Goal: Task Accomplishment & Management: Use online tool/utility

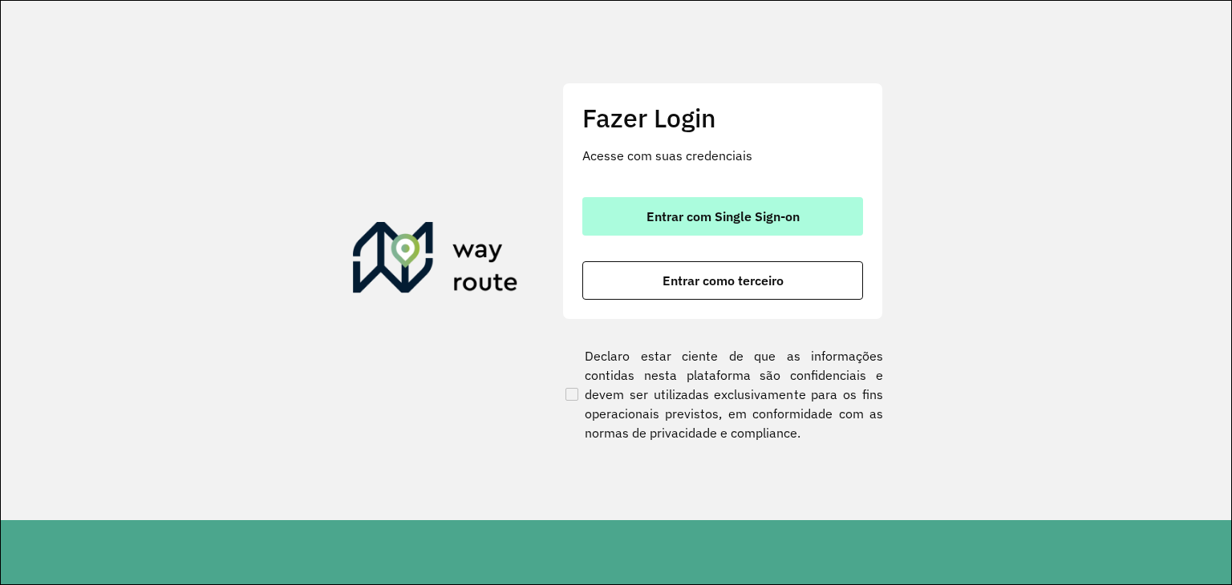
click at [698, 210] on span "Entrar com Single Sign-on" at bounding box center [722, 216] width 153 height 13
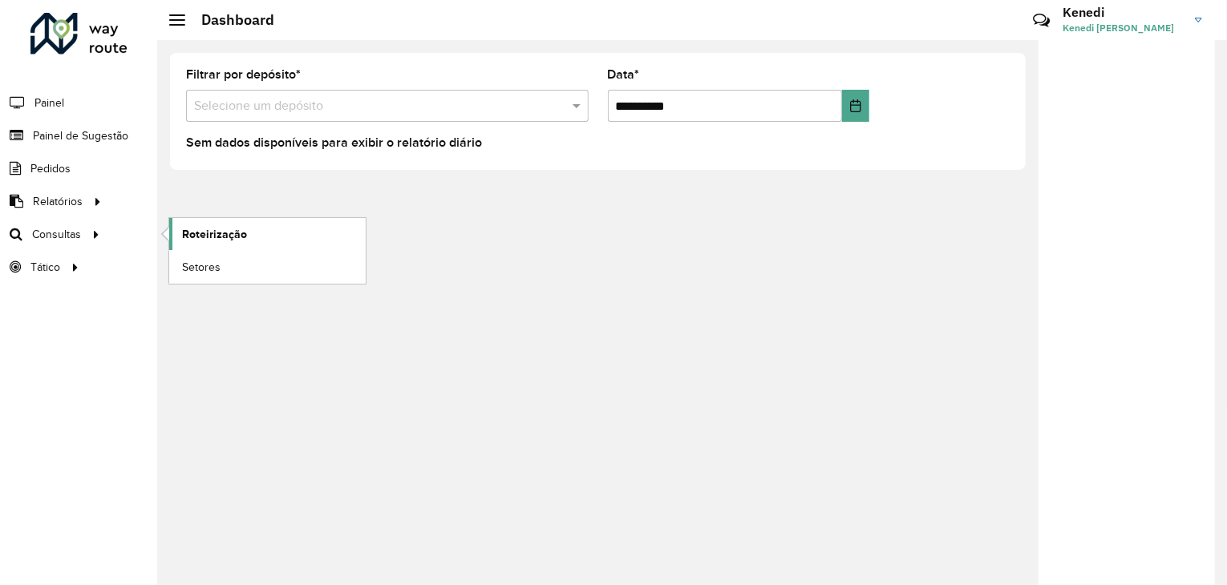
click at [197, 229] on span "Roteirização" at bounding box center [214, 234] width 65 height 17
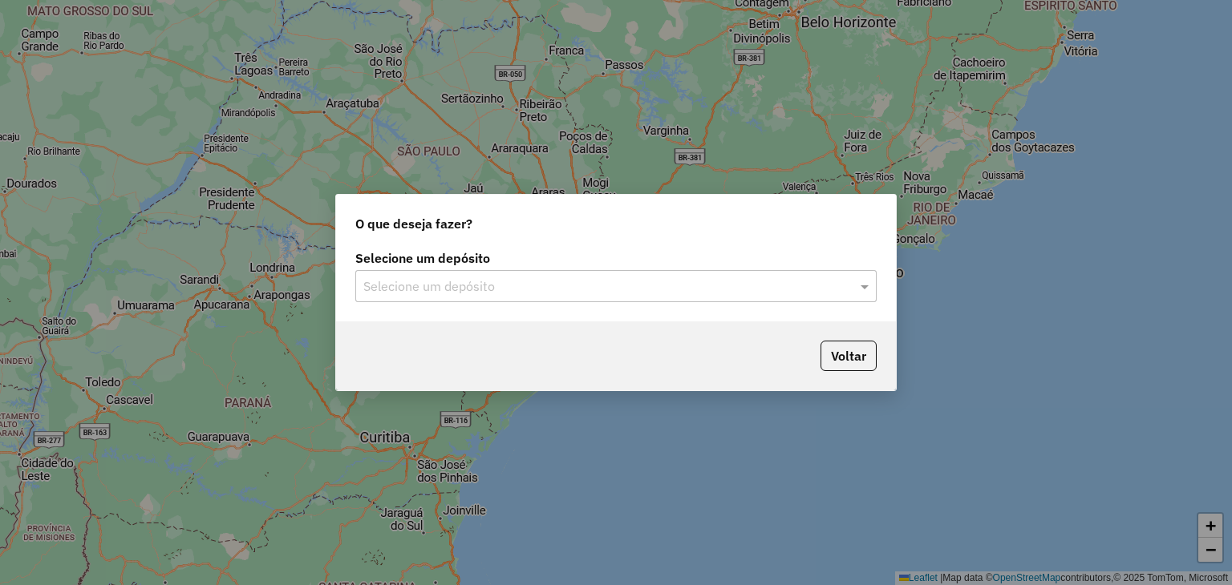
click at [601, 290] on input "text" at bounding box center [599, 286] width 473 height 19
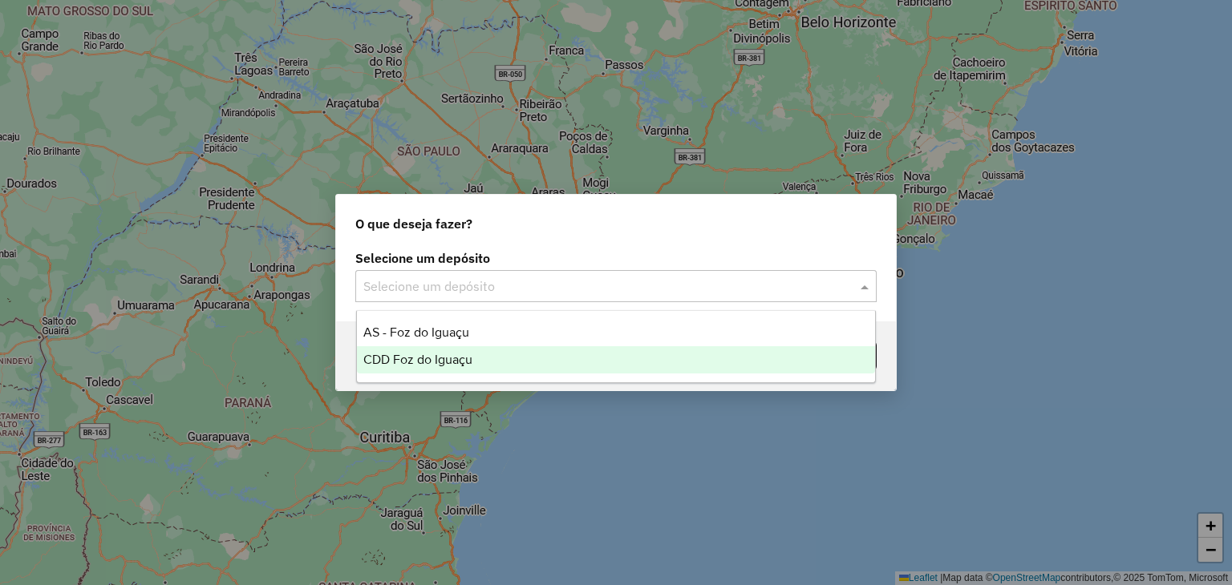
click at [452, 354] on span "CDD Foz do Iguaçu" at bounding box center [417, 360] width 109 height 14
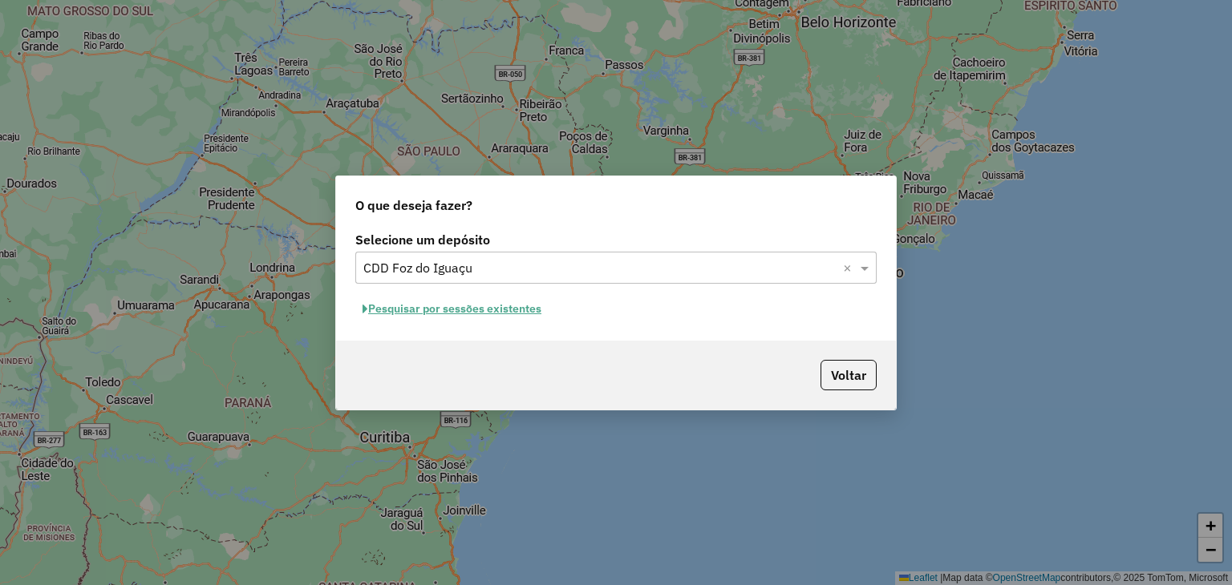
click at [439, 312] on button "Pesquisar por sessões existentes" at bounding box center [451, 309] width 193 height 25
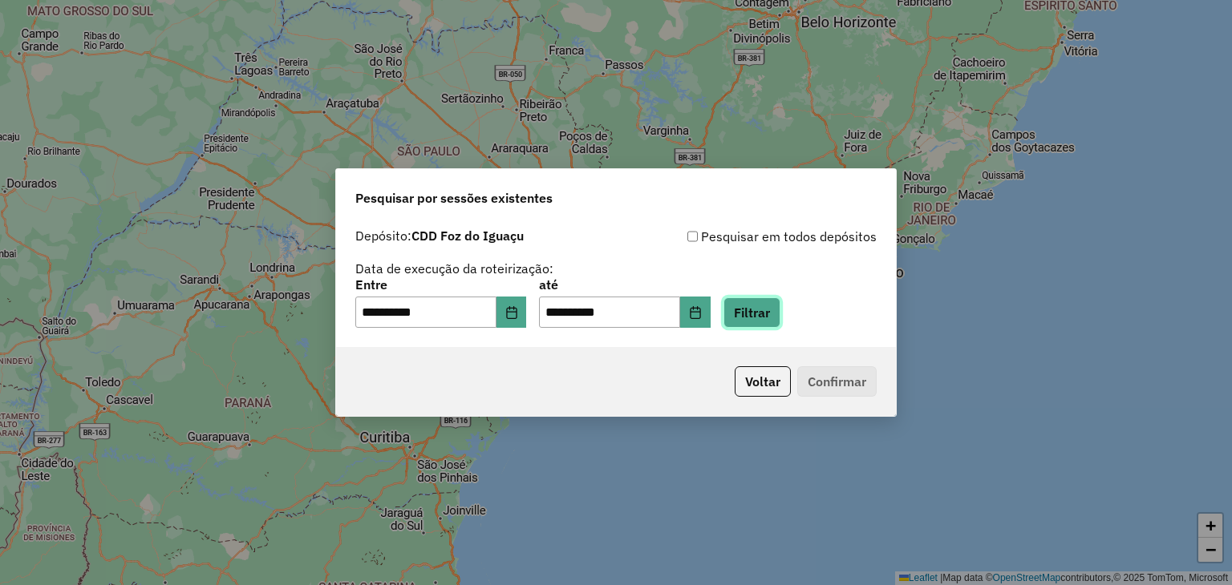
click at [773, 313] on button "Filtrar" at bounding box center [751, 313] width 57 height 30
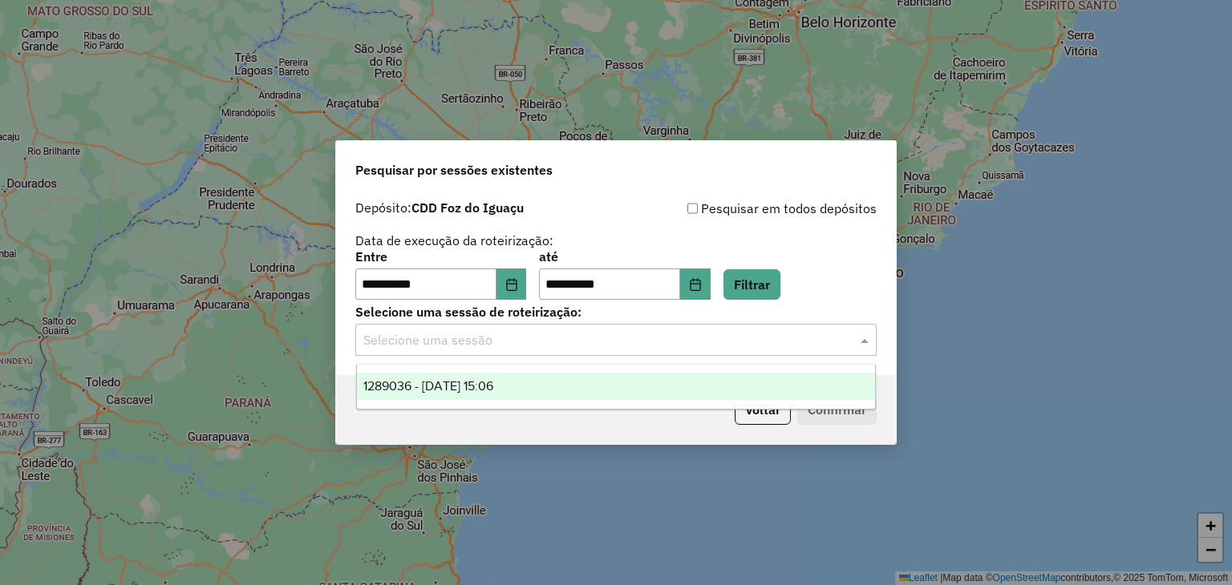
click at [827, 336] on input "text" at bounding box center [599, 340] width 473 height 19
click at [641, 397] on div "1289036 - 06/10/2025 15:06" at bounding box center [616, 386] width 519 height 27
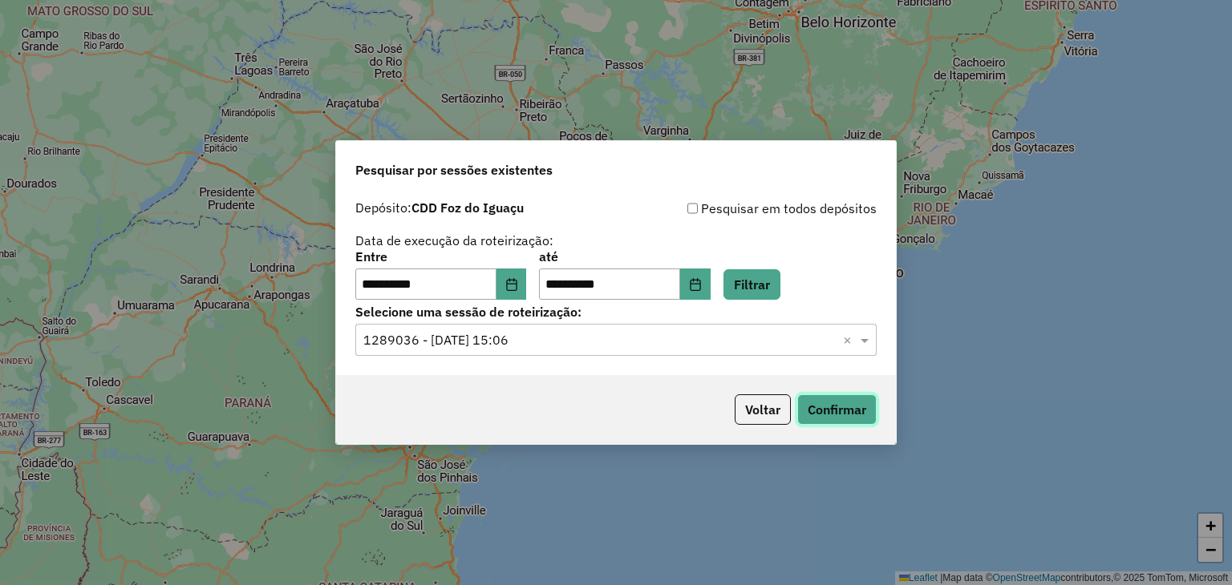
click at [844, 403] on button "Confirmar" at bounding box center [836, 410] width 79 height 30
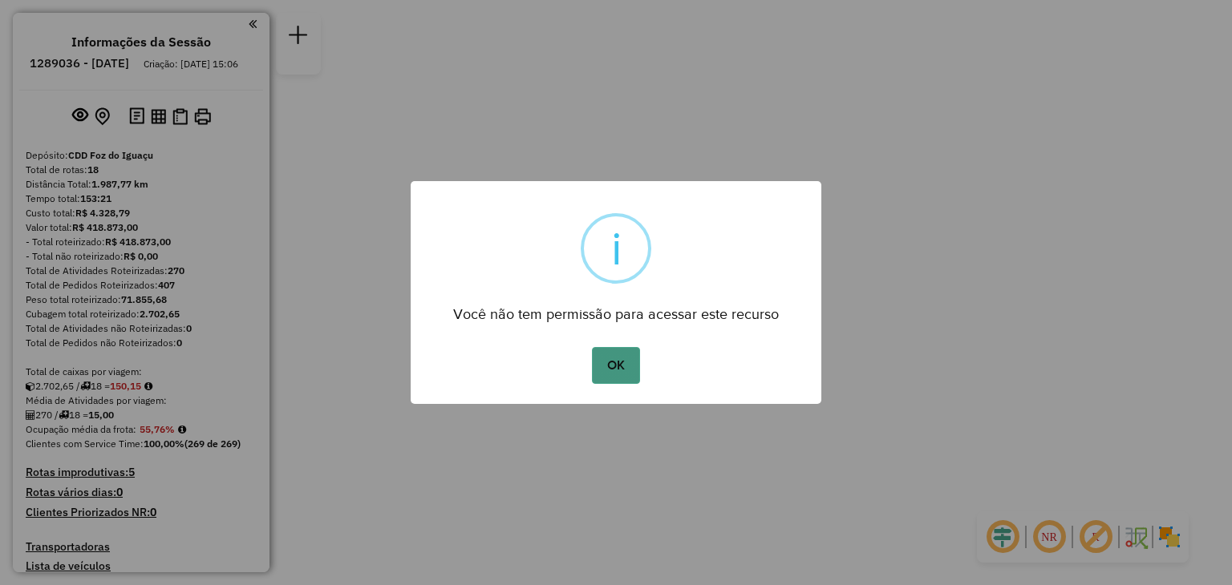
click at [618, 366] on button "OK" at bounding box center [615, 365] width 47 height 37
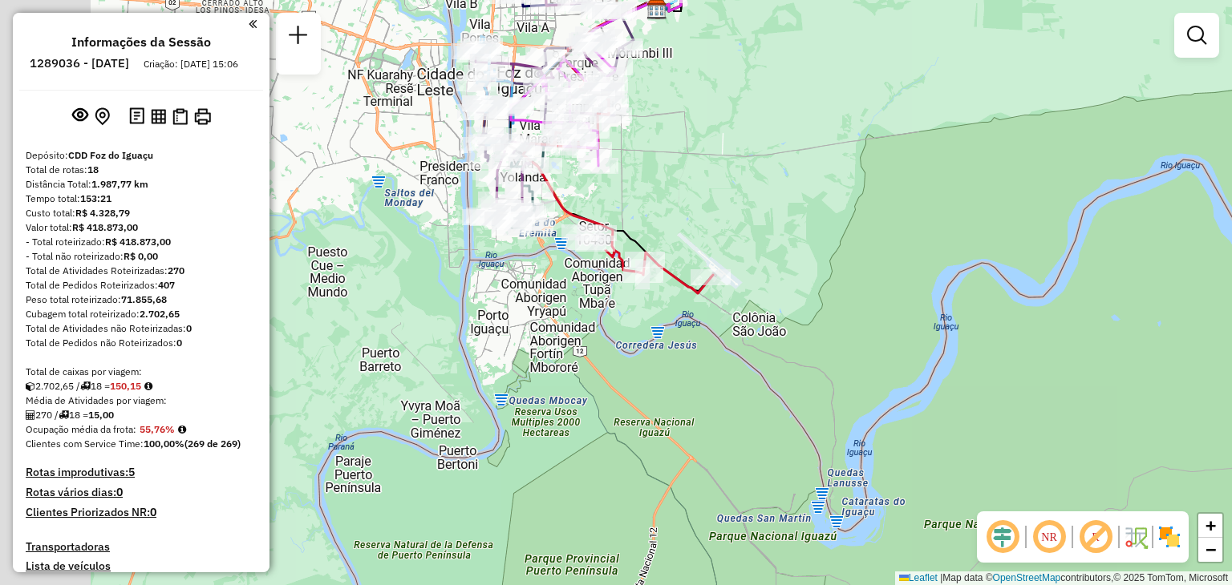
drag, startPoint x: 631, startPoint y: 222, endPoint x: 769, endPoint y: 225, distance: 138.0
click at [769, 225] on div "Janela de atendimento Grade de atendimento Capacidade Transportadoras Veículos …" at bounding box center [616, 292] width 1232 height 585
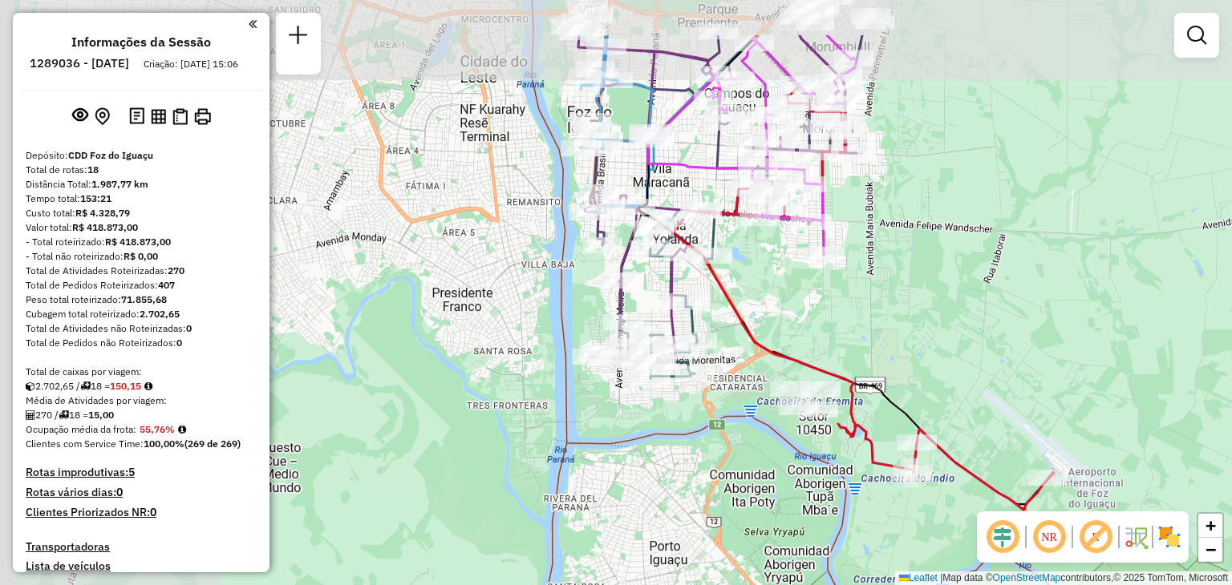
drag, startPoint x: 561, startPoint y: 114, endPoint x: 817, endPoint y: 208, distance: 273.2
click at [817, 208] on icon at bounding box center [752, 145] width 209 height 220
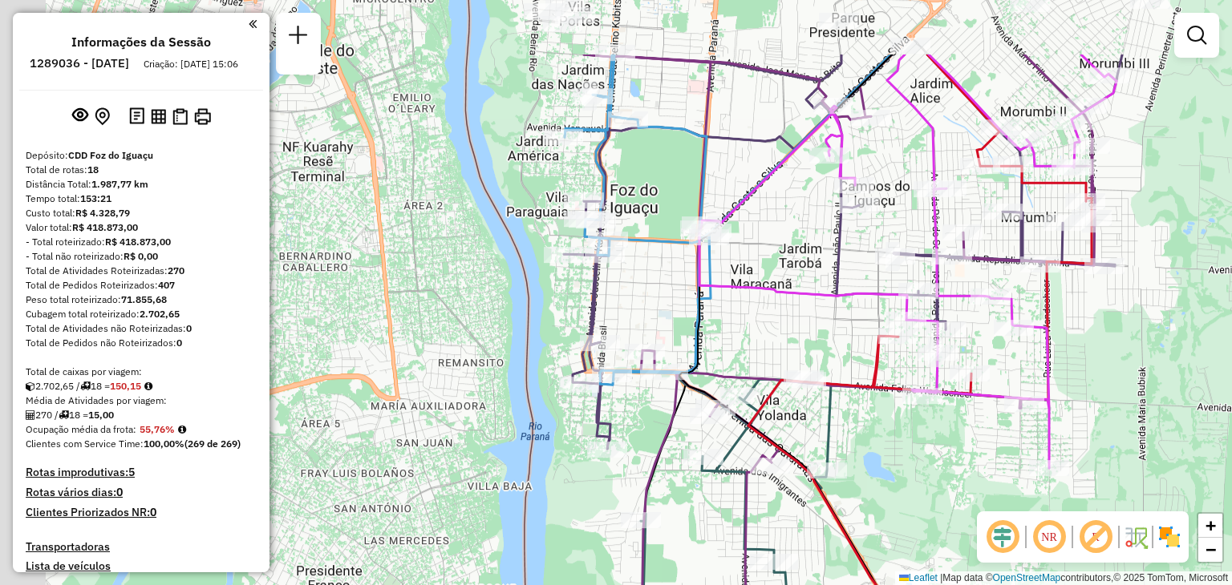
drag, startPoint x: 675, startPoint y: 81, endPoint x: 799, endPoint y: 200, distance: 171.3
click at [800, 200] on div "Janela de atendimento Grade de atendimento Capacidade Transportadoras Veículos …" at bounding box center [616, 292] width 1232 height 585
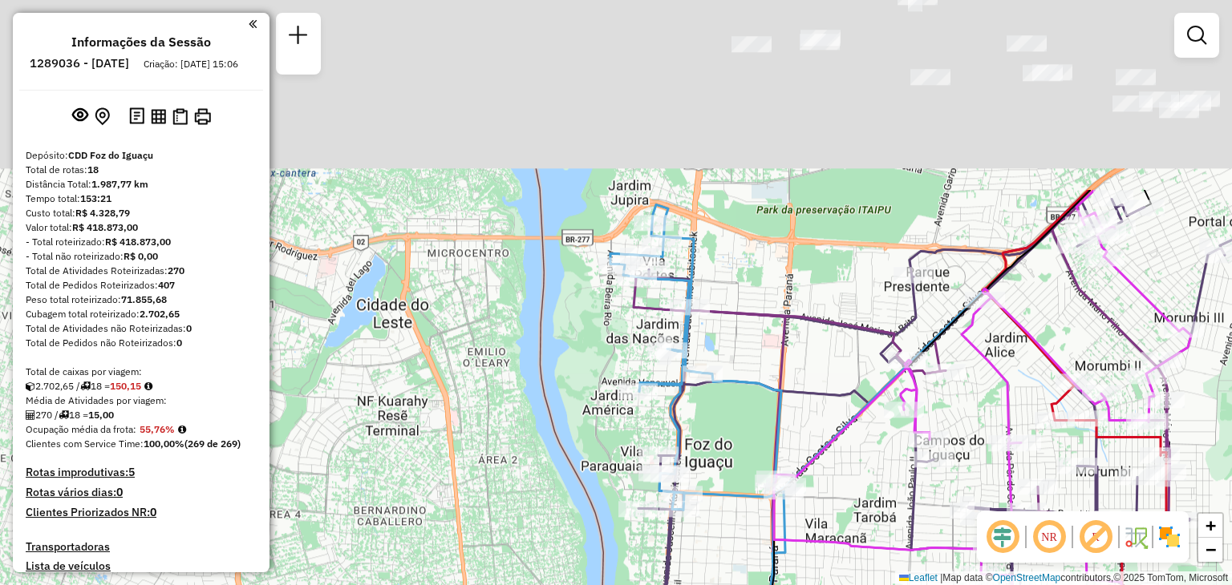
drag, startPoint x: 679, startPoint y: 94, endPoint x: 725, endPoint y: 325, distance: 235.4
click at [735, 331] on icon at bounding box center [902, 541] width 536 height 703
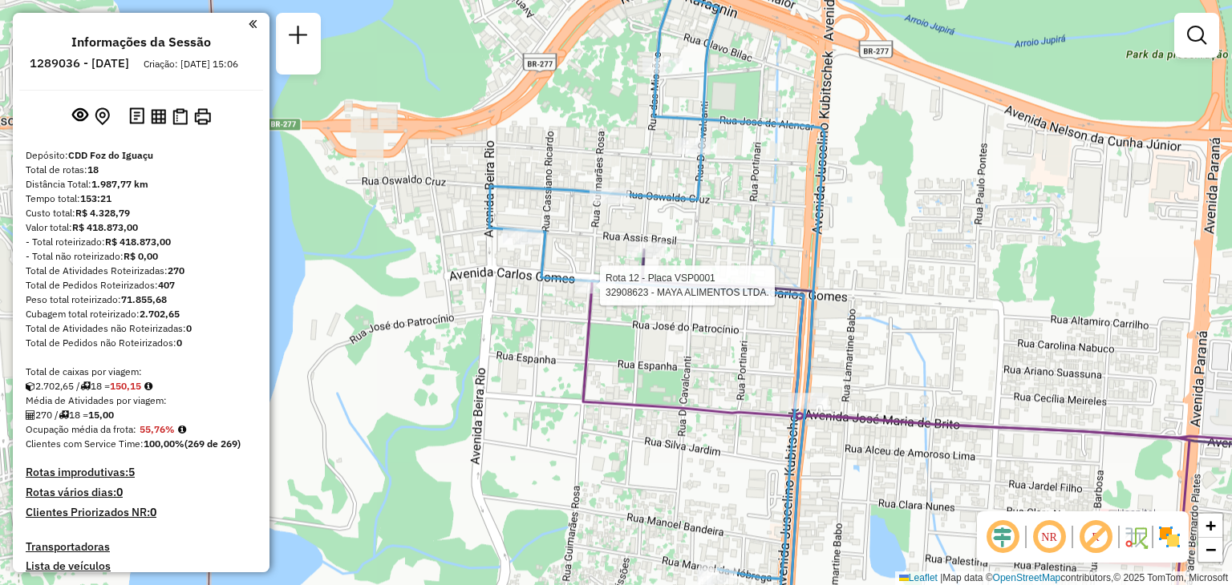
select select "**********"
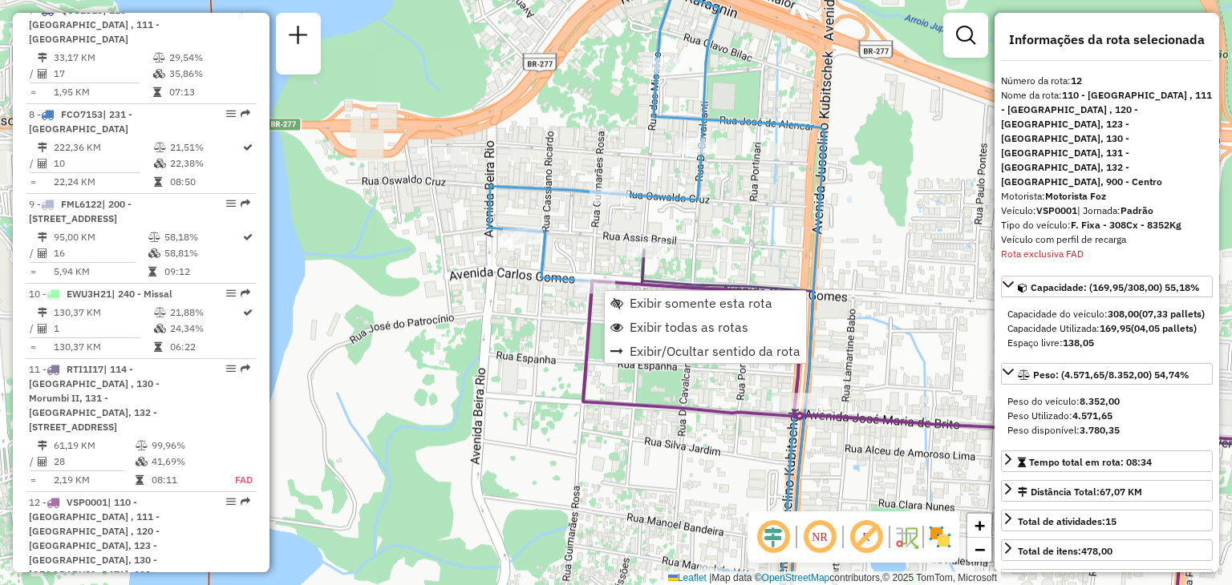
scroll to position [1686, 0]
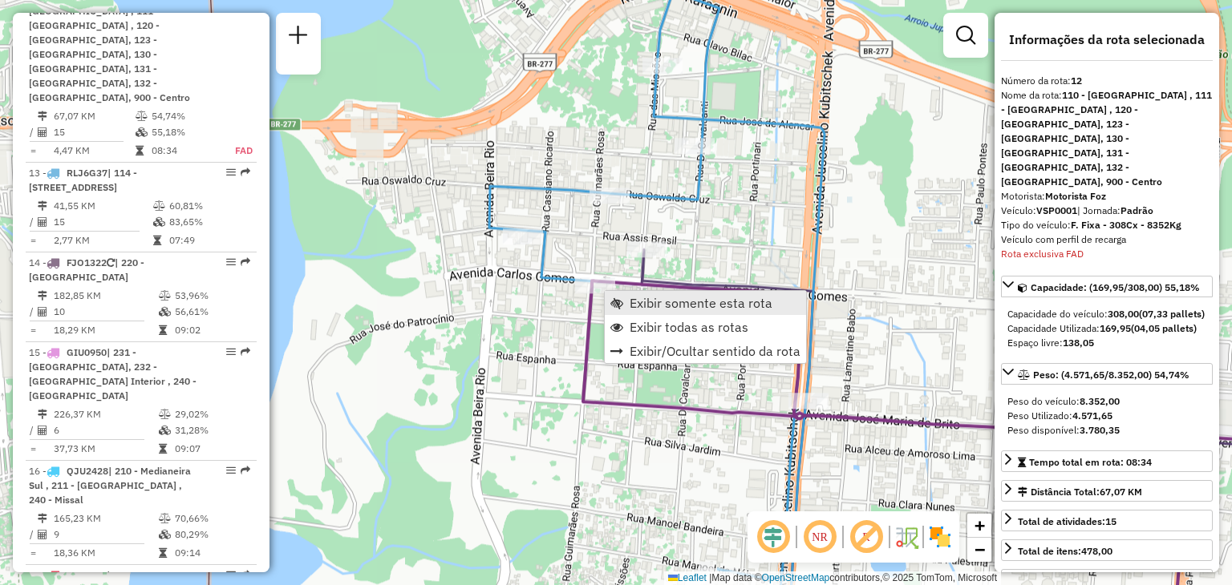
click at [670, 310] on span "Exibir somente esta rota" at bounding box center [701, 303] width 143 height 13
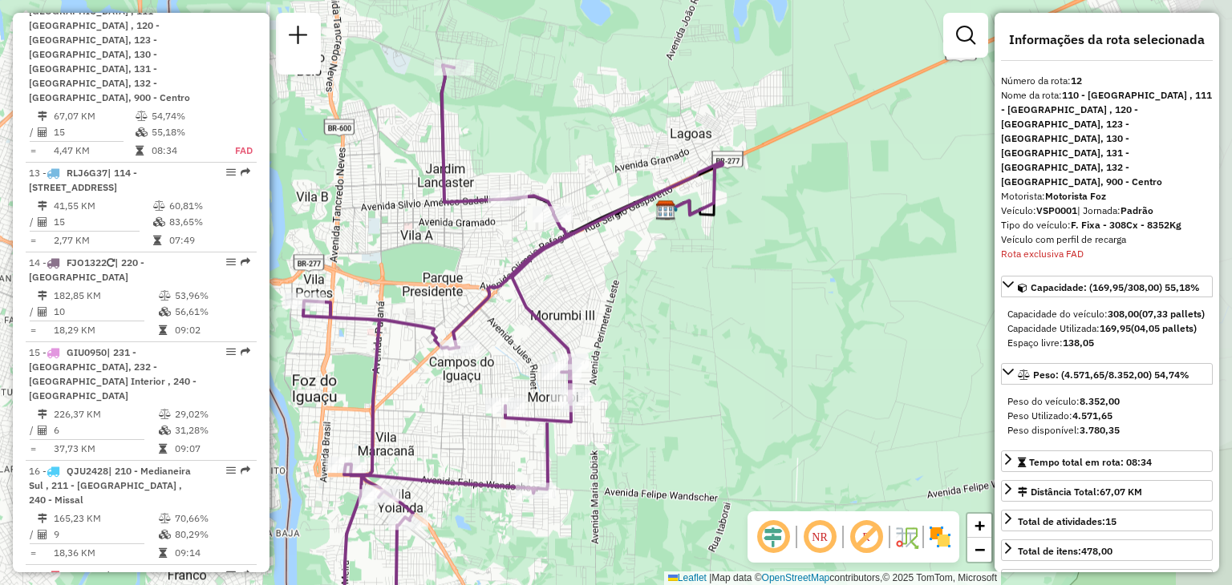
drag, startPoint x: 815, startPoint y: 281, endPoint x: 715, endPoint y: 341, distance: 116.2
click at [715, 341] on div "Janela de atendimento Grade de atendimento Capacidade Transportadoras Veículos …" at bounding box center [616, 292] width 1232 height 585
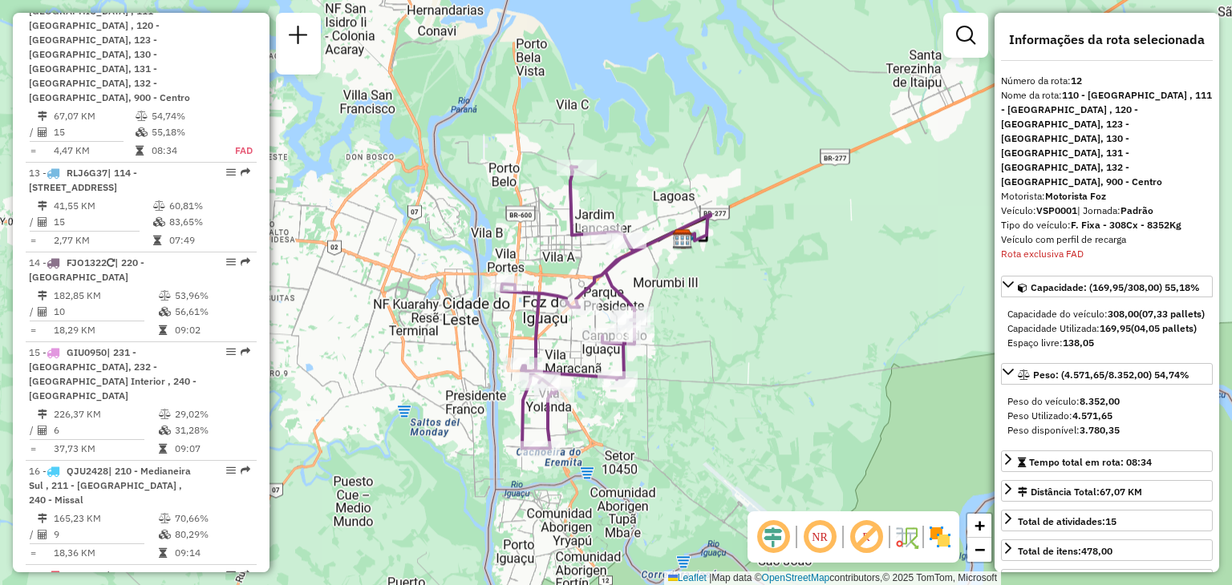
drag, startPoint x: 748, startPoint y: 265, endPoint x: 719, endPoint y: 197, distance: 74.3
click at [719, 198] on div "Janela de atendimento Grade de atendimento Capacidade Transportadoras Veículos …" at bounding box center [616, 292] width 1232 height 585
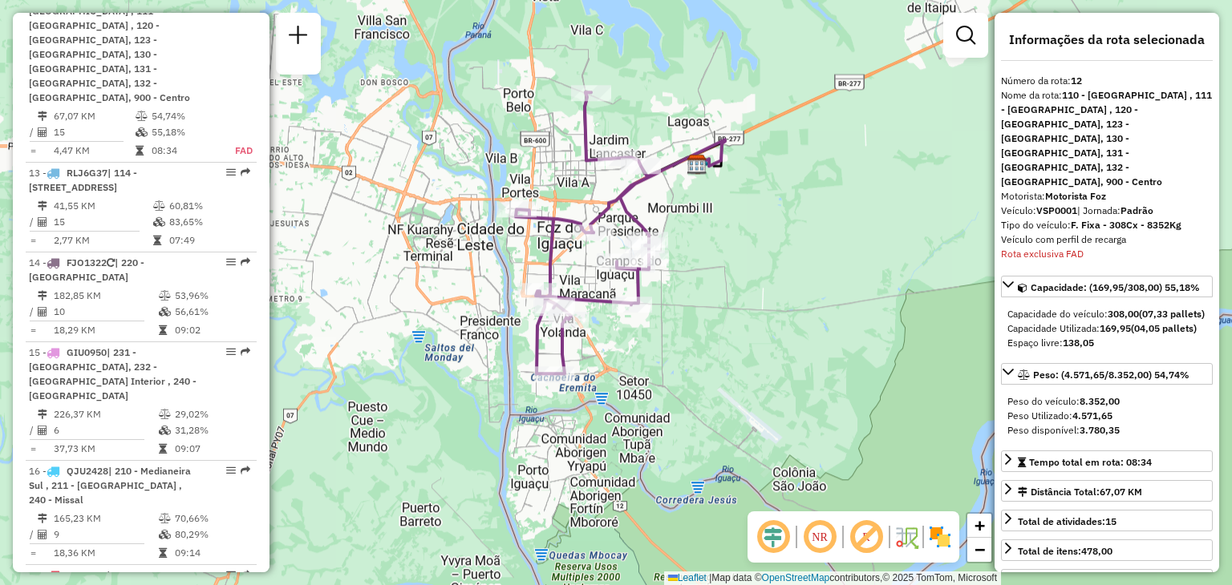
drag, startPoint x: 563, startPoint y: 126, endPoint x: 598, endPoint y: 158, distance: 47.7
click at [597, 158] on icon at bounding box center [587, 232] width 143 height 281
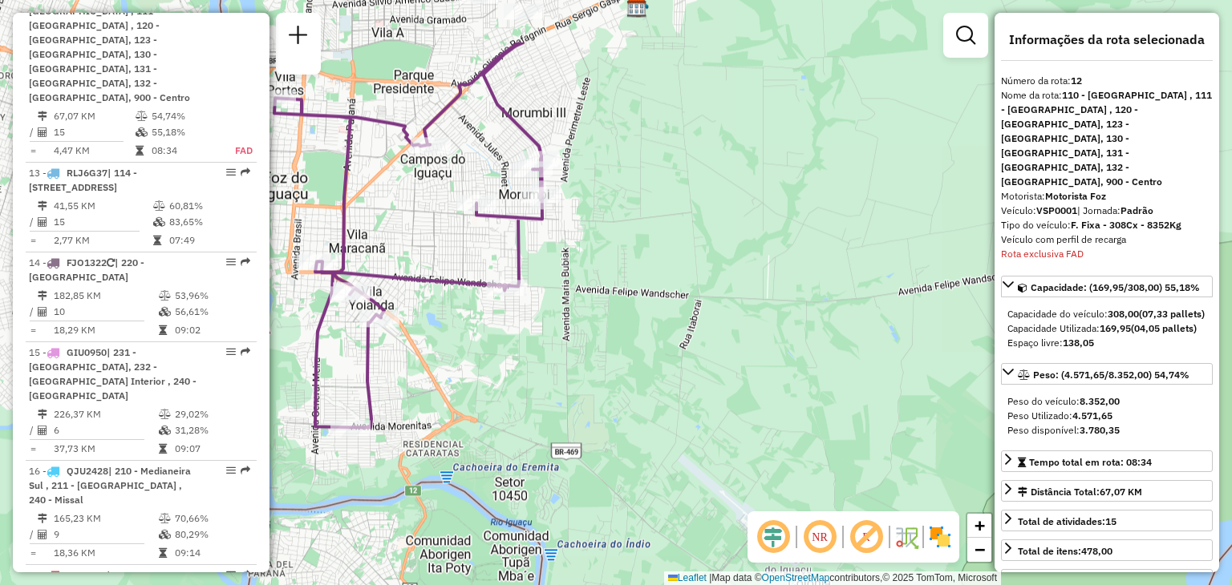
drag, startPoint x: 437, startPoint y: 261, endPoint x: 504, endPoint y: 362, distance: 121.0
click at [504, 362] on div "Janela de atendimento Grade de atendimento Capacidade Transportadoras Veículos …" at bounding box center [616, 292] width 1232 height 585
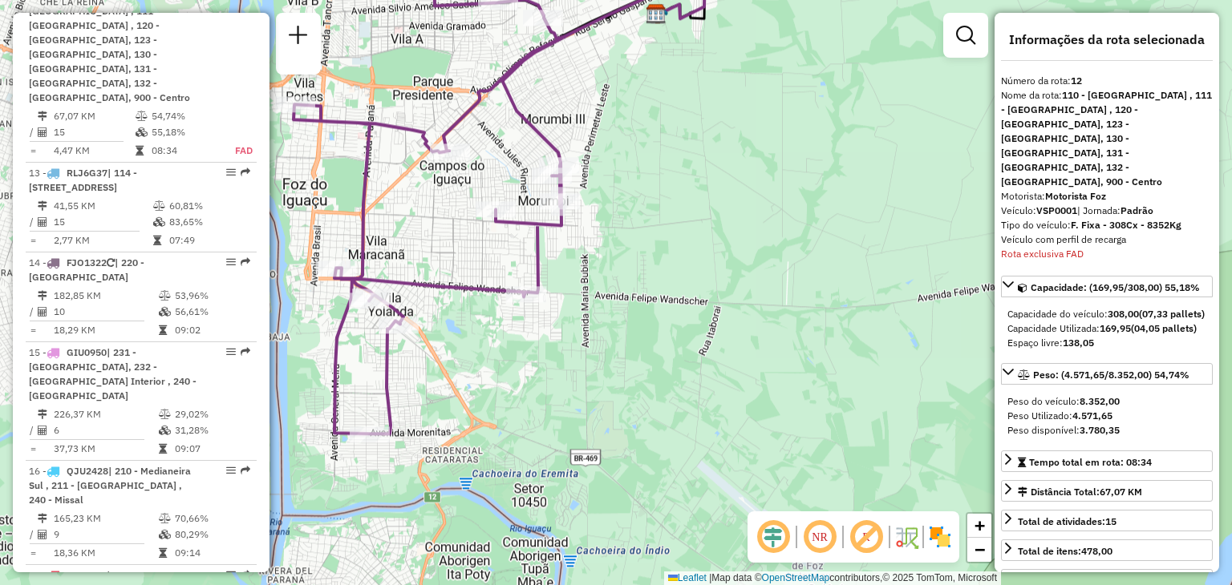
drag, startPoint x: 437, startPoint y: 347, endPoint x: 456, endPoint y: 353, distance: 19.3
click at [456, 353] on div "Janela de atendimento Grade de atendimento Capacidade Transportadoras Veículos …" at bounding box center [616, 292] width 1232 height 585
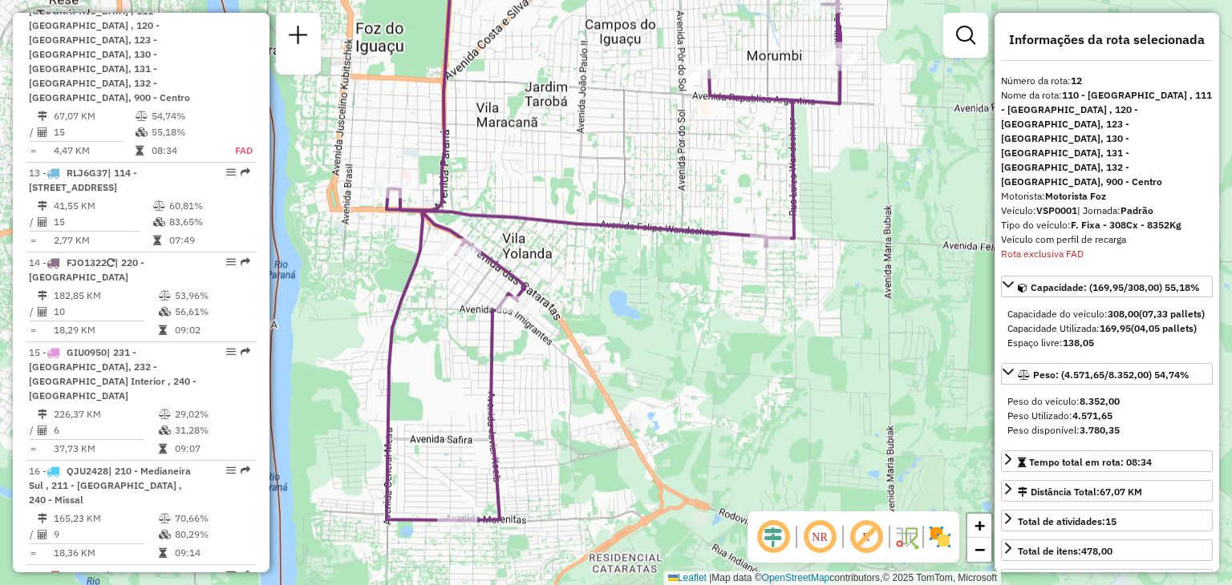
drag, startPoint x: 497, startPoint y: 350, endPoint x: 593, endPoint y: 346, distance: 95.5
click at [592, 346] on div "Janela de atendimento Grade de atendimento Capacidade Transportadoras Veículos …" at bounding box center [616, 292] width 1232 height 585
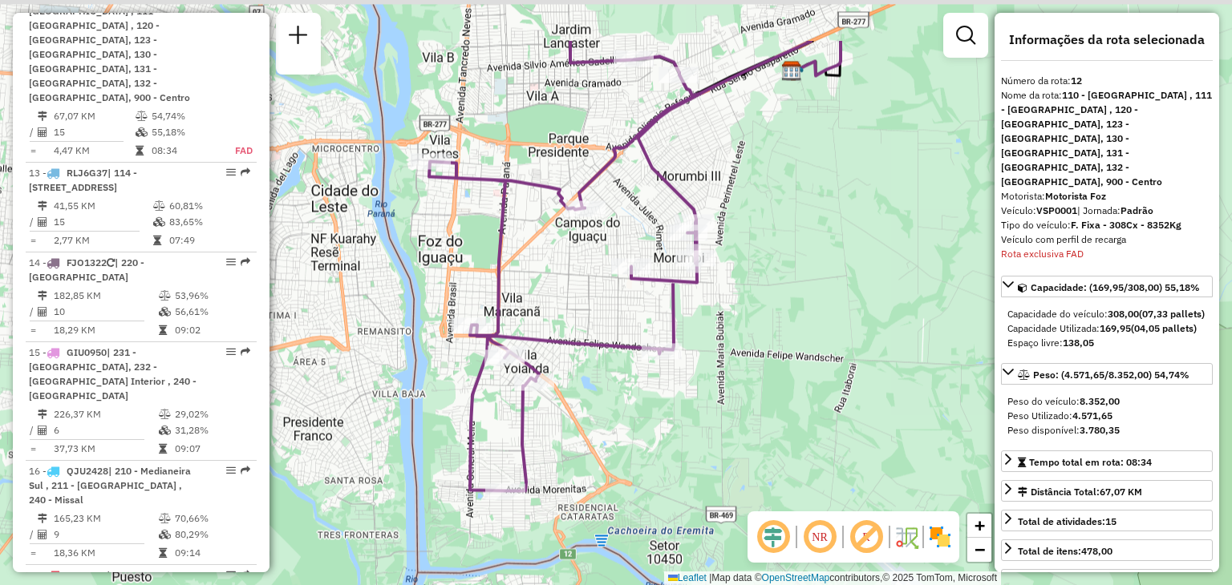
drag, startPoint x: 436, startPoint y: 240, endPoint x: 452, endPoint y: 334, distance: 96.0
click at [452, 334] on div "Janela de atendimento Grade de atendimento Capacidade Transportadoras Veículos …" at bounding box center [616, 292] width 1232 height 585
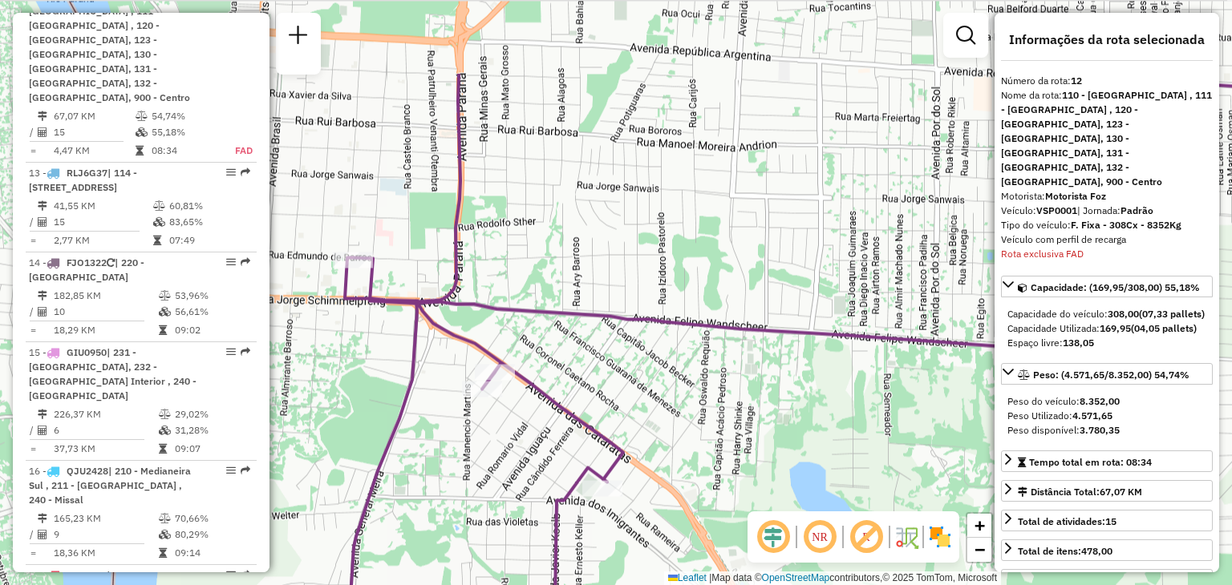
drag, startPoint x: 417, startPoint y: 337, endPoint x: 428, endPoint y: 354, distance: 20.2
click at [428, 354] on div "Janela de atendimento Grade de atendimento Capacidade Transportadoras Veículos …" at bounding box center [616, 292] width 1232 height 585
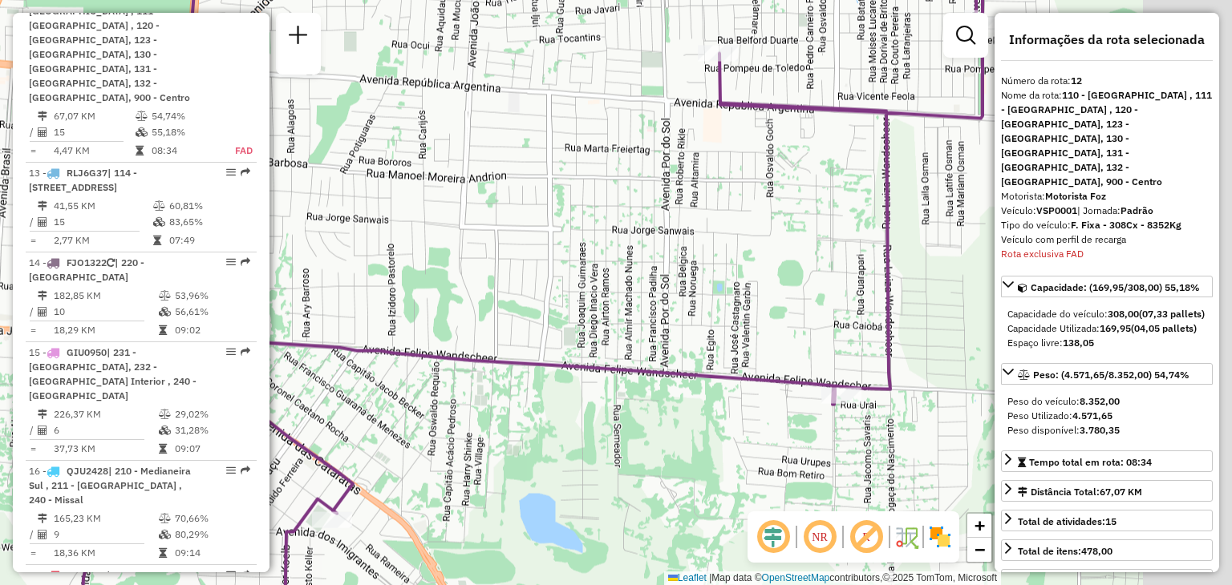
drag, startPoint x: 747, startPoint y: 282, endPoint x: 555, endPoint y: 319, distance: 195.2
click at [568, 315] on div "Janela de atendimento Grade de atendimento Capacidade Transportadoras Veículos …" at bounding box center [616, 292] width 1232 height 585
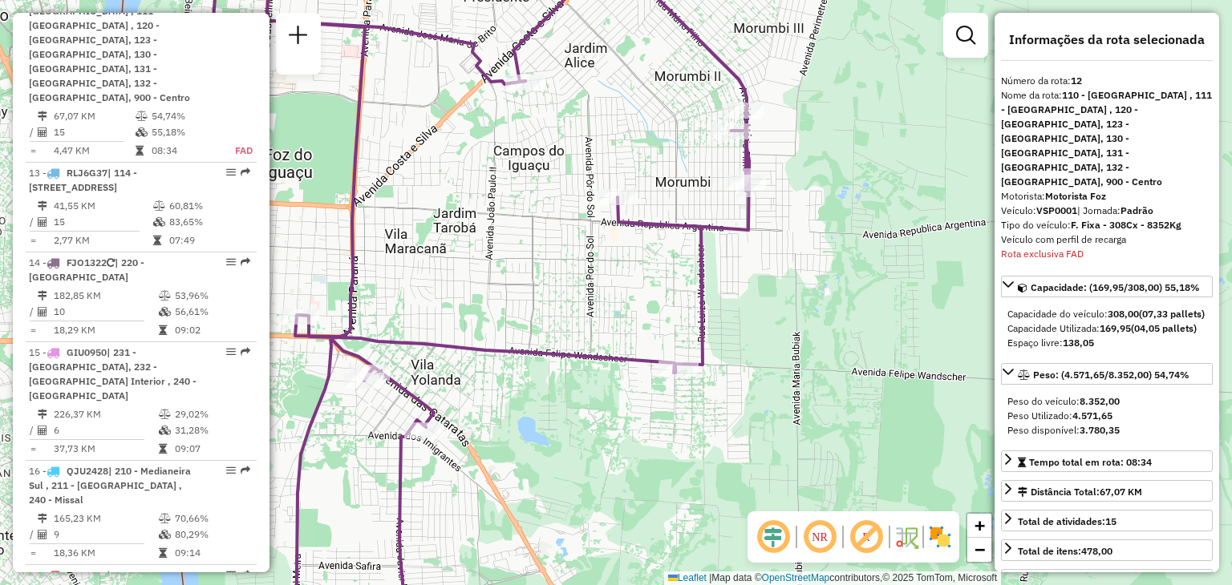
drag, startPoint x: 676, startPoint y: 281, endPoint x: 593, endPoint y: 318, distance: 90.8
click at [596, 320] on div "Janela de atendimento Grade de atendimento Capacidade Transportadoras Veículos …" at bounding box center [616, 292] width 1232 height 585
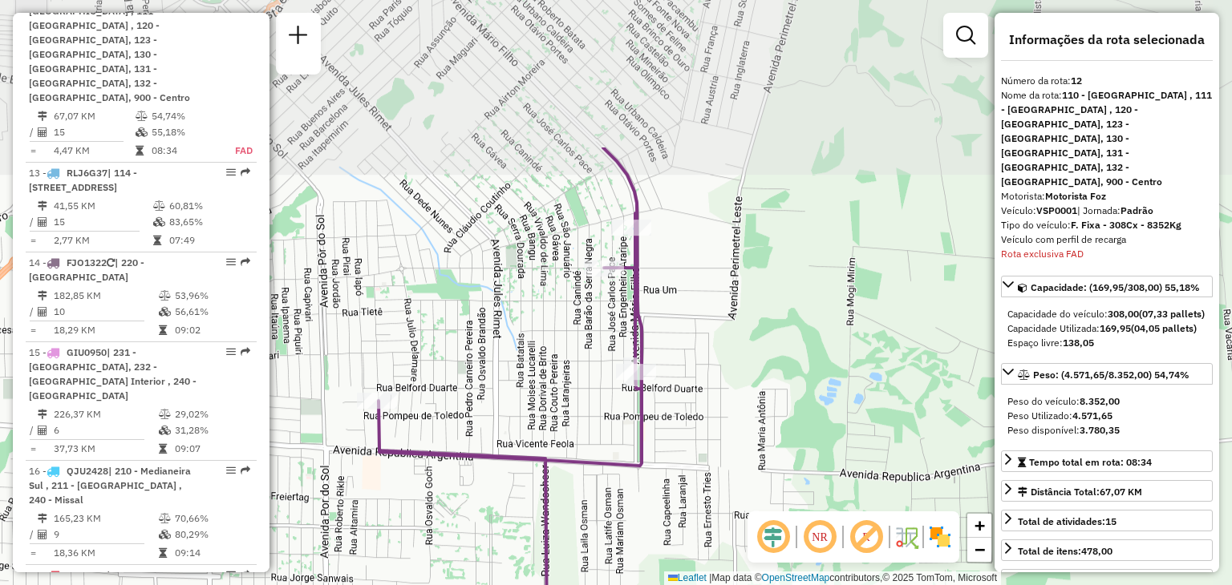
drag, startPoint x: 614, startPoint y: 129, endPoint x: 606, endPoint y: 314, distance: 185.4
click at [606, 314] on div "Janela de atendimento Grade de atendimento Capacidade Transportadoras Veículos …" at bounding box center [616, 292] width 1232 height 585
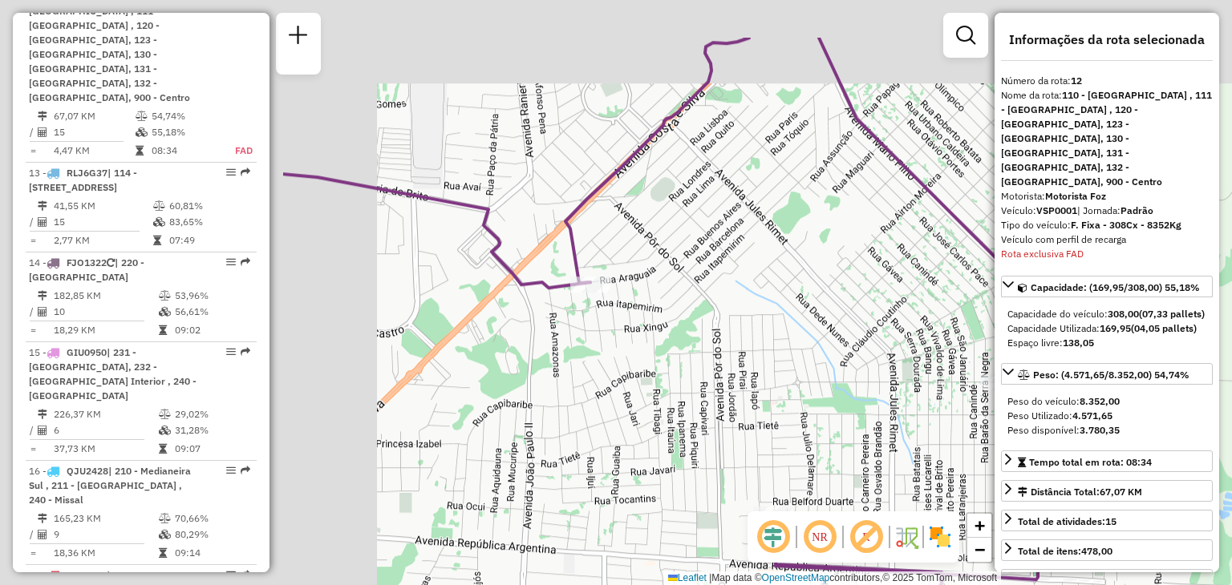
drag, startPoint x: 443, startPoint y: 304, endPoint x: 849, endPoint y: 400, distance: 417.8
click at [849, 400] on div "Janela de atendimento Grade de atendimento Capacidade Transportadoras Veículos …" at bounding box center [616, 292] width 1232 height 585
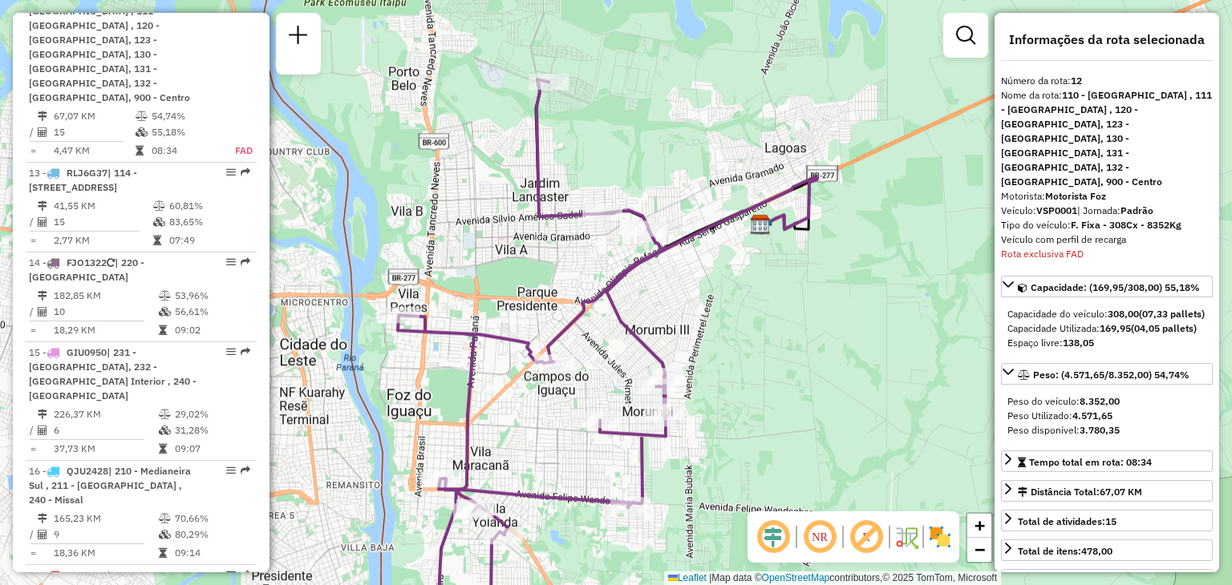
drag, startPoint x: 667, startPoint y: 206, endPoint x: 626, endPoint y: 265, distance: 71.4
click at [626, 265] on icon at bounding box center [540, 361] width 285 height 565
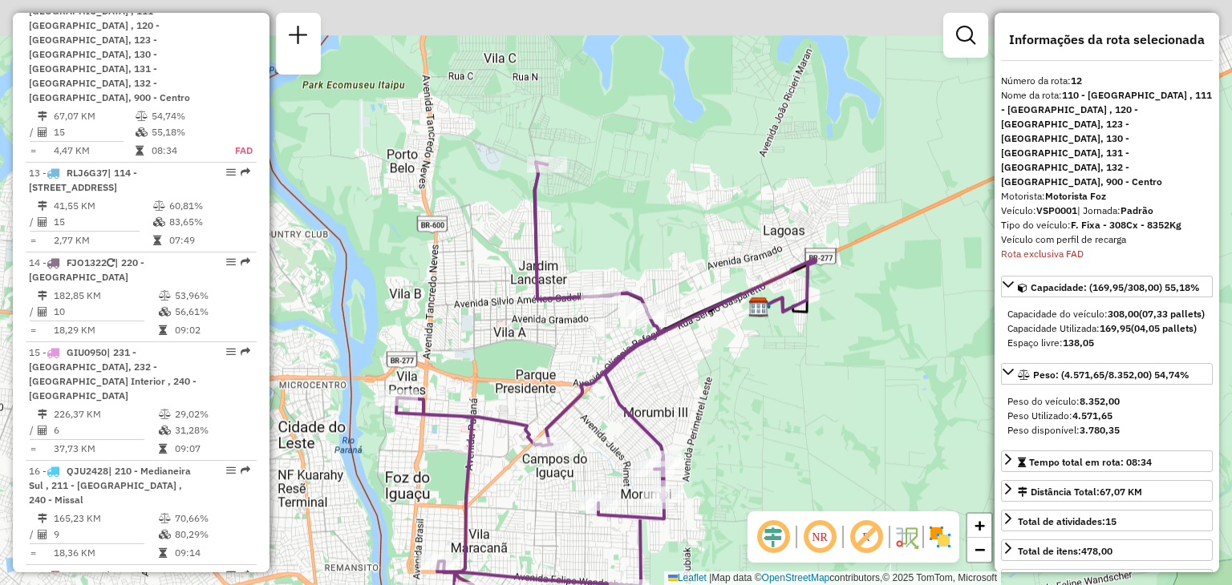
drag, startPoint x: 577, startPoint y: 243, endPoint x: 570, endPoint y: 290, distance: 47.7
click at [570, 290] on div "Janela de atendimento Grade de atendimento Capacidade Transportadoras Veículos …" at bounding box center [616, 292] width 1232 height 585
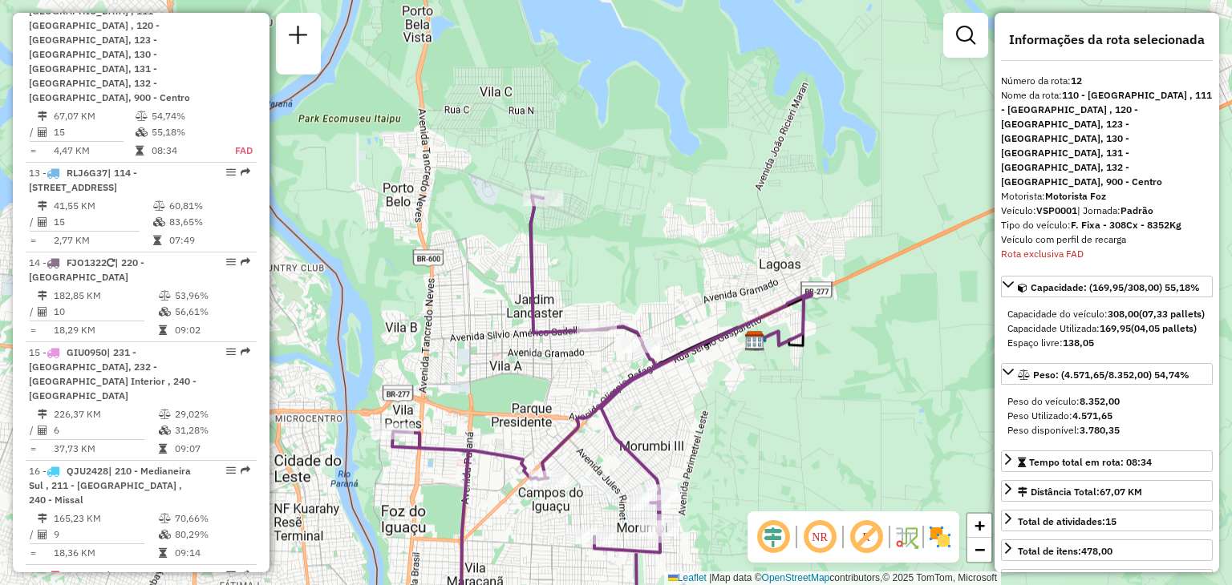
click at [834, 130] on div "Janela de atendimento Grade de atendimento Capacidade Transportadoras Veículos …" at bounding box center [616, 292] width 1232 height 585
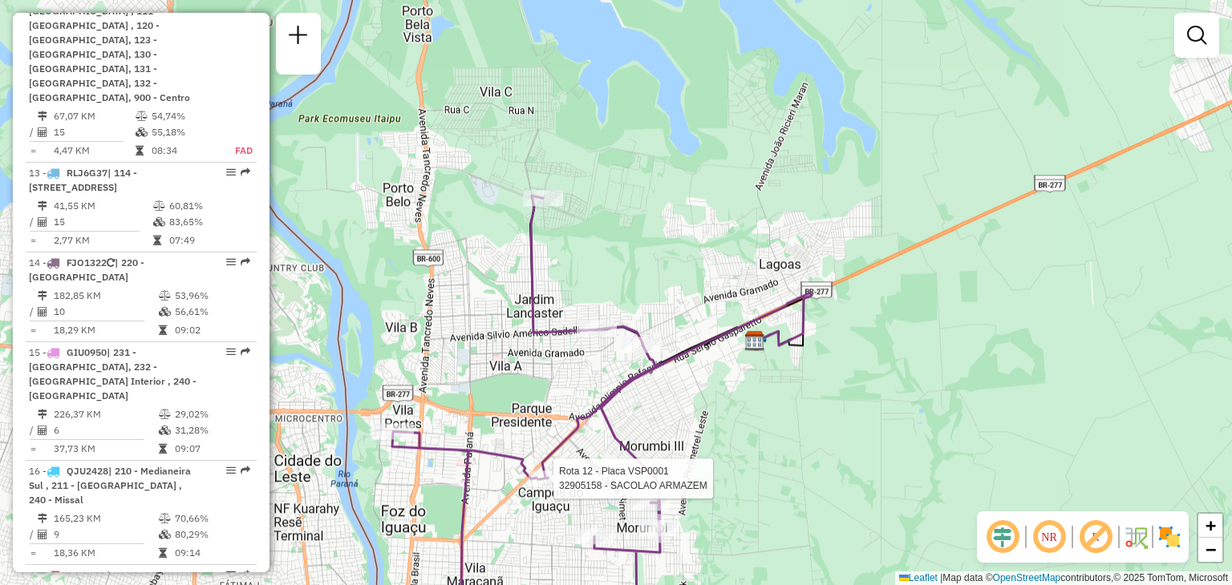
select select "**********"
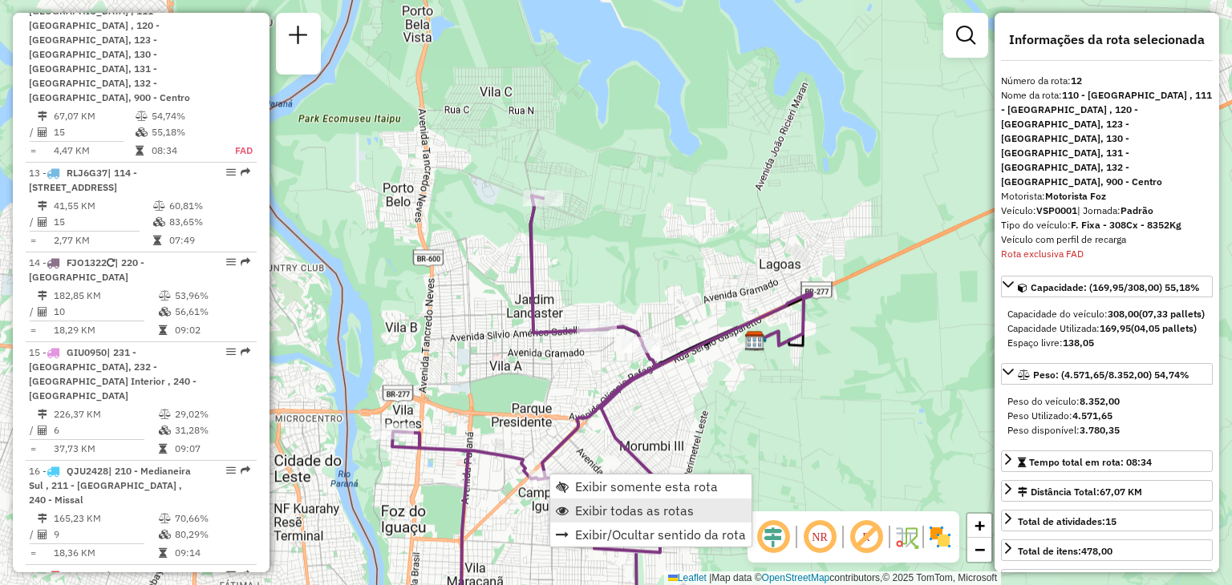
click at [590, 508] on span "Exibir todas as rotas" at bounding box center [634, 510] width 119 height 13
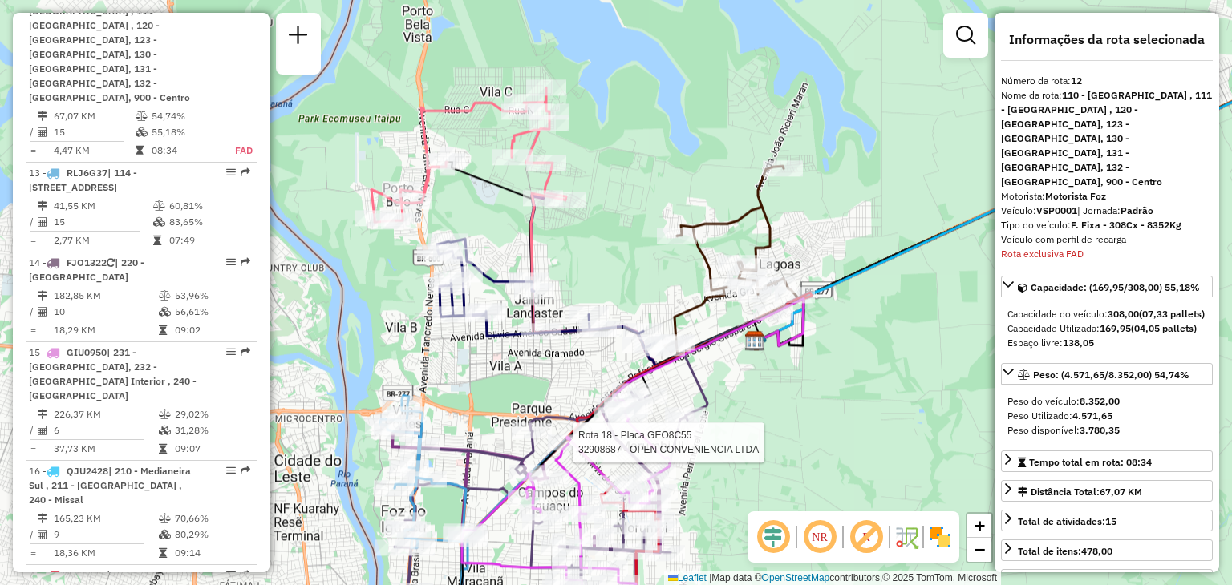
scroll to position [1869, 0]
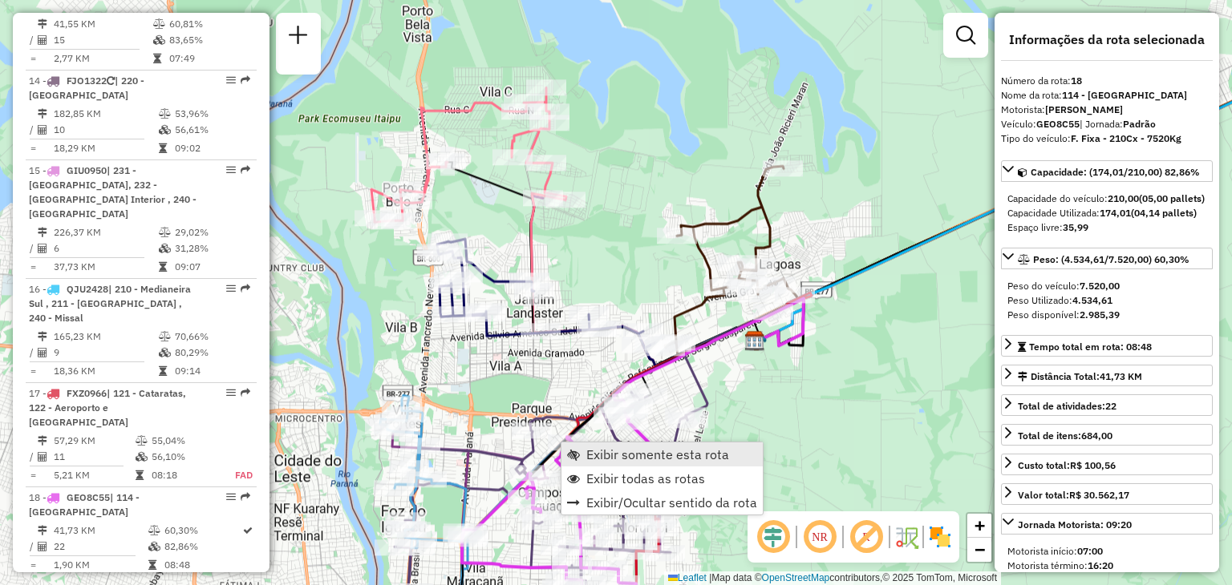
click at [581, 455] on link "Exibir somente esta rota" at bounding box center [661, 455] width 201 height 24
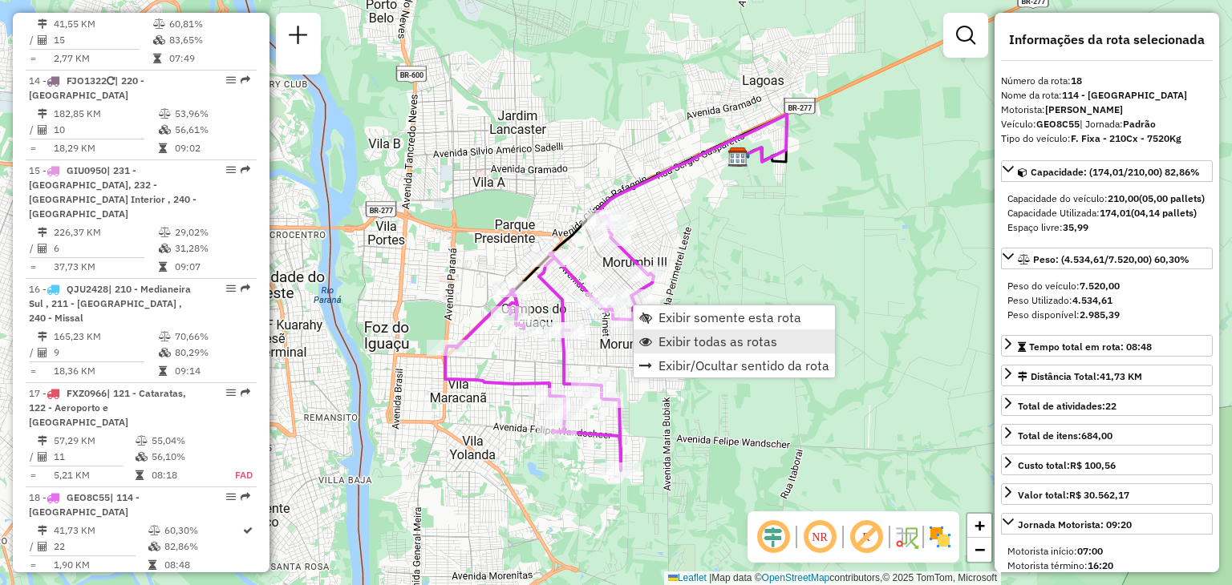
click at [658, 350] on link "Exibir todas as rotas" at bounding box center [734, 342] width 201 height 24
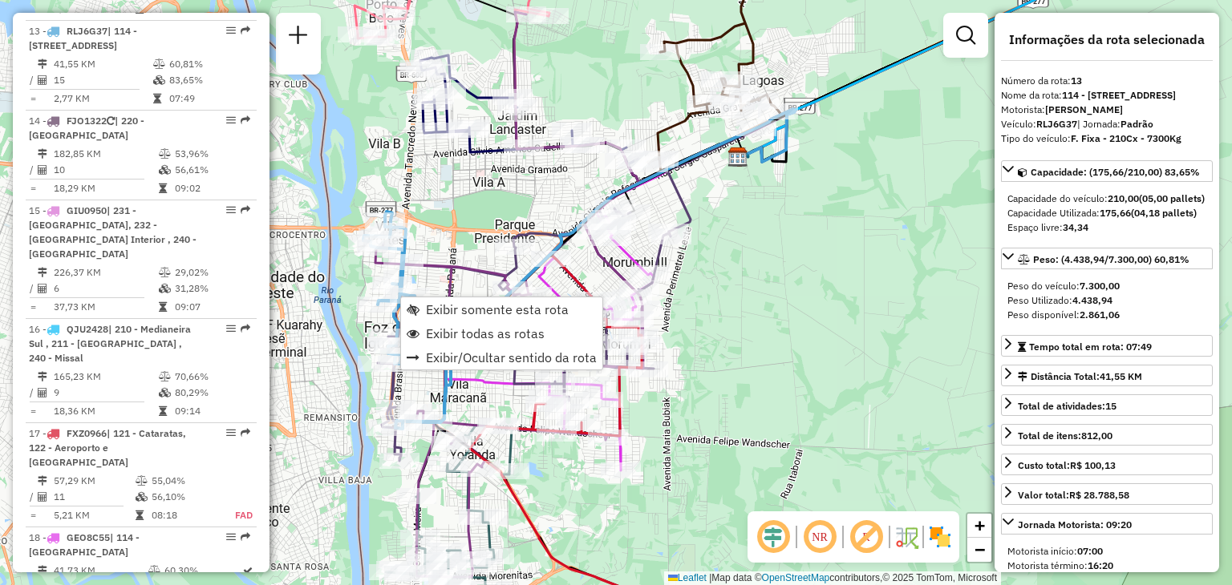
scroll to position [1819, 0]
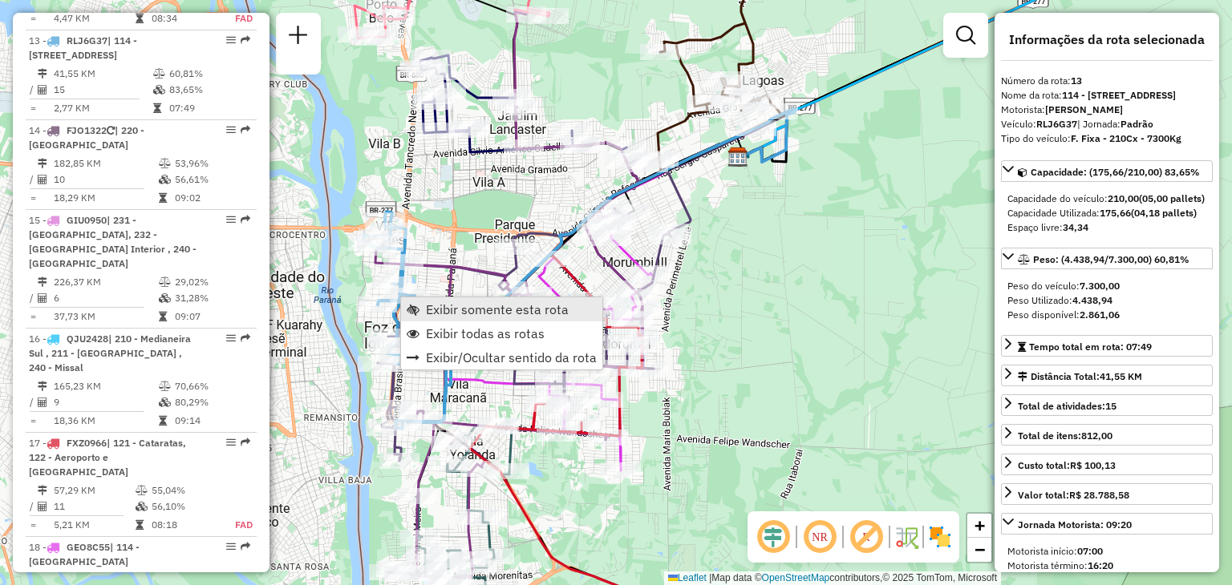
click at [441, 309] on span "Exibir somente esta rota" at bounding box center [497, 309] width 143 height 13
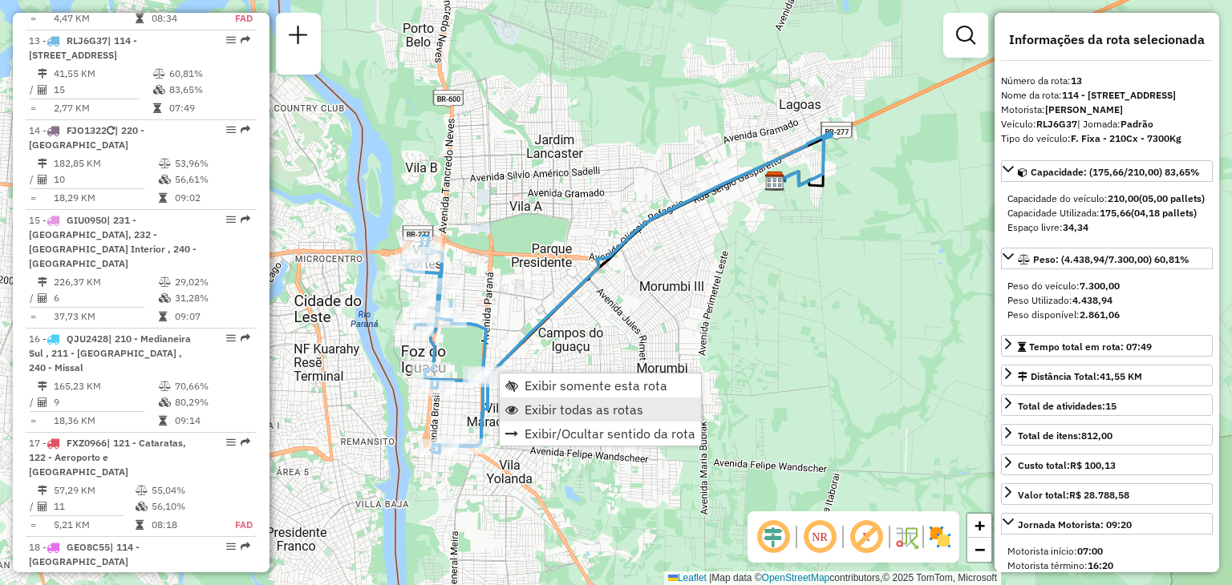
click at [532, 413] on span "Exibir todas as rotas" at bounding box center [583, 409] width 119 height 13
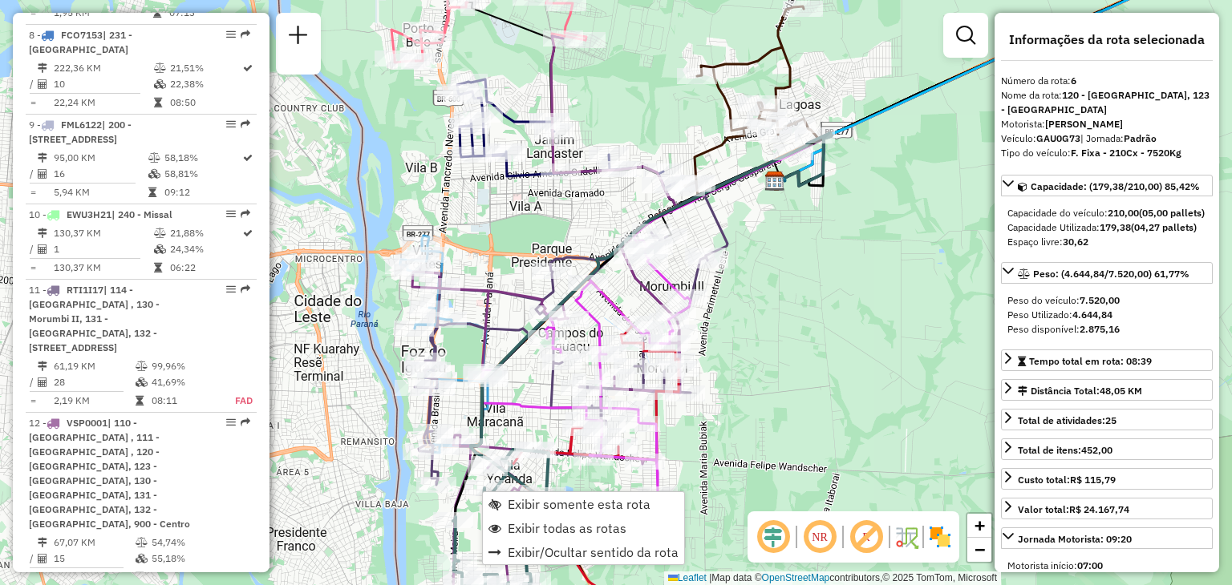
scroll to position [1120, 0]
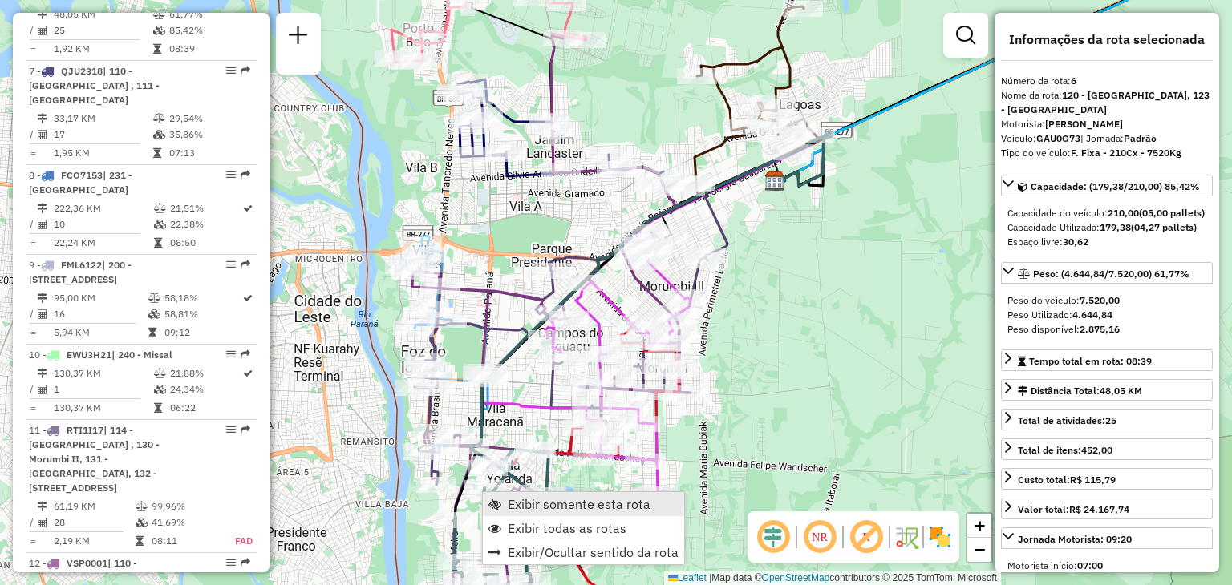
click at [504, 500] on link "Exibir somente esta rota" at bounding box center [583, 504] width 201 height 24
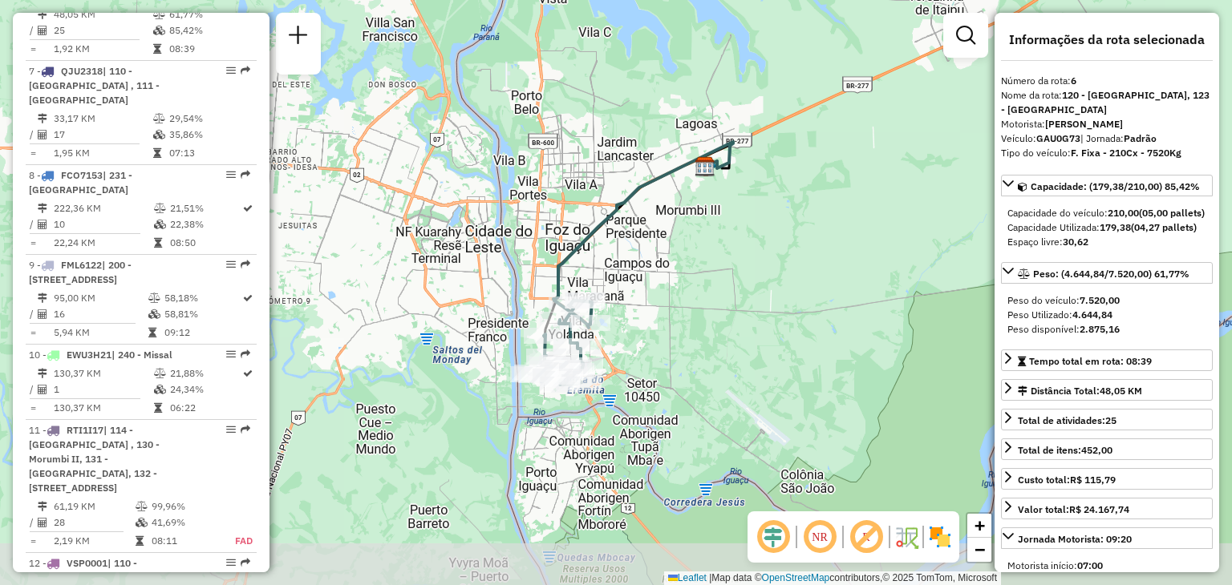
drag, startPoint x: 609, startPoint y: 451, endPoint x: 632, endPoint y: 350, distance: 104.3
click at [632, 354] on div "Janela de atendimento Grade de atendimento Capacidade Transportadoras Veículos …" at bounding box center [616, 292] width 1232 height 585
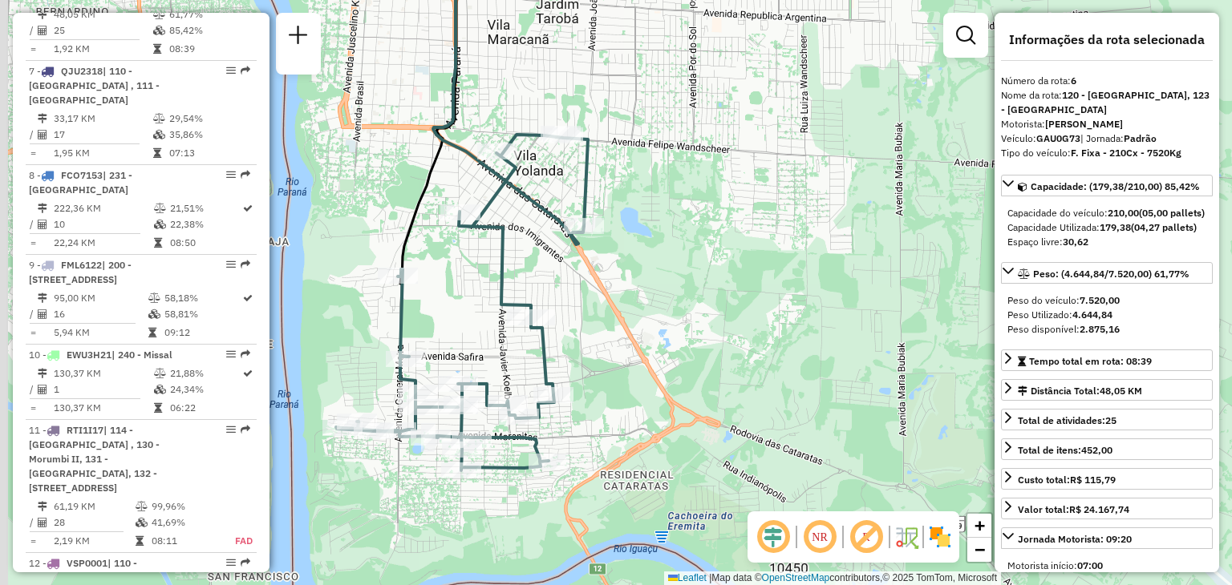
drag, startPoint x: 605, startPoint y: 379, endPoint x: 751, endPoint y: 347, distance: 148.5
click at [749, 347] on div "Janela de atendimento Grade de atendimento Capacidade Transportadoras Veículos …" at bounding box center [616, 292] width 1232 height 585
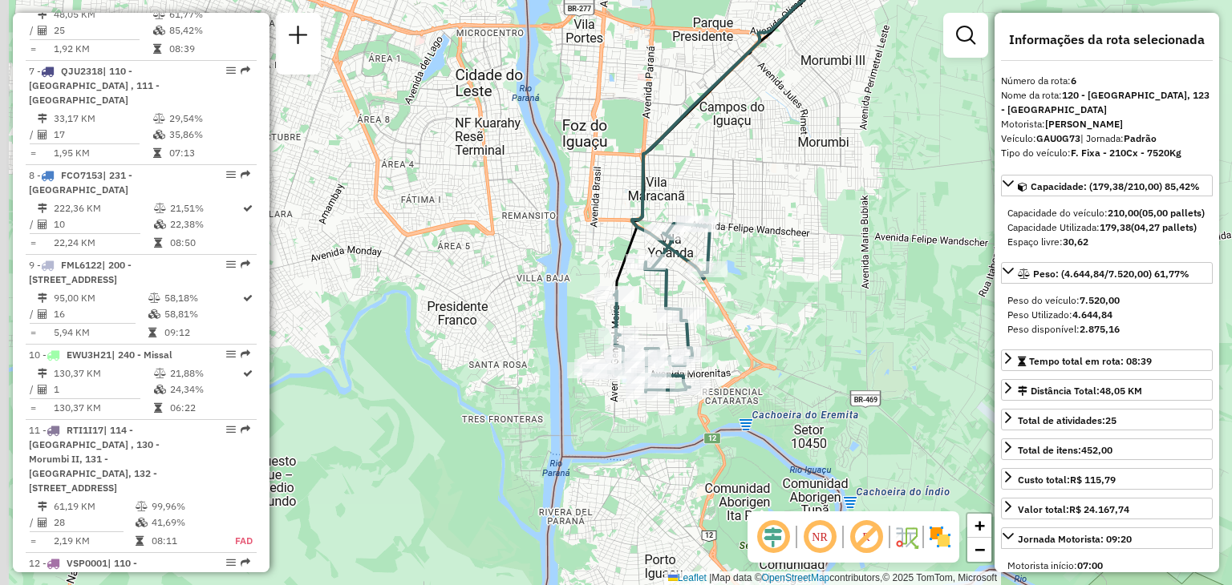
drag, startPoint x: 682, startPoint y: 399, endPoint x: 757, endPoint y: 359, distance: 85.4
click at [755, 360] on div "Janela de atendimento Grade de atendimento Capacidade Transportadoras Veículos …" at bounding box center [616, 292] width 1232 height 585
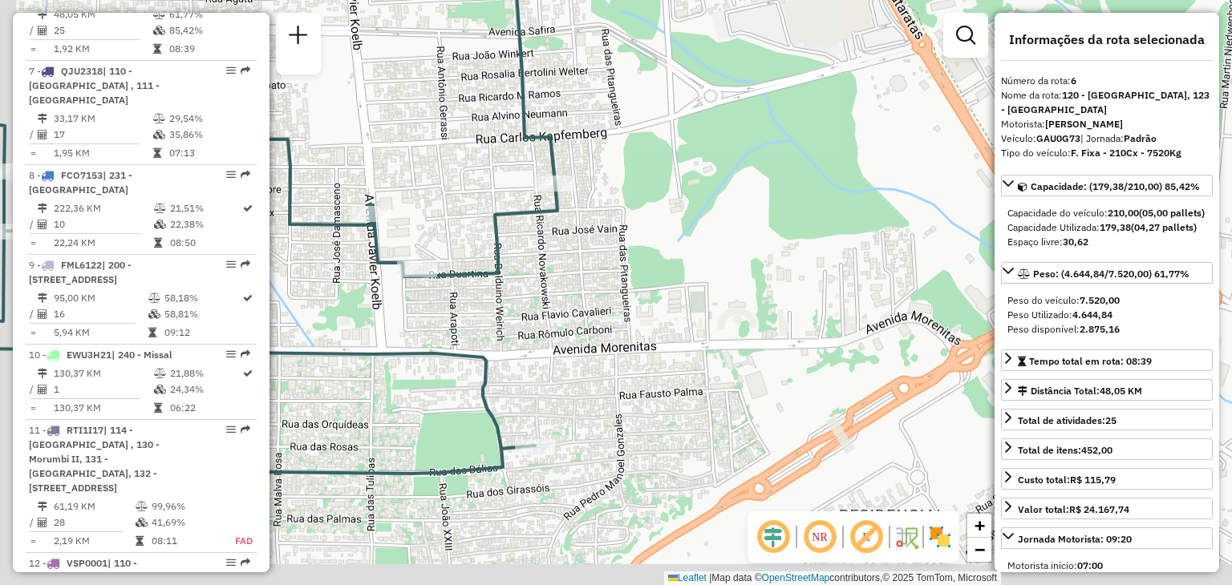
drag, startPoint x: 691, startPoint y: 361, endPoint x: 731, endPoint y: 272, distance: 97.3
click at [728, 277] on div "Janela de atendimento Grade de atendimento Capacidade Transportadoras Veículos …" at bounding box center [616, 292] width 1232 height 585
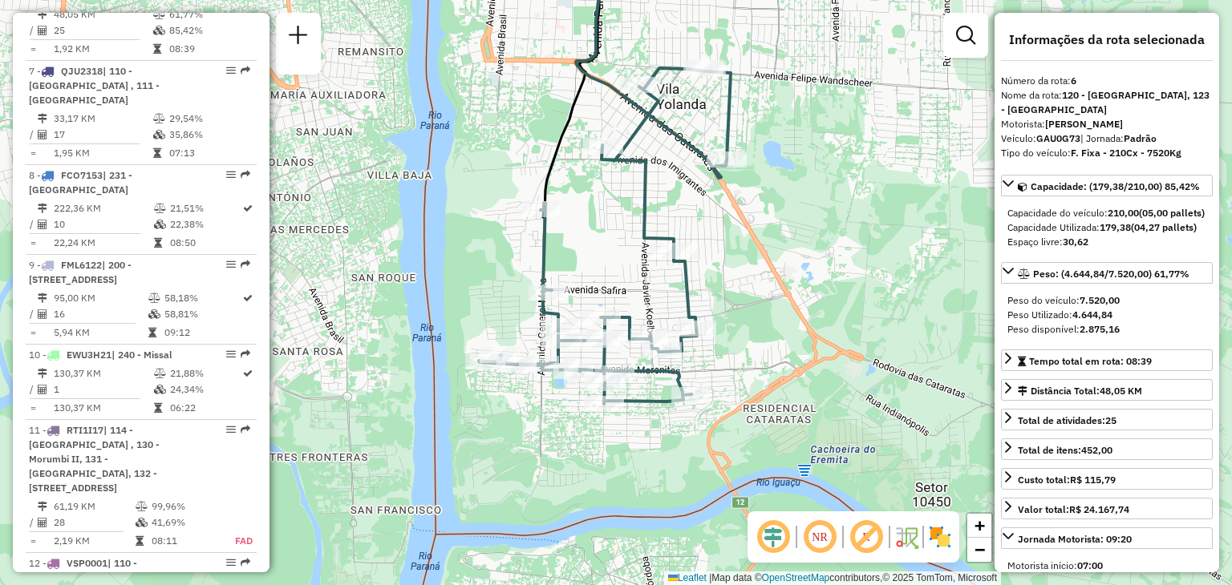
drag, startPoint x: 622, startPoint y: 366, endPoint x: 720, endPoint y: 355, distance: 98.5
click at [719, 355] on div "Janela de atendimento Grade de atendimento Capacidade Transportadoras Veículos …" at bounding box center [616, 292] width 1232 height 585
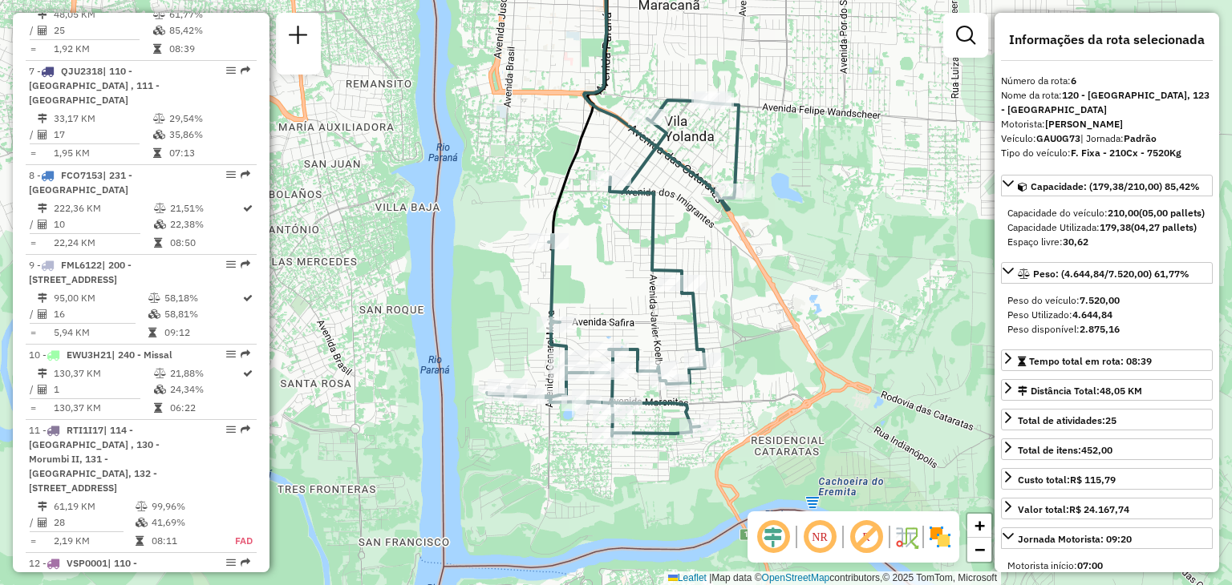
drag, startPoint x: 661, startPoint y: 296, endPoint x: 658, endPoint y: 321, distance: 25.0
click at [658, 321] on div "Janela de atendimento Grade de atendimento Capacidade Transportadoras Veículos …" at bounding box center [616, 292] width 1232 height 585
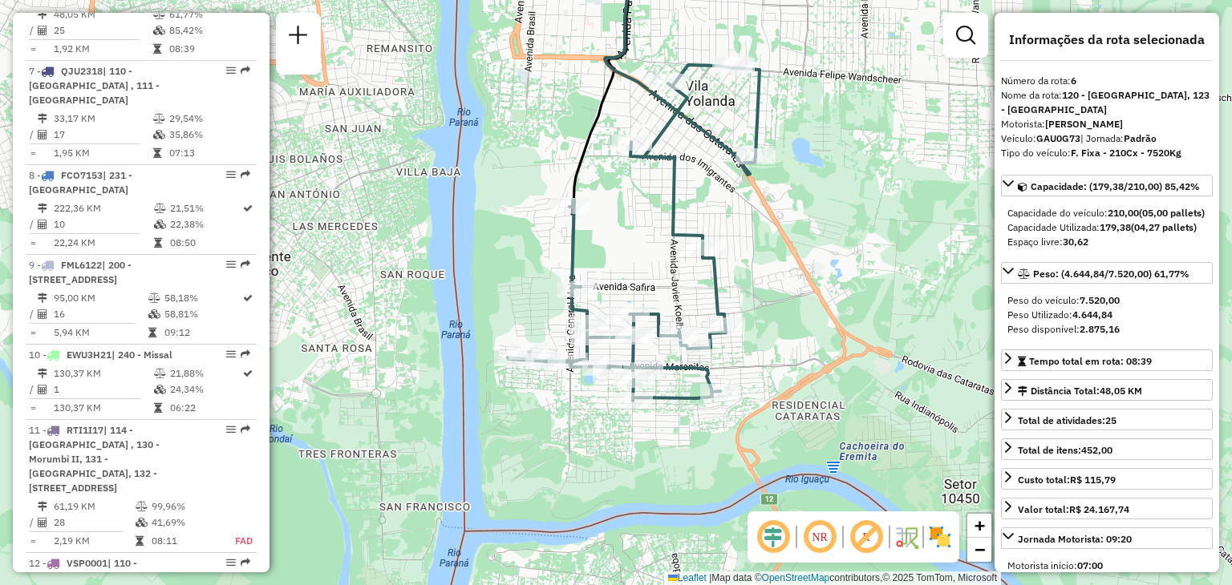
drag, startPoint x: 709, startPoint y: 314, endPoint x: 740, endPoint y: 261, distance: 61.5
click at [737, 261] on div "Janela de atendimento Grade de atendimento Capacidade Transportadoras Veículos …" at bounding box center [616, 292] width 1232 height 585
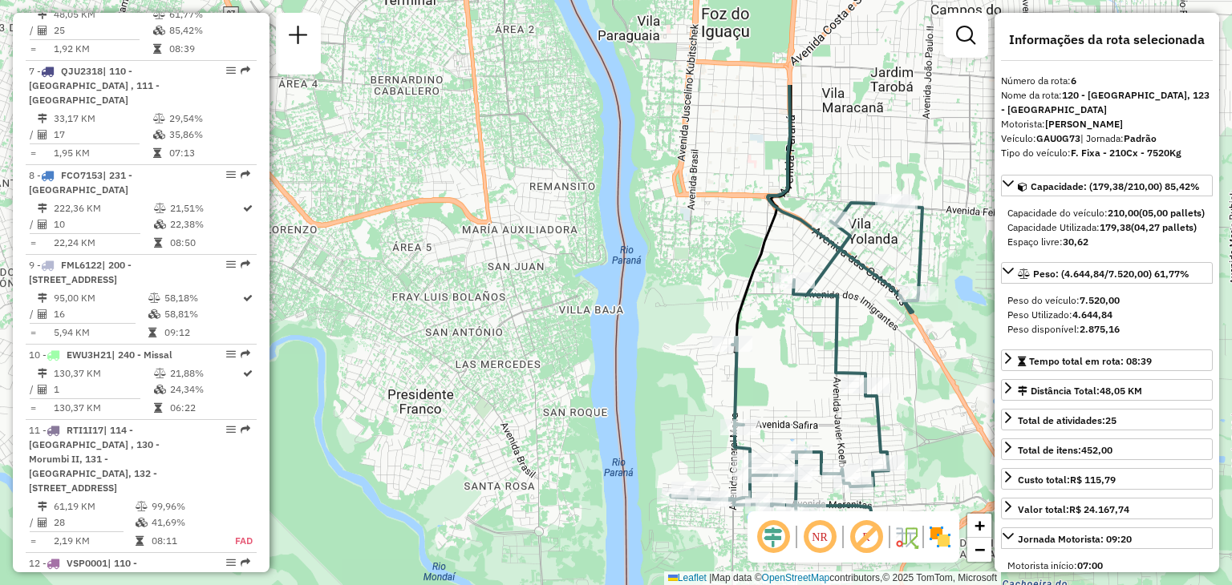
drag, startPoint x: 895, startPoint y: 411, endPoint x: 926, endPoint y: 425, distance: 34.1
click at [926, 425] on div "Janela de atendimento Grade de atendimento Capacidade Transportadoras Veículos …" at bounding box center [616, 292] width 1232 height 585
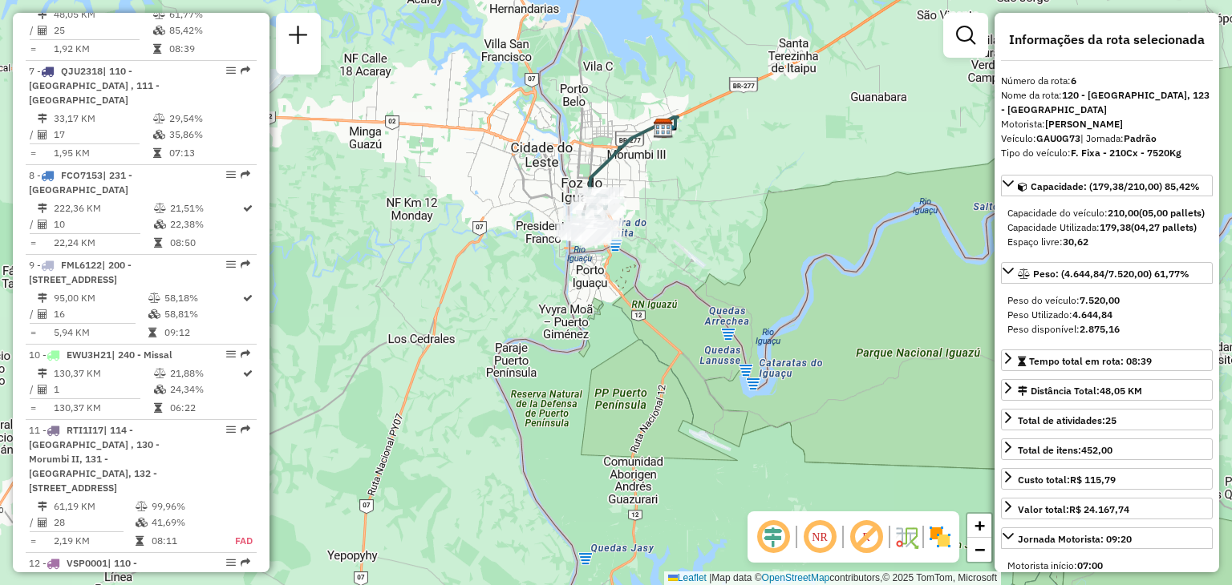
drag, startPoint x: 769, startPoint y: 178, endPoint x: 658, endPoint y: 190, distance: 112.1
click at [658, 190] on div "Janela de atendimento Grade de atendimento Capacidade Transportadoras Veículos …" at bounding box center [616, 292] width 1232 height 585
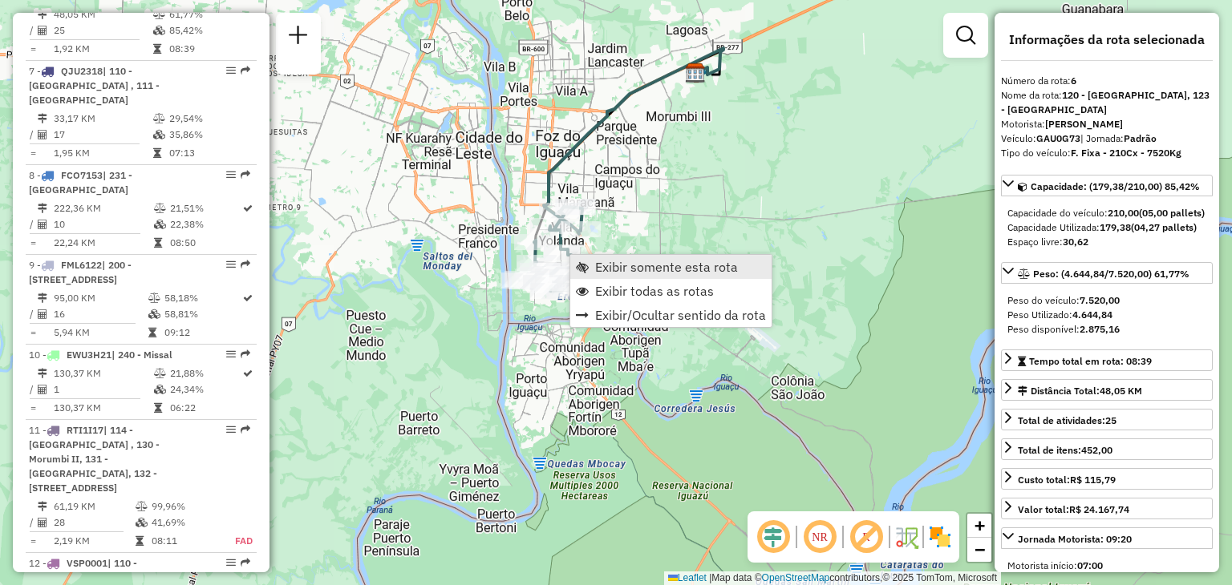
click at [629, 269] on span "Exibir somente esta rota" at bounding box center [666, 267] width 143 height 13
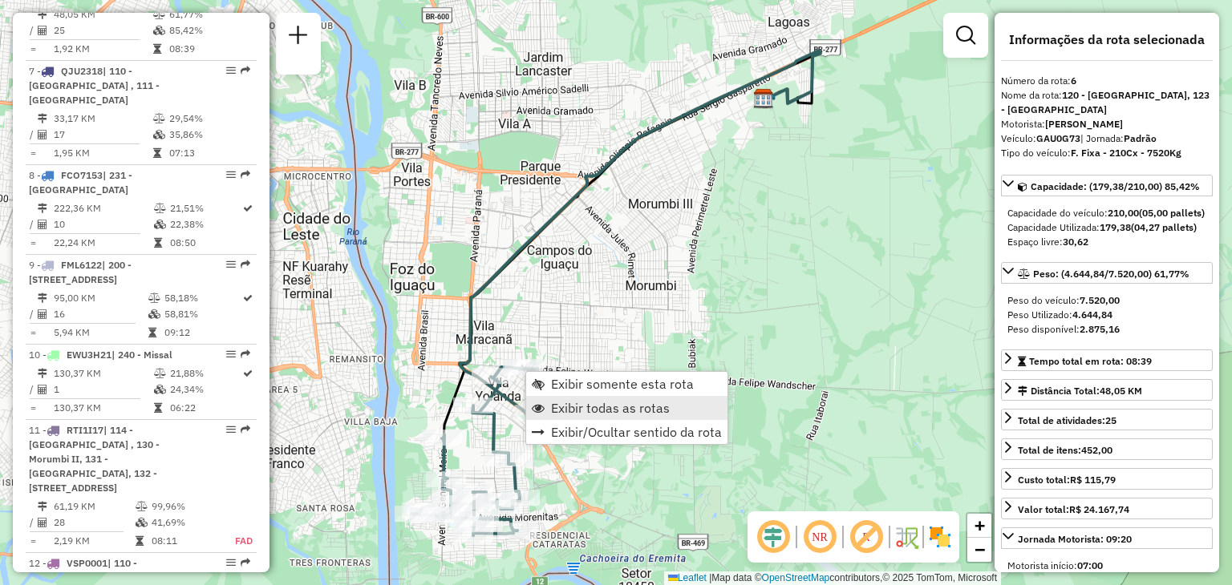
click at [568, 414] on span "Exibir todas as rotas" at bounding box center [610, 408] width 119 height 13
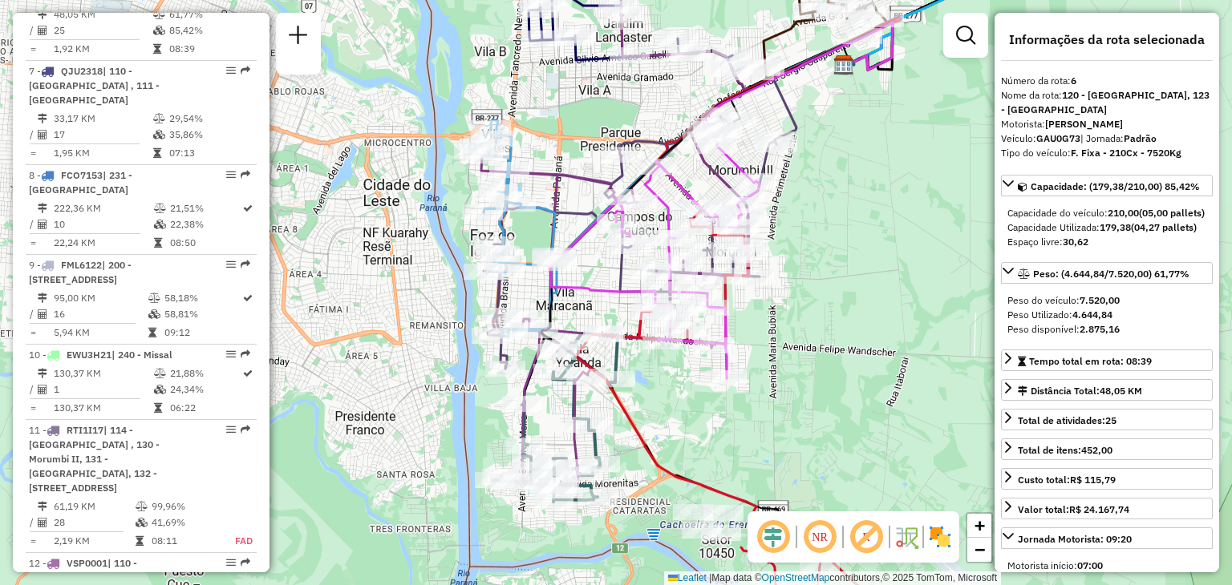
drag, startPoint x: 818, startPoint y: 224, endPoint x: 889, endPoint y: 194, distance: 76.6
click at [889, 194] on div "Janela de atendimento Grade de atendimento Capacidade Transportadoras Veículos …" at bounding box center [616, 292] width 1232 height 585
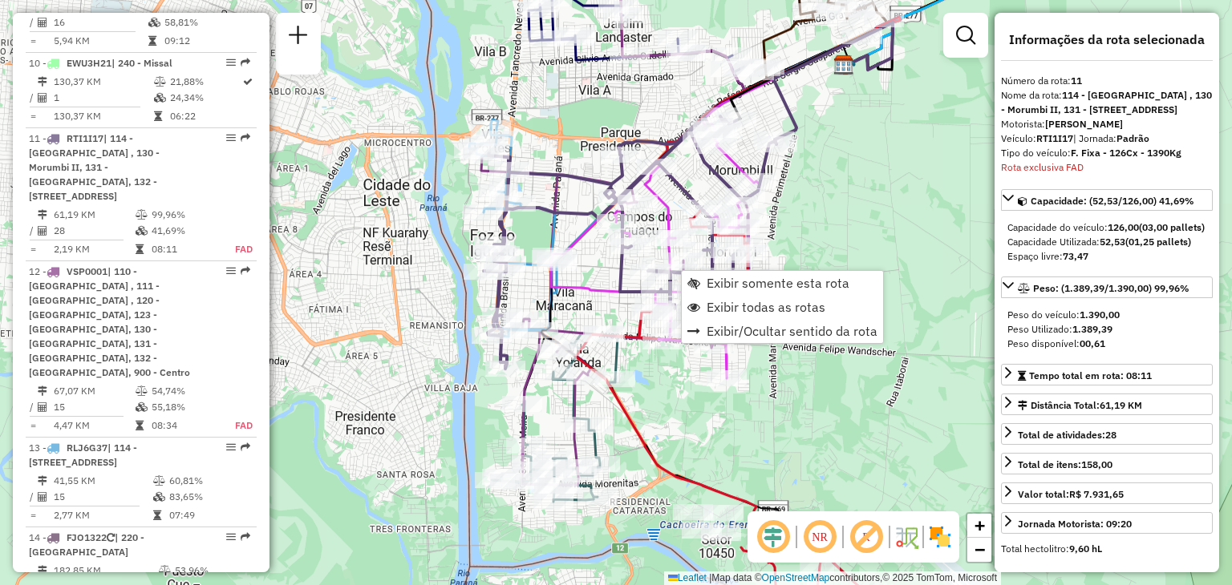
scroll to position [1569, 0]
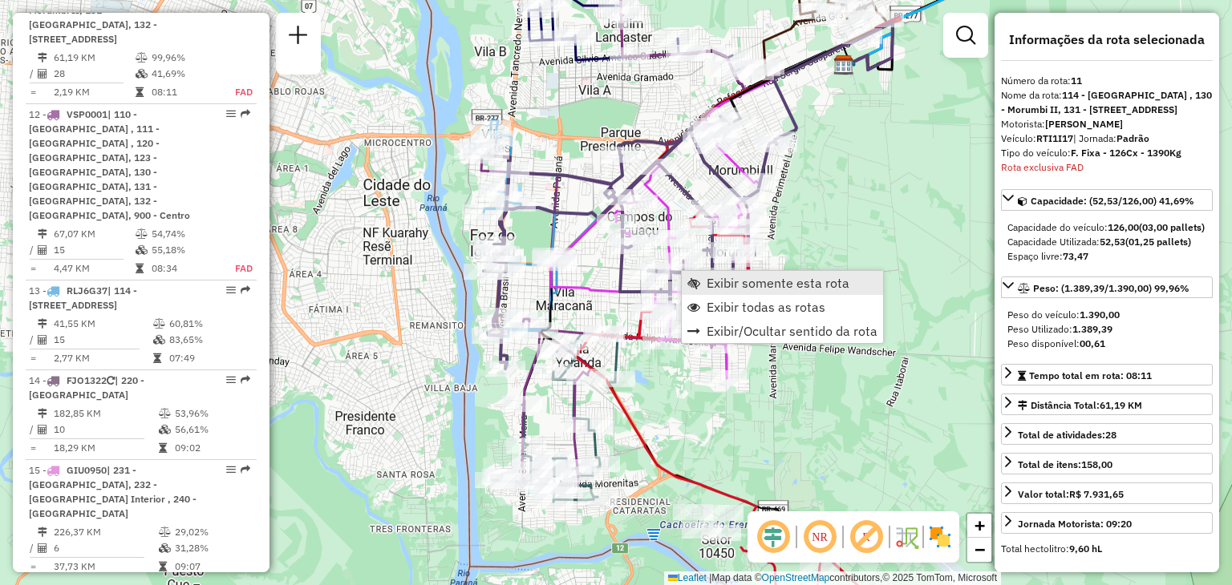
click at [724, 287] on span "Exibir somente esta rota" at bounding box center [778, 283] width 143 height 13
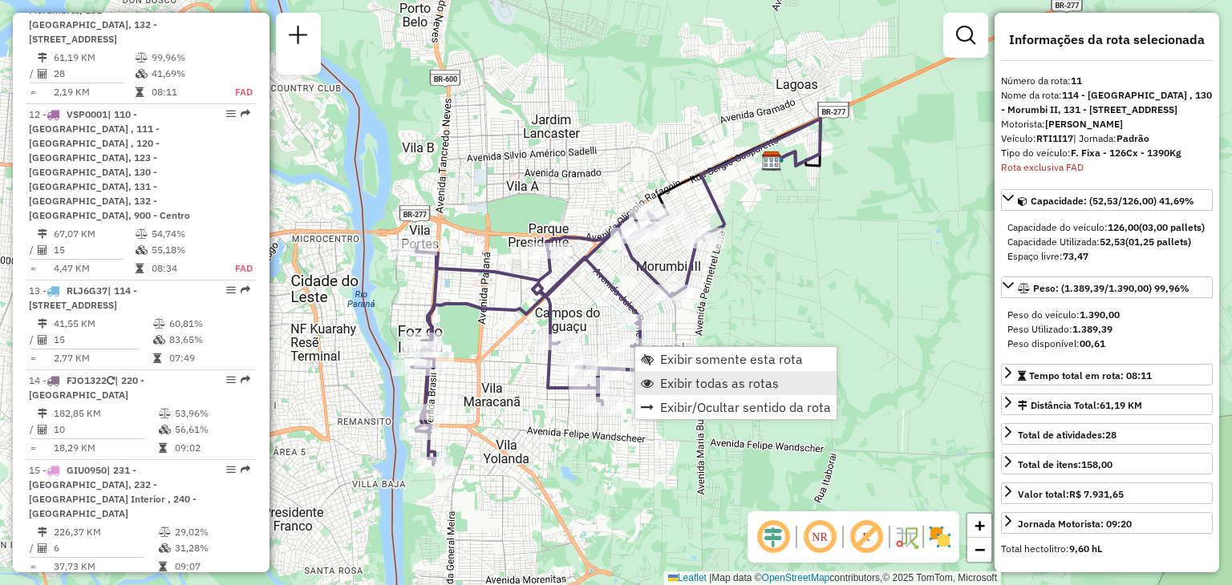
click at [686, 377] on span "Exibir todas as rotas" at bounding box center [719, 383] width 119 height 13
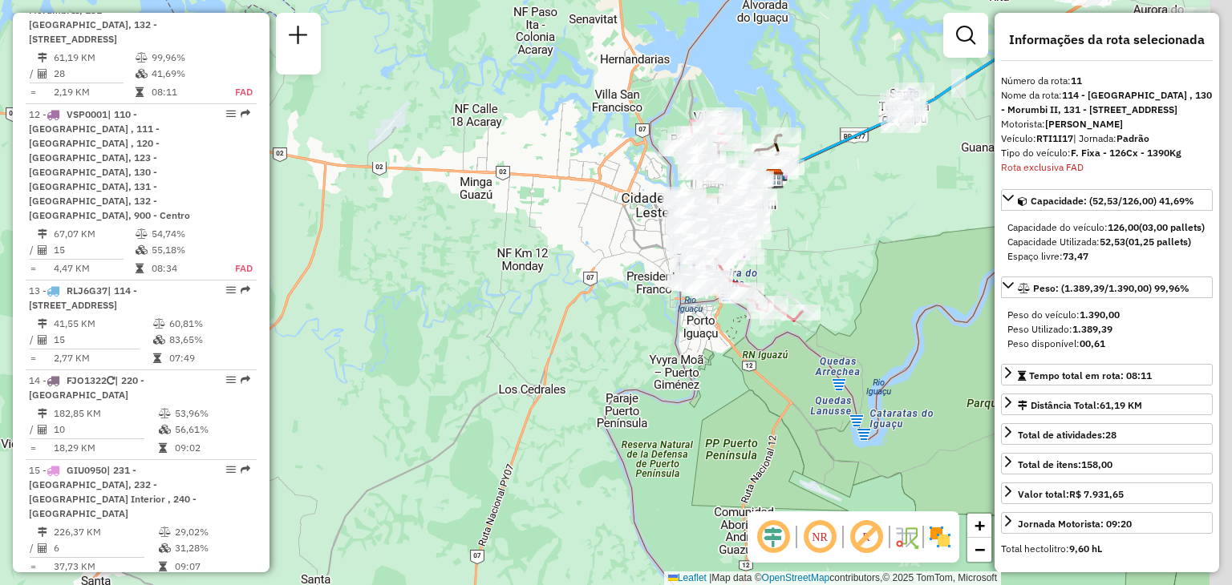
drag, startPoint x: 866, startPoint y: 63, endPoint x: 818, endPoint y: 196, distance: 141.6
click at [840, 164] on icon at bounding box center [907, 104] width 265 height 148
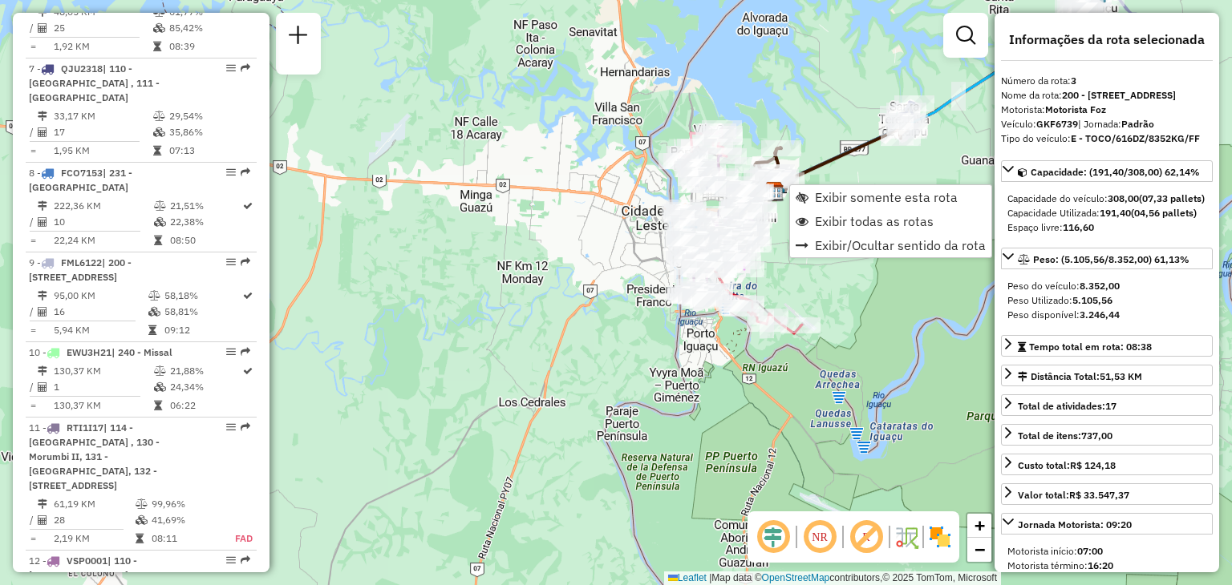
scroll to position [821, 0]
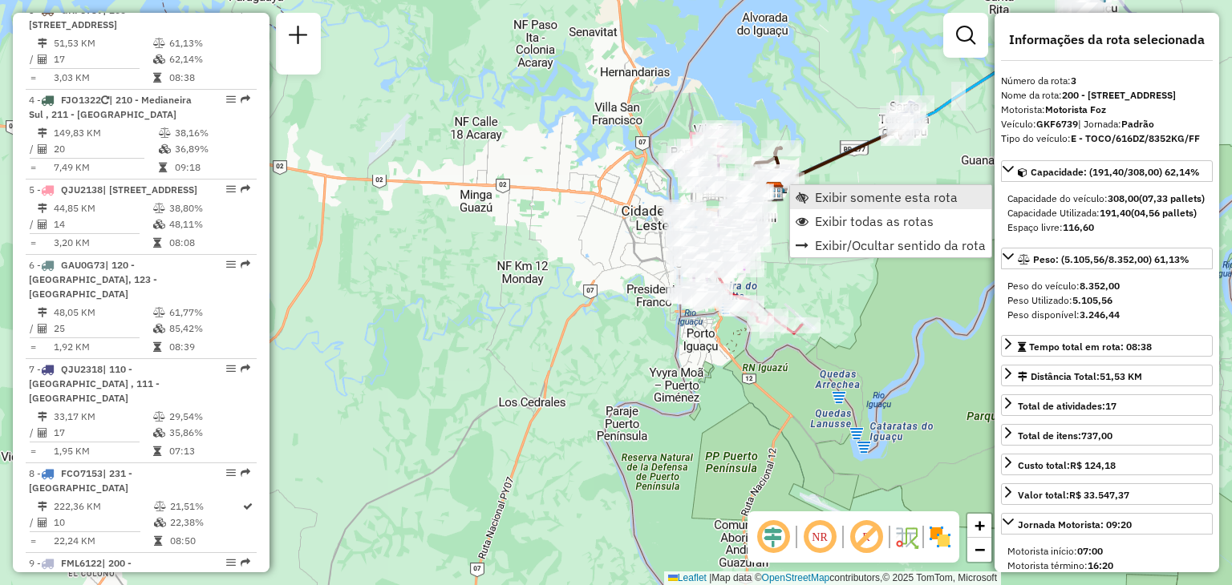
click at [894, 200] on span "Exibir somente esta rota" at bounding box center [886, 197] width 143 height 13
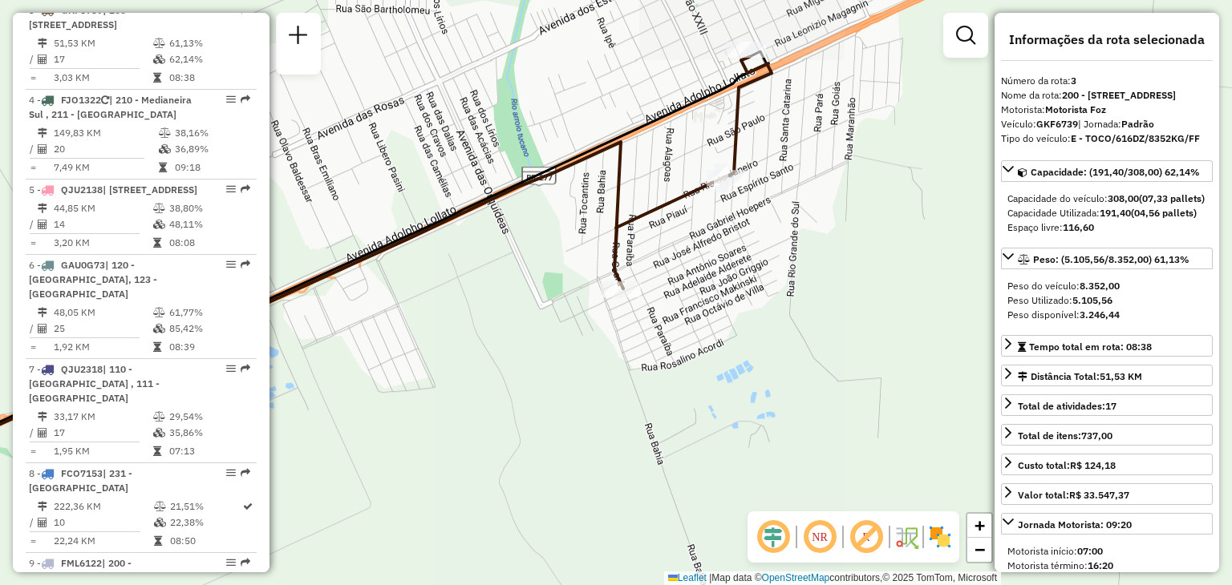
drag, startPoint x: 897, startPoint y: 196, endPoint x: 571, endPoint y: 290, distance: 339.6
click at [571, 290] on div "Janela de atendimento Grade de atendimento Capacidade Transportadoras Veículos …" at bounding box center [616, 292] width 1232 height 585
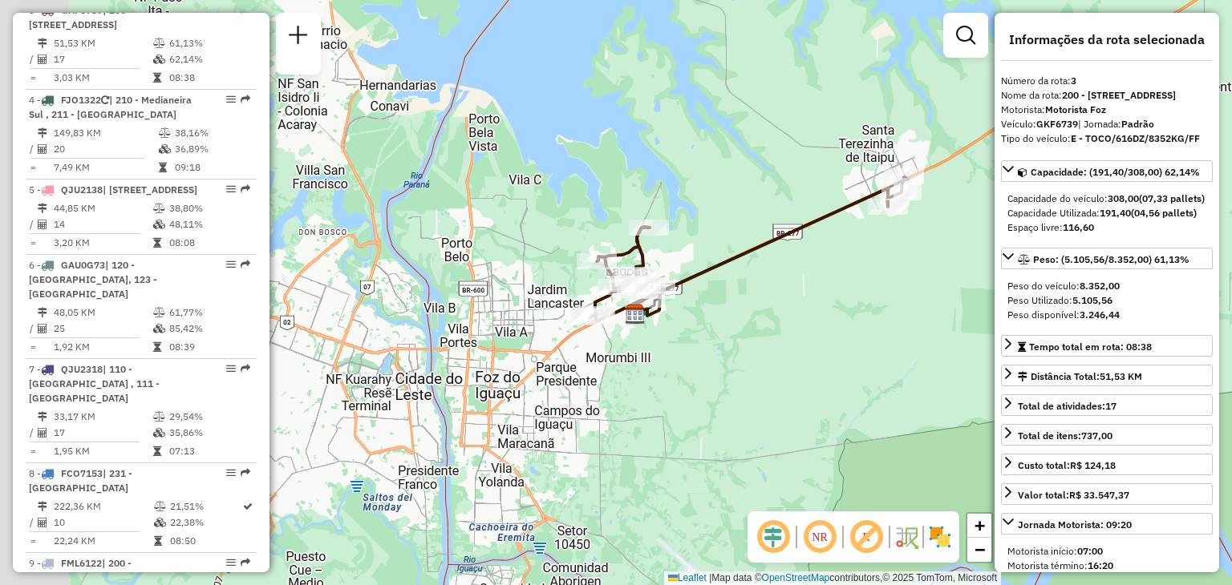
drag, startPoint x: 693, startPoint y: 222, endPoint x: 863, endPoint y: 225, distance: 170.0
click at [863, 225] on div "Janela de atendimento Grade de atendimento Capacidade Transportadoras Veículos …" at bounding box center [616, 292] width 1232 height 585
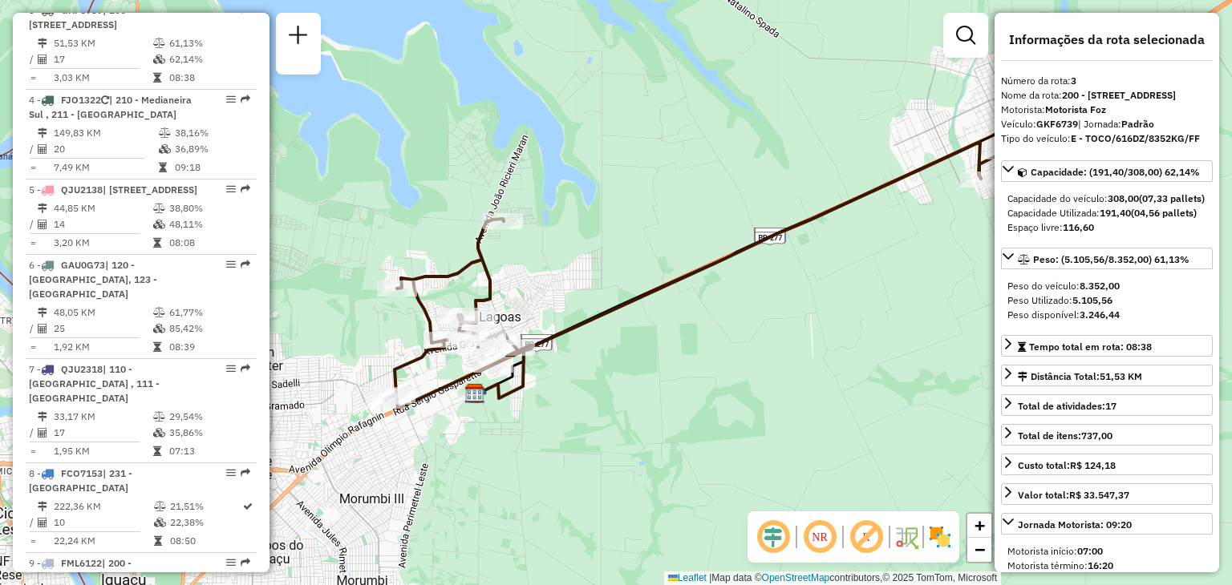
drag, startPoint x: 853, startPoint y: 206, endPoint x: 587, endPoint y: 189, distance: 266.8
click at [607, 187] on div "Janela de atendimento Grade de atendimento Capacidade Transportadoras Veículos …" at bounding box center [616, 292] width 1232 height 585
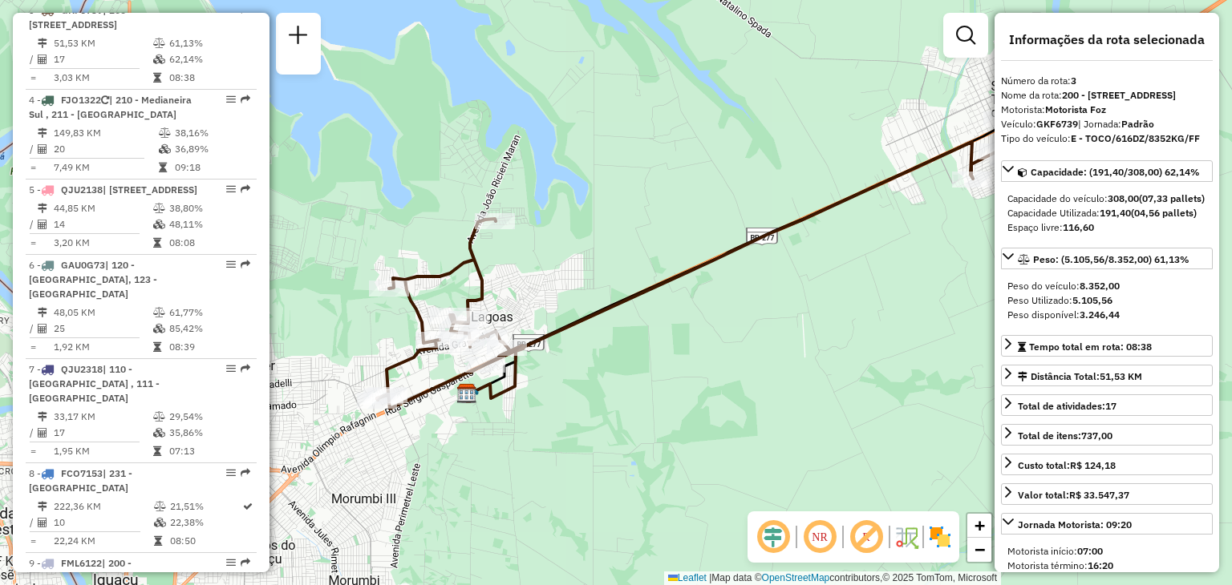
click at [577, 189] on div "Janela de atendimento Grade de atendimento Capacidade Transportadoras Veículos …" at bounding box center [616, 292] width 1232 height 585
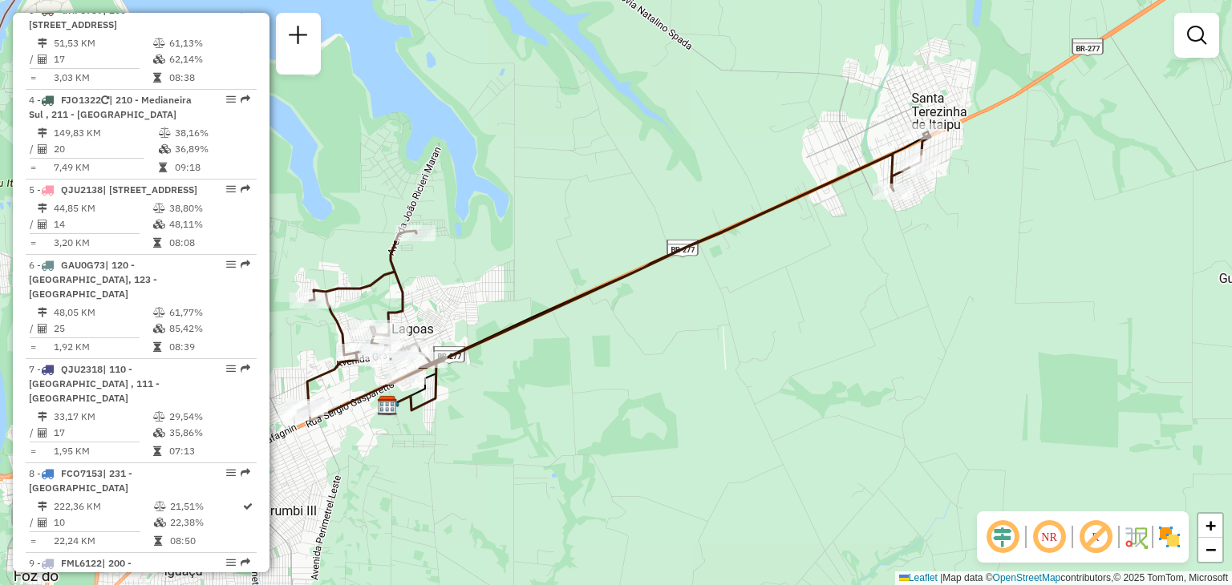
drag, startPoint x: 700, startPoint y: 172, endPoint x: 621, endPoint y: 184, distance: 80.3
click at [621, 184] on div "Janela de atendimento Grade de atendimento Capacidade Transportadoras Veículos …" at bounding box center [616, 292] width 1232 height 585
select select "**********"
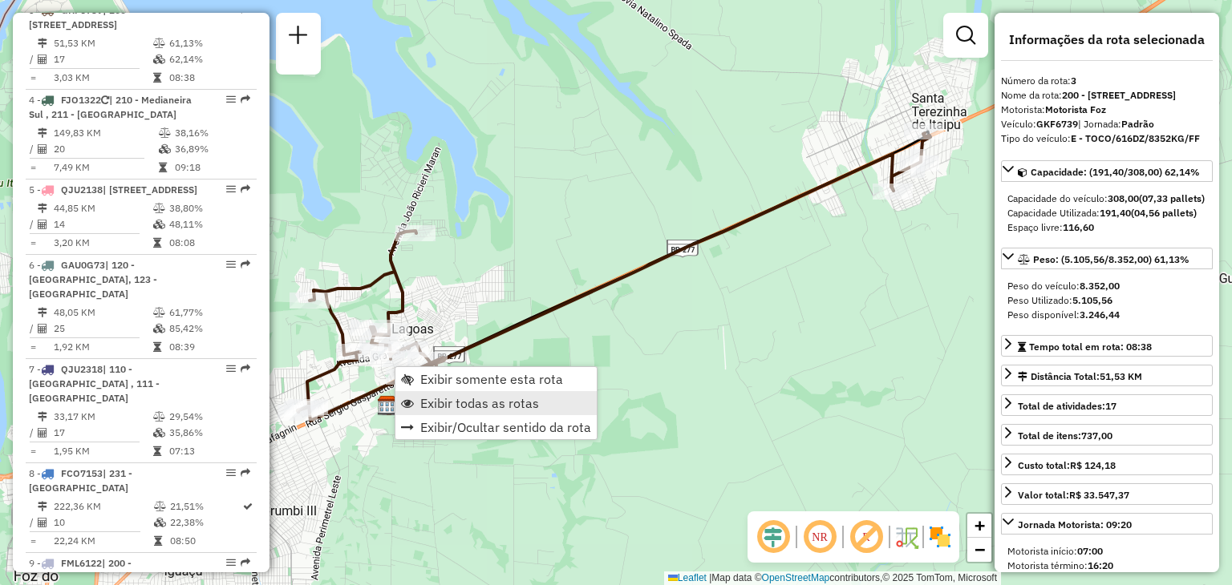
drag, startPoint x: 468, startPoint y: 403, endPoint x: 481, endPoint y: 406, distance: 13.8
click at [468, 403] on span "Exibir todas as rotas" at bounding box center [479, 403] width 119 height 13
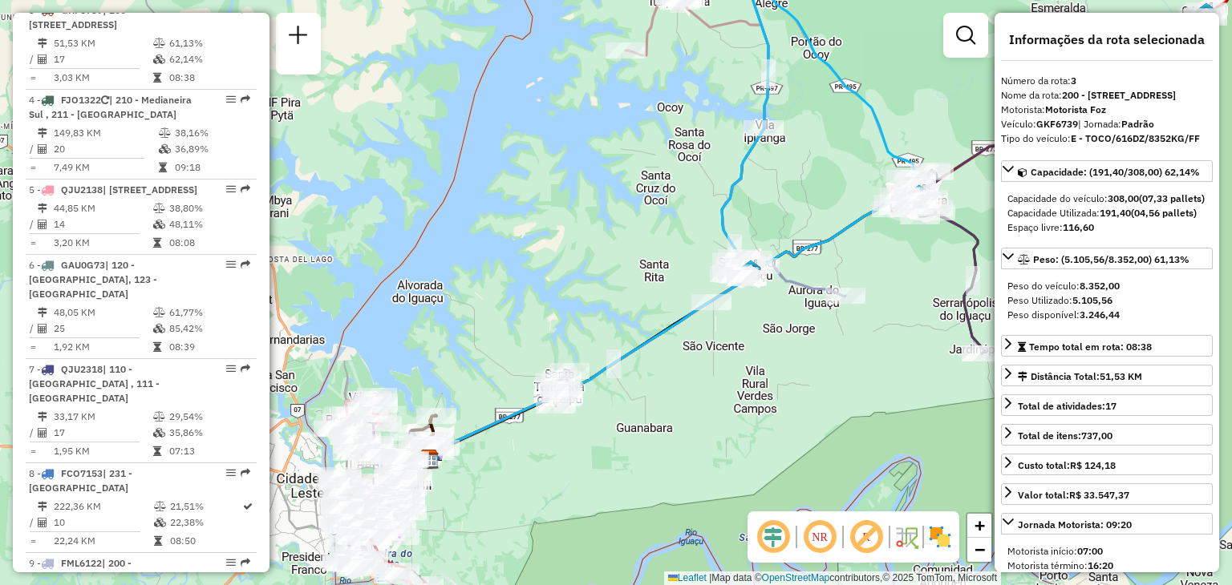
drag, startPoint x: 871, startPoint y: 222, endPoint x: 648, endPoint y: 306, distance: 238.0
click at [763, 292] on icon at bounding box center [668, 326] width 476 height 266
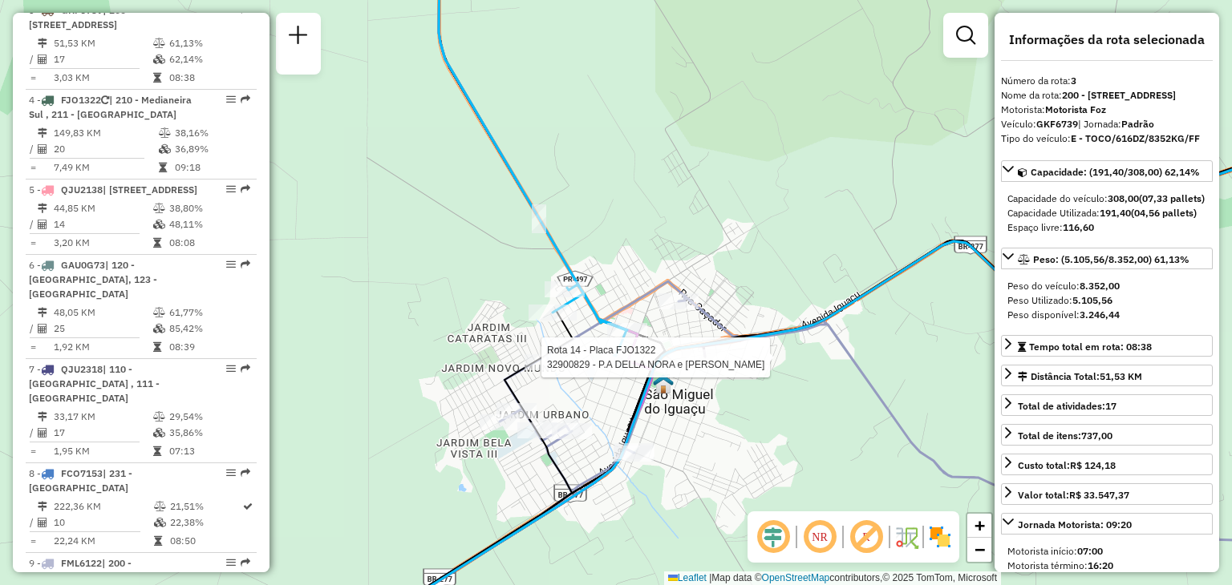
click at [727, 347] on icon at bounding box center [870, 360] width 1030 height 547
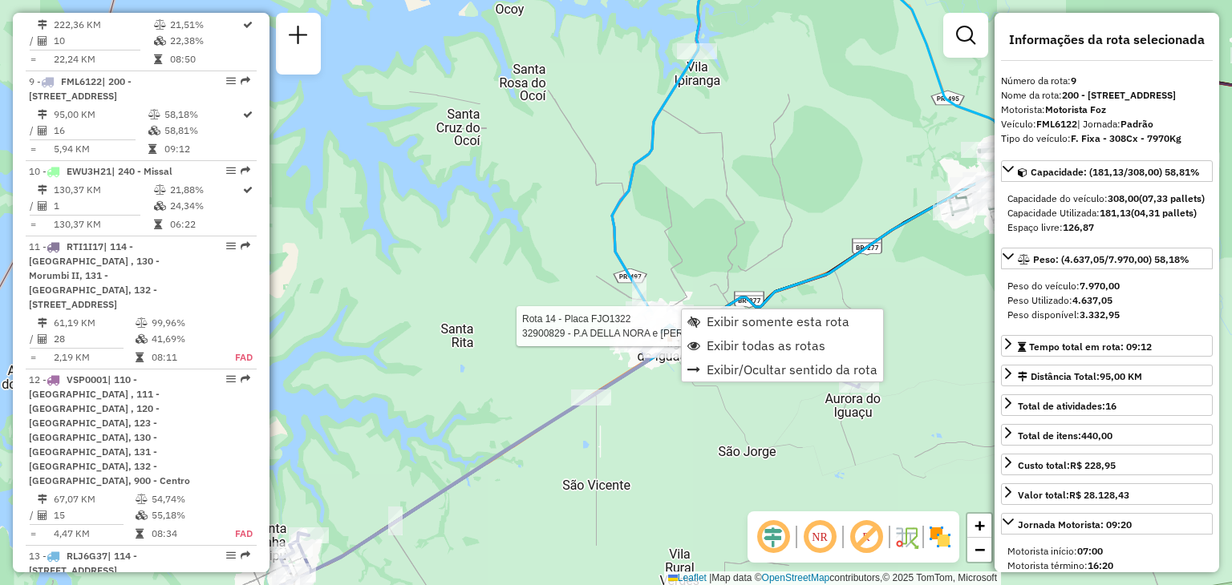
scroll to position [1389, 0]
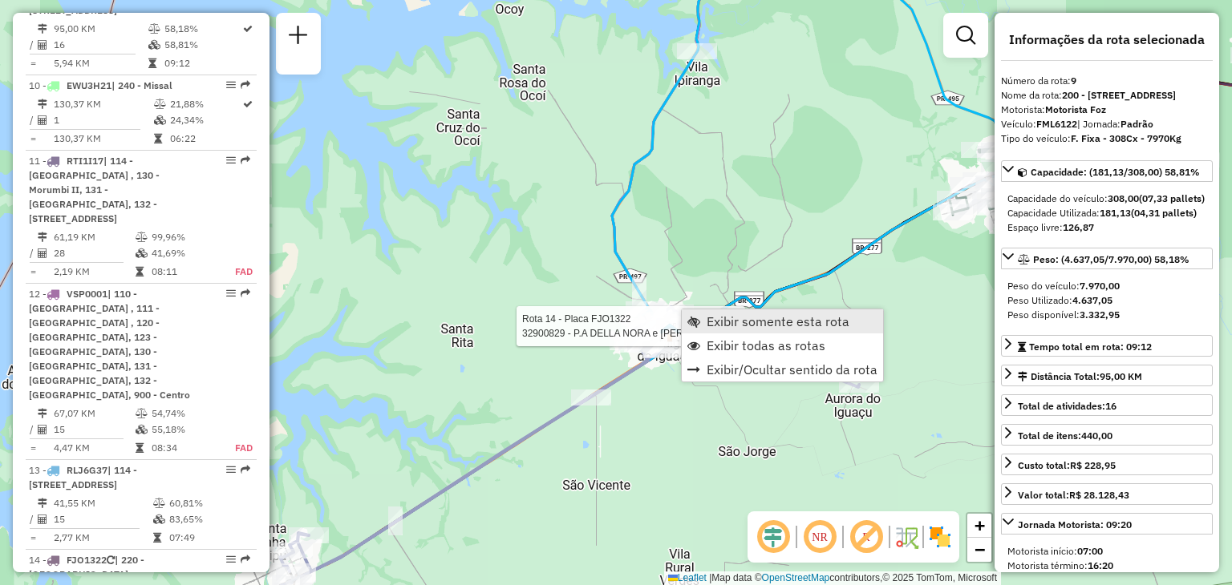
click at [720, 317] on span "Exibir somente esta rota" at bounding box center [778, 321] width 143 height 13
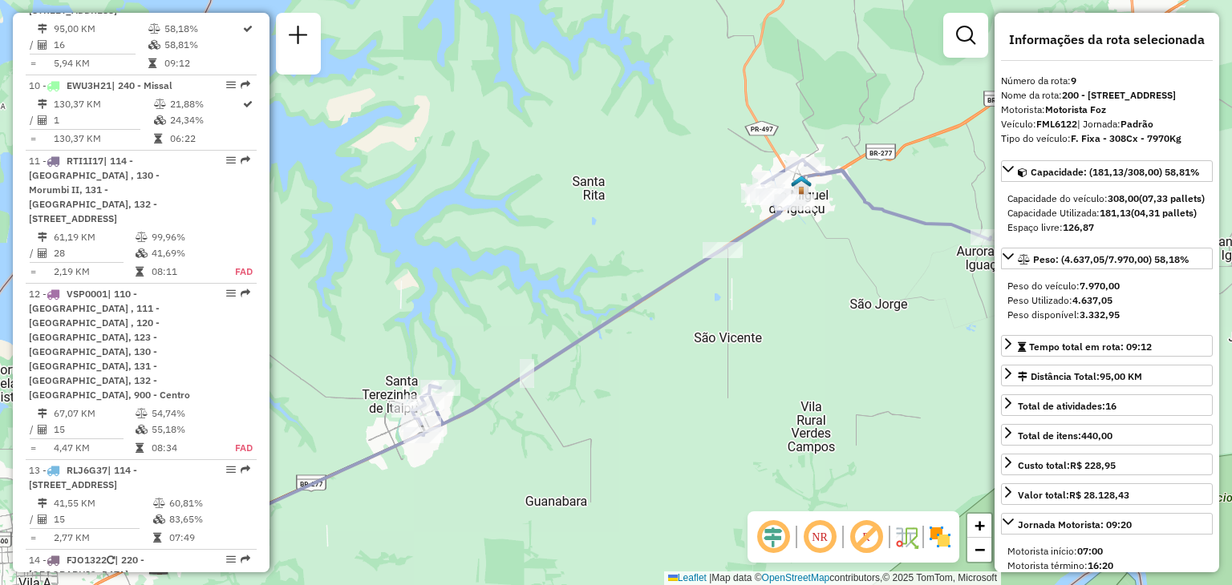
drag, startPoint x: 760, startPoint y: 273, endPoint x: 731, endPoint y: 315, distance: 50.7
click at [741, 318] on div "Janela de atendimento Grade de atendimento Capacidade Transportadoras Veículos …" at bounding box center [616, 292] width 1232 height 585
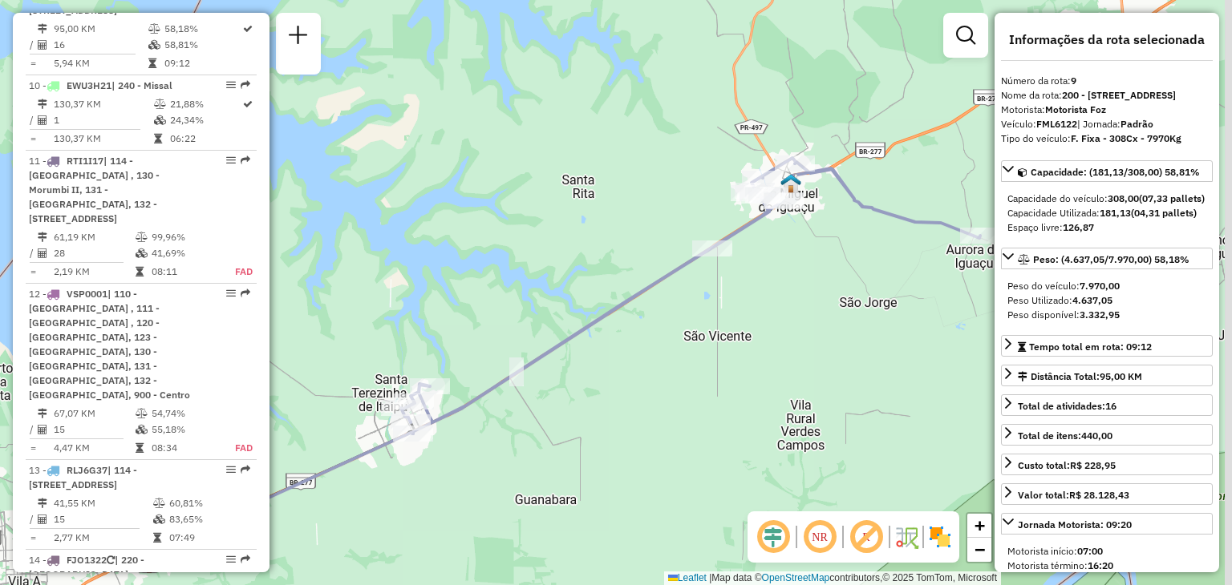
drag, startPoint x: 775, startPoint y: 285, endPoint x: 739, endPoint y: 294, distance: 37.3
click at [739, 294] on div "Janela de atendimento Grade de atendimento Capacidade Transportadoras Veículos …" at bounding box center [616, 292] width 1232 height 585
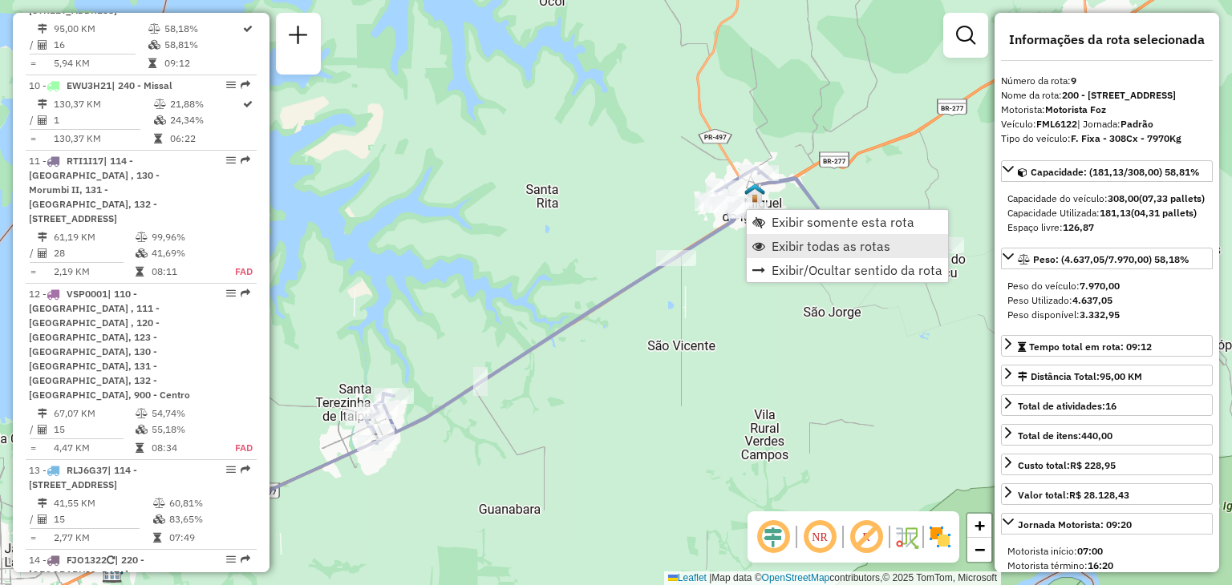
click at [783, 246] on span "Exibir todas as rotas" at bounding box center [830, 246] width 119 height 13
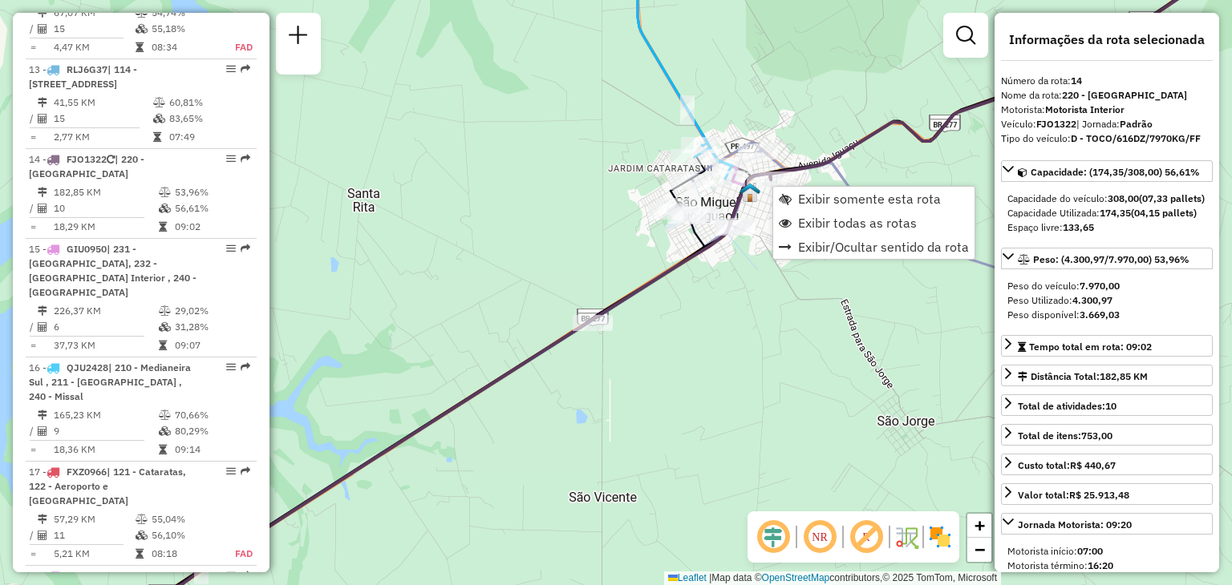
scroll to position [1869, 0]
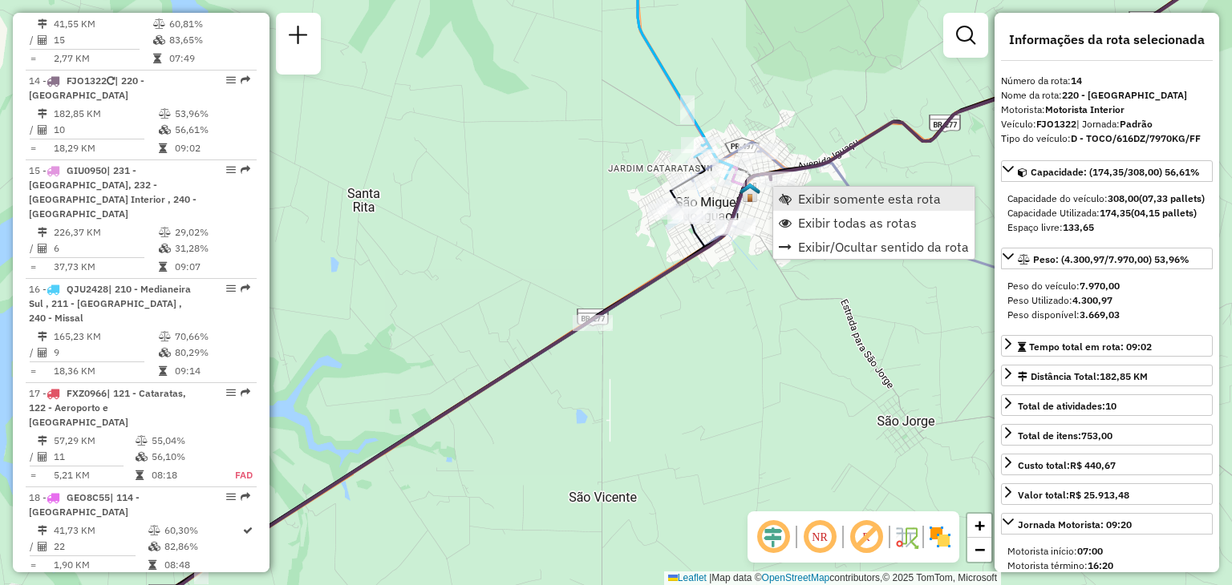
click at [783, 193] on span "Exibir somente esta rota" at bounding box center [785, 198] width 13 height 13
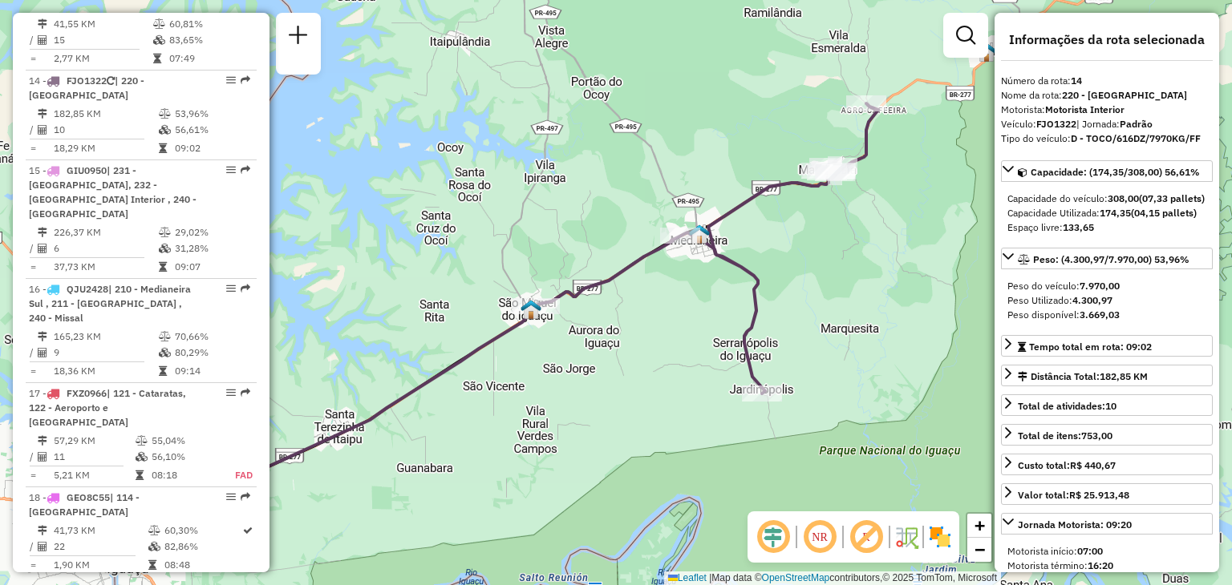
drag, startPoint x: 838, startPoint y: 232, endPoint x: 667, endPoint y: 257, distance: 172.7
click at [766, 240] on div "Janela de atendimento Grade de atendimento Capacidade Transportadoras Veículos …" at bounding box center [616, 292] width 1232 height 585
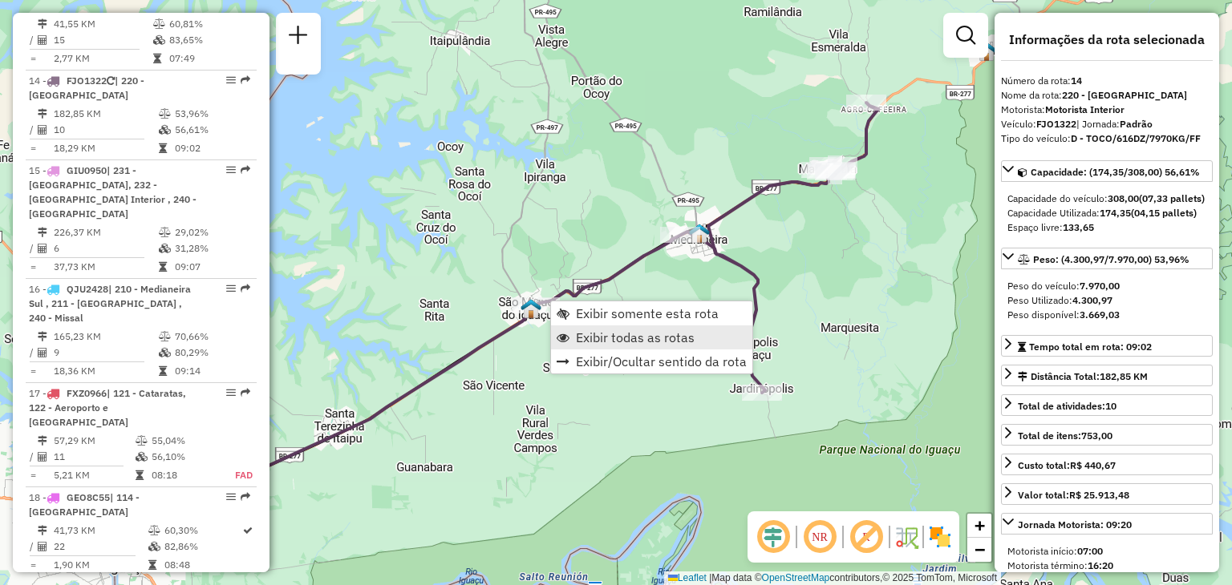
click at [577, 342] on span "Exibir todas as rotas" at bounding box center [635, 337] width 119 height 13
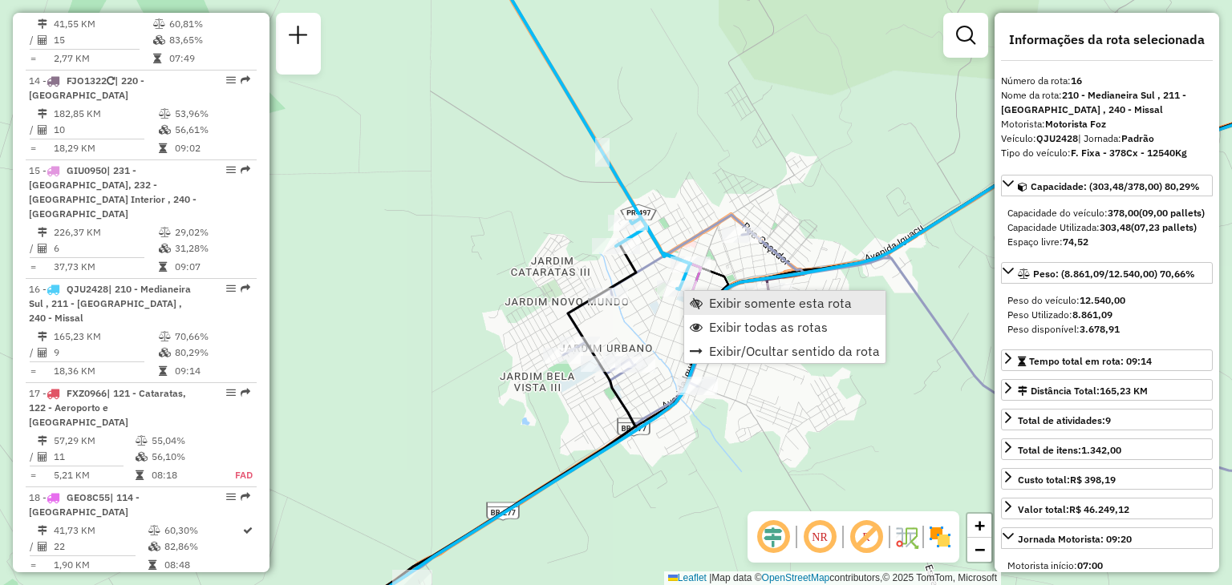
click at [729, 298] on span "Exibir somente esta rota" at bounding box center [780, 303] width 143 height 13
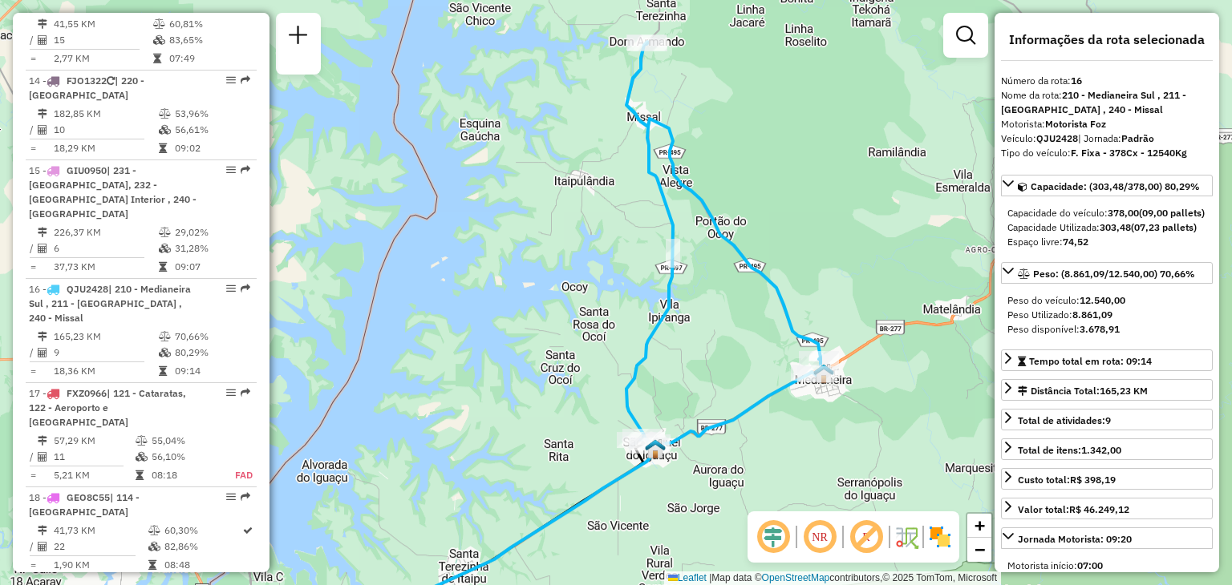
drag, startPoint x: 674, startPoint y: 241, endPoint x: 746, endPoint y: 289, distance: 86.1
click at [746, 289] on div "Janela de atendimento Grade de atendimento Capacidade Transportadoras Veículos …" at bounding box center [616, 292] width 1232 height 585
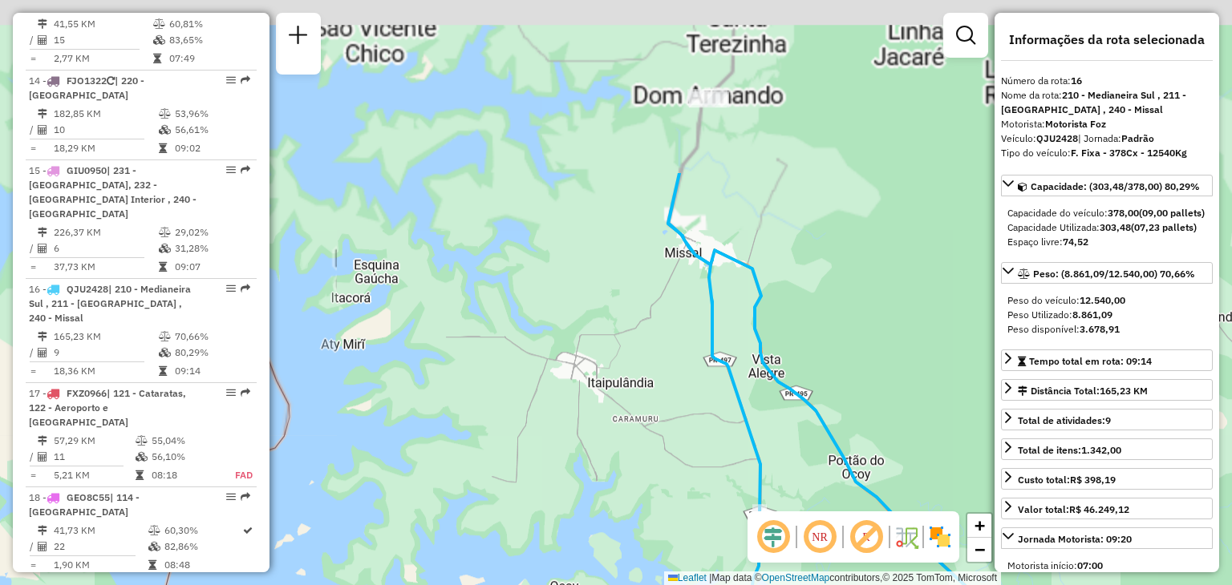
drag, startPoint x: 655, startPoint y: 148, endPoint x: 759, endPoint y: 346, distance: 222.8
click at [759, 346] on icon at bounding box center [861, 524] width 391 height 703
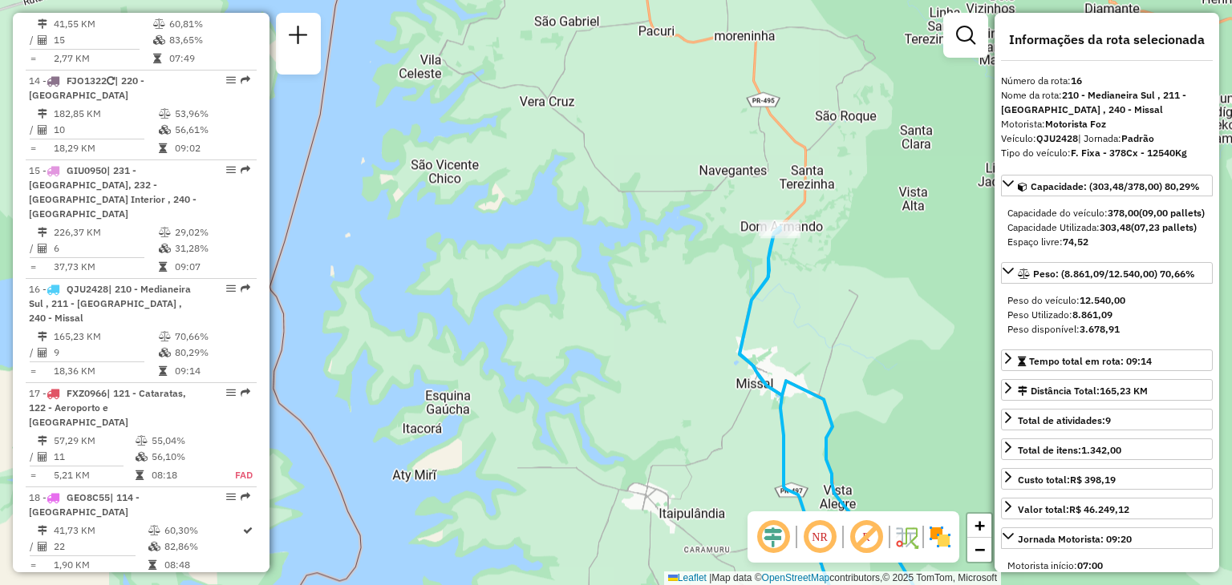
drag, startPoint x: 763, startPoint y: 267, endPoint x: 781, endPoint y: 283, distance: 24.4
click at [778, 287] on icon at bounding box center [899, 501] width 321 height 548
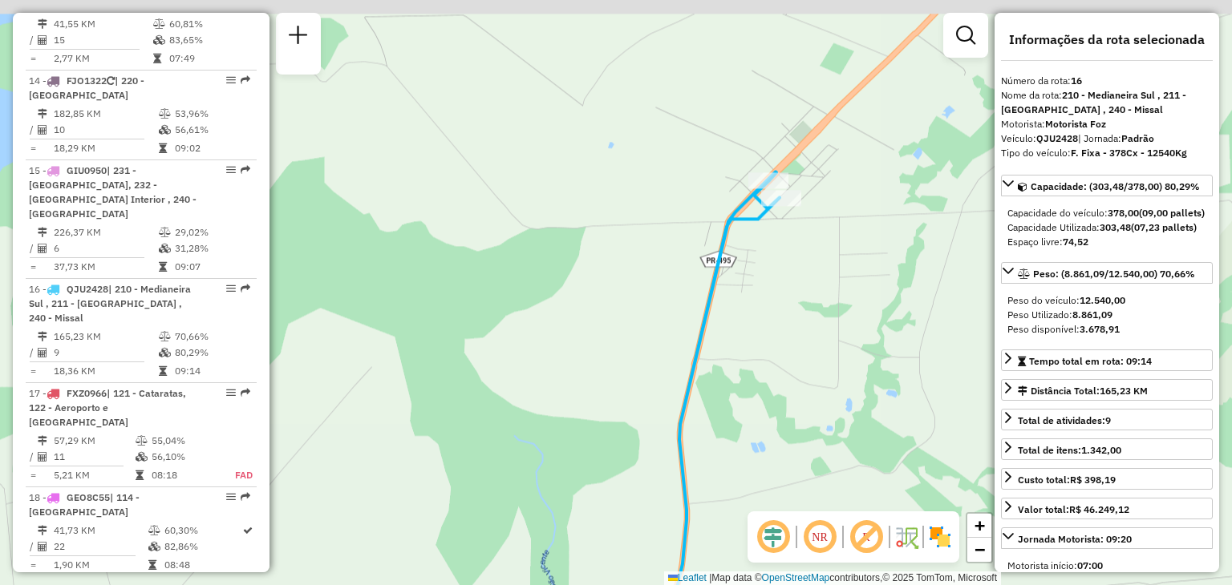
drag, startPoint x: 821, startPoint y: 159, endPoint x: 722, endPoint y: 249, distance: 134.0
click at [721, 251] on div "Janela de atendimento Grade de atendimento Capacidade Transportadoras Veículos …" at bounding box center [616, 292] width 1232 height 585
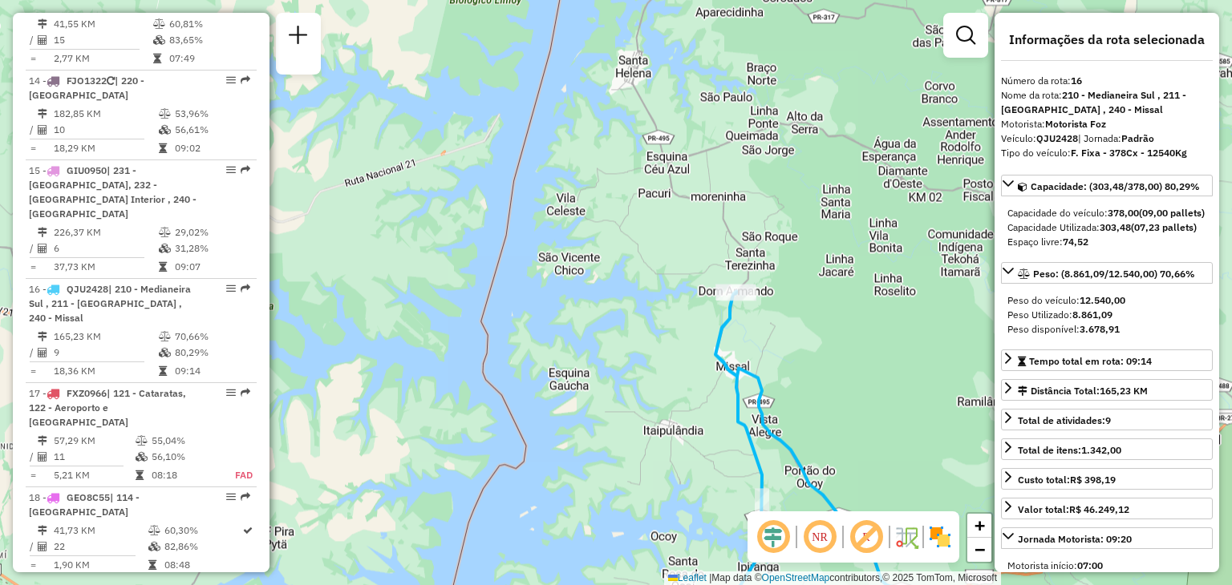
drag, startPoint x: 770, startPoint y: 418, endPoint x: 680, endPoint y: 206, distance: 230.0
click at [715, 291] on icon at bounding box center [813, 467] width 196 height 353
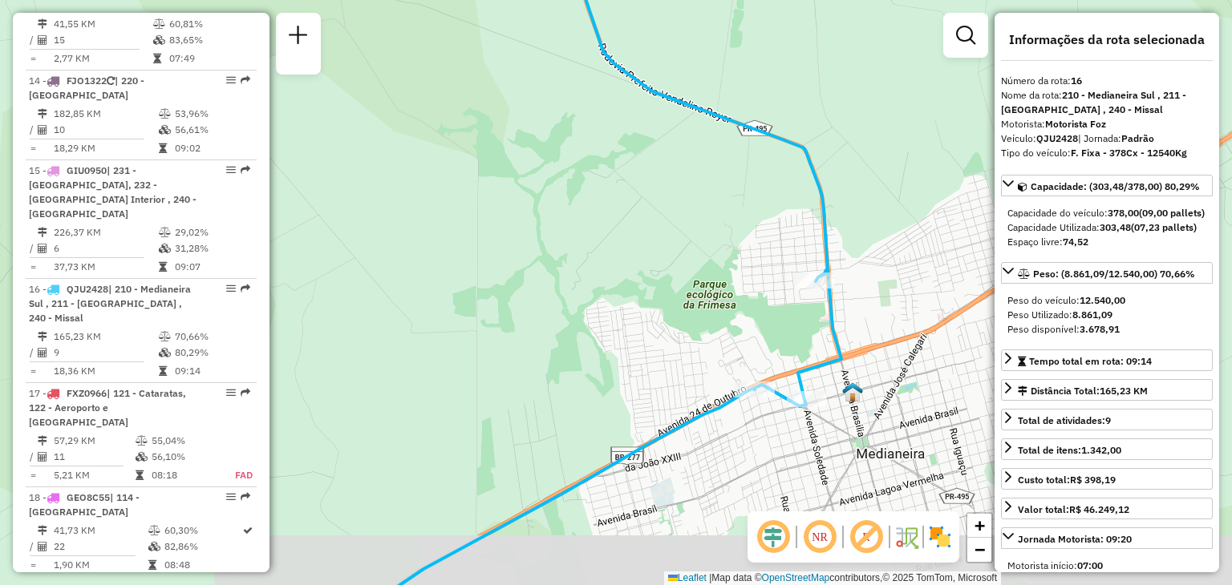
drag, startPoint x: 824, startPoint y: 361, endPoint x: 798, endPoint y: 239, distance: 124.6
click at [798, 239] on icon at bounding box center [703, 173] width 275 height 465
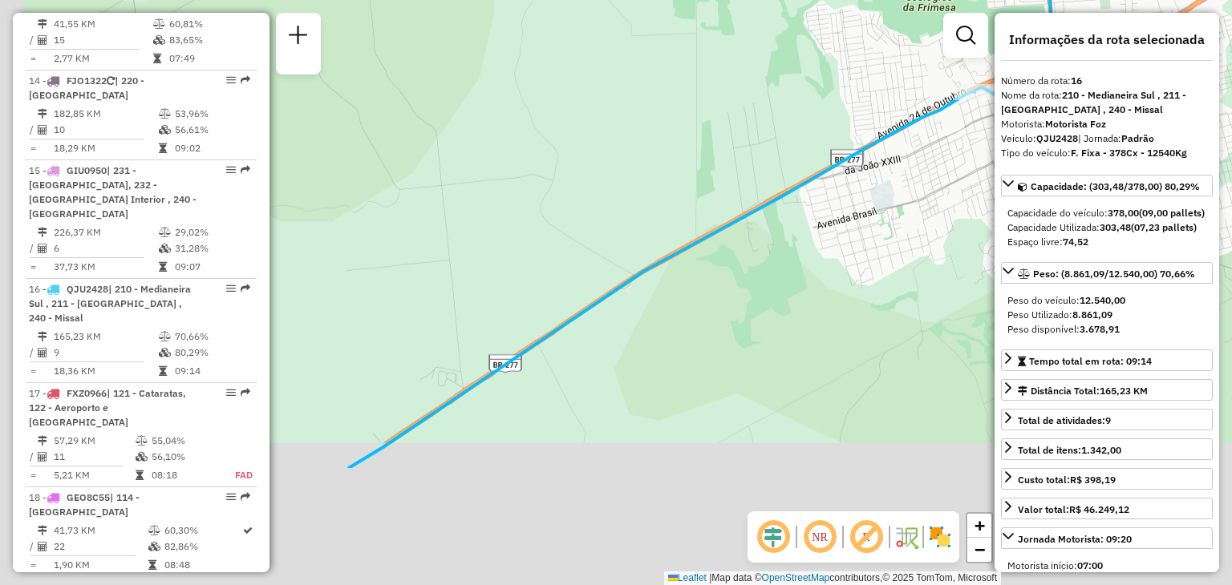
drag, startPoint x: 616, startPoint y: 426, endPoint x: 861, endPoint y: 249, distance: 302.7
click at [861, 249] on div "Janela de atendimento Grade de atendimento Capacidade Transportadoras Veículos …" at bounding box center [616, 292] width 1232 height 585
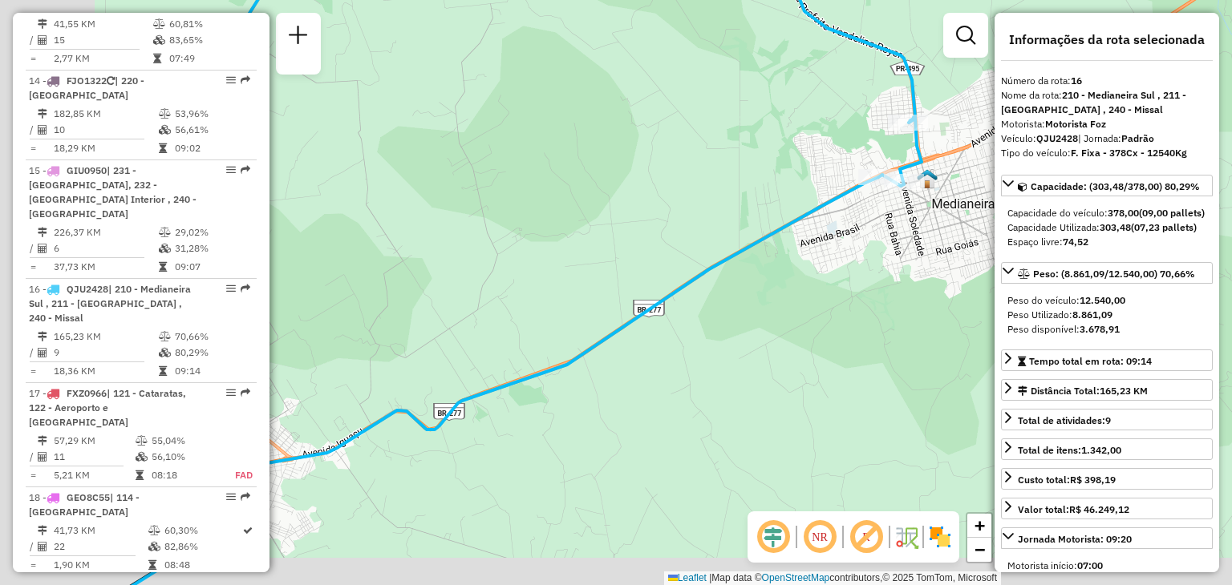
drag, startPoint x: 469, startPoint y: 400, endPoint x: 658, endPoint y: 327, distance: 202.8
click at [657, 328] on icon at bounding box center [489, 391] width 778 height 429
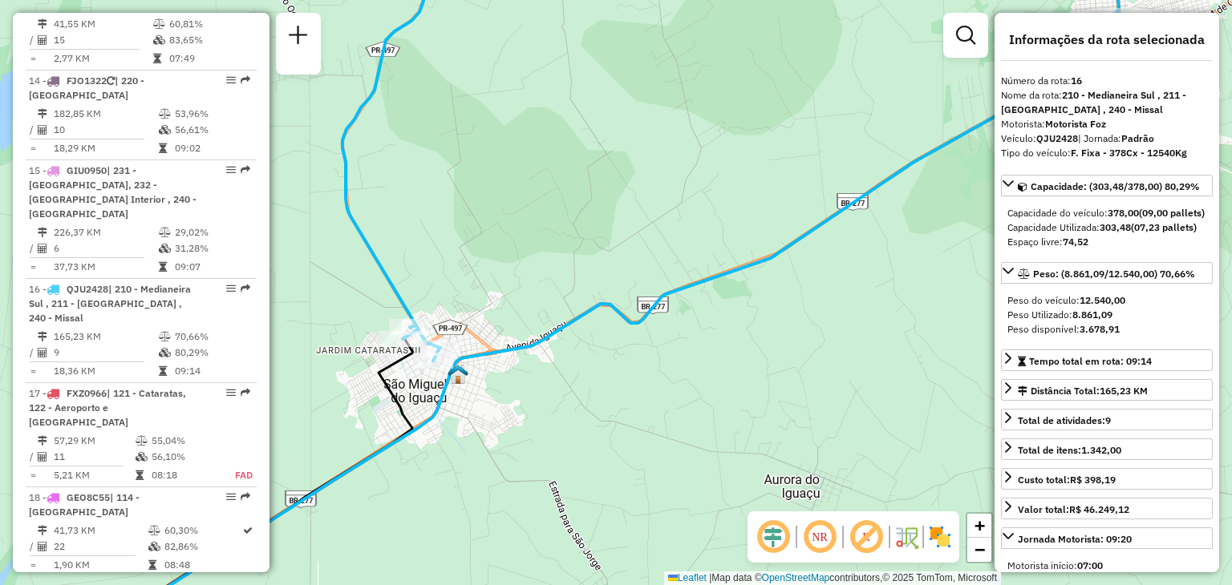
drag, startPoint x: 319, startPoint y: 427, endPoint x: 395, endPoint y: 371, distance: 94.2
click at [395, 371] on icon at bounding box center [287, 464] width 252 height 252
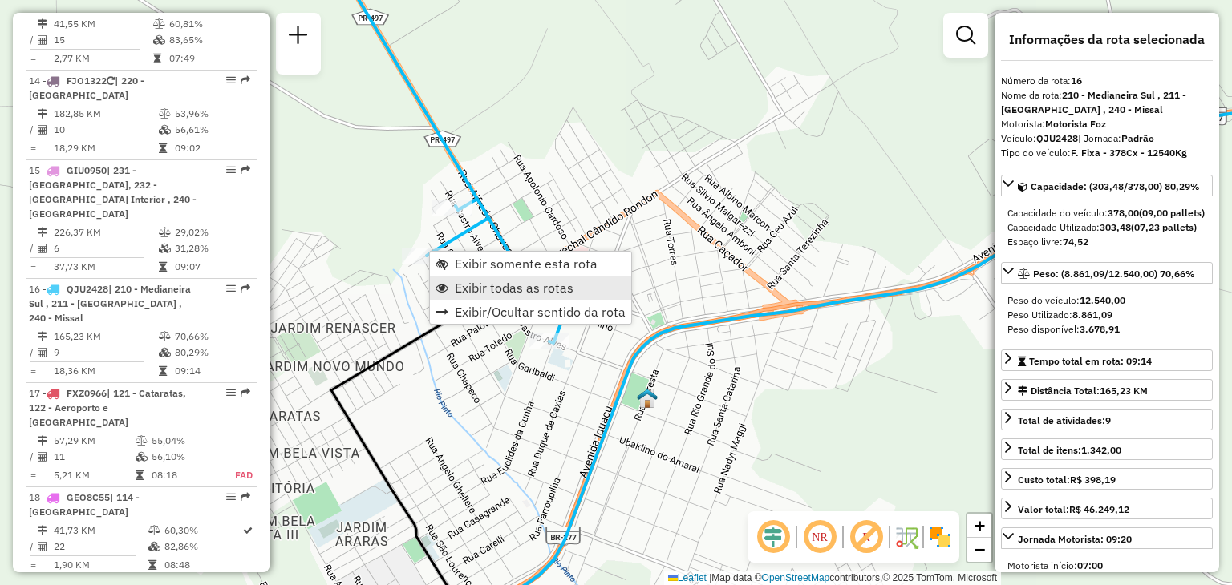
click at [482, 293] on span "Exibir todas as rotas" at bounding box center [514, 287] width 119 height 13
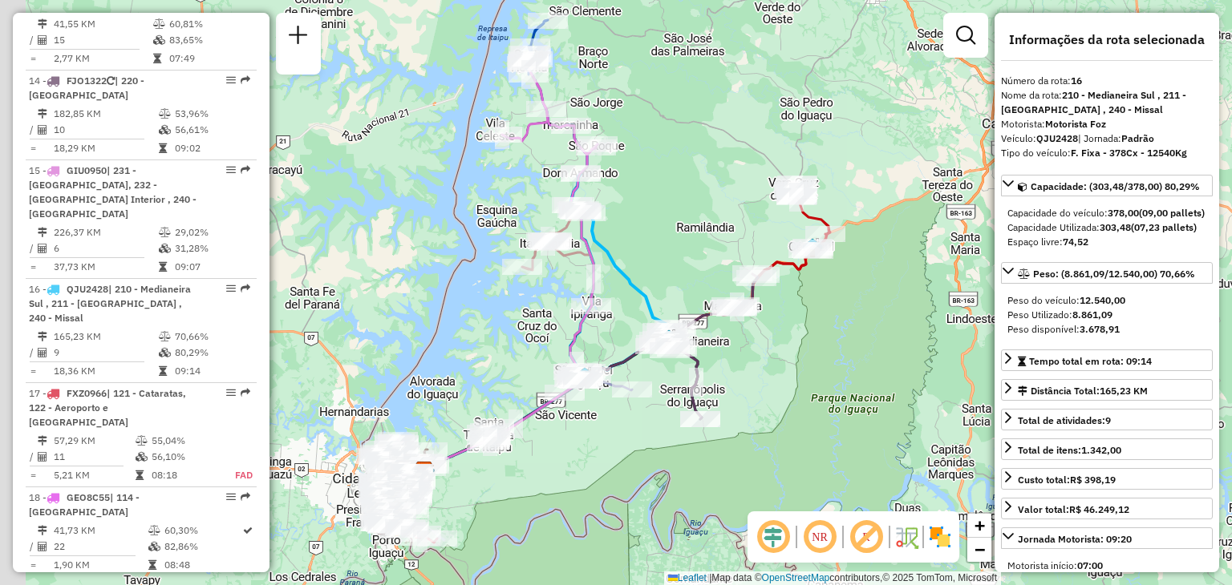
drag, startPoint x: 800, startPoint y: 249, endPoint x: 881, endPoint y: 209, distance: 91.5
click at [881, 209] on div "Janela de atendimento Grade de atendimento Capacidade Transportadoras Veículos …" at bounding box center [616, 292] width 1232 height 585
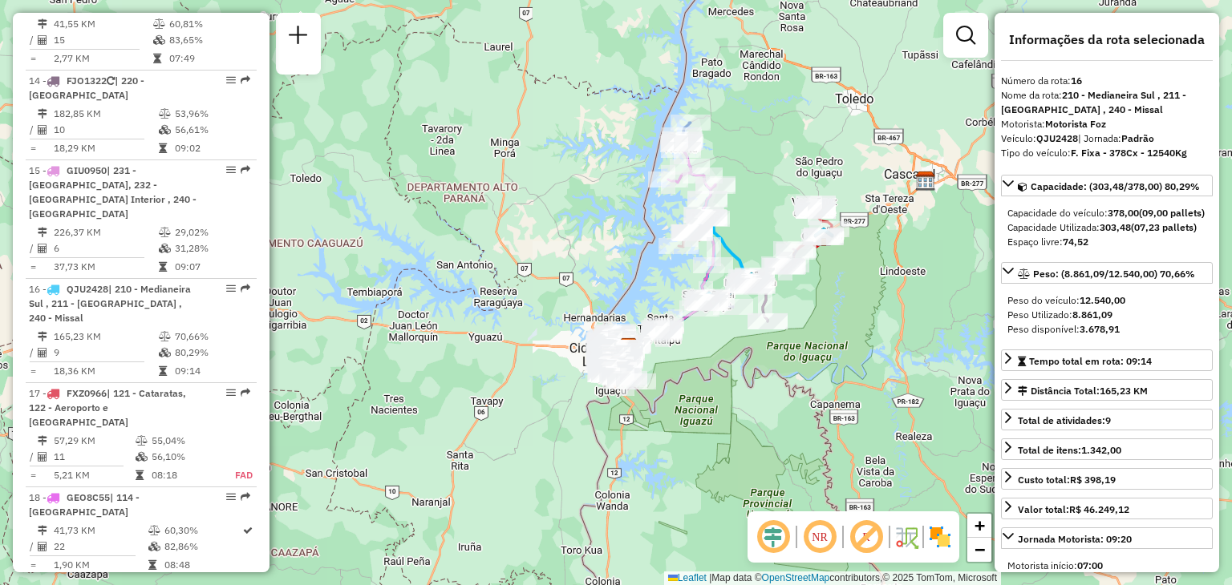
drag, startPoint x: 725, startPoint y: 331, endPoint x: 792, endPoint y: 294, distance: 76.5
click at [792, 294] on div "Janela de atendimento Grade de atendimento Capacidade Transportadoras Veículos …" at bounding box center [616, 292] width 1232 height 585
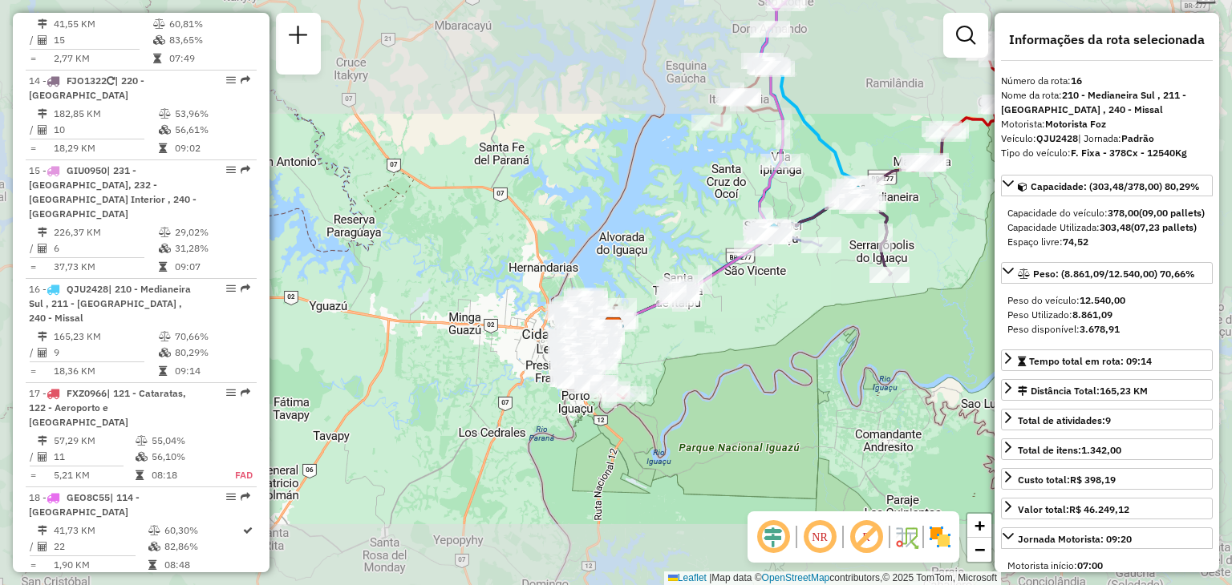
click at [860, 221] on div "Janela de atendimento Grade de atendimento Capacidade Transportadoras Veículos …" at bounding box center [616, 292] width 1232 height 585
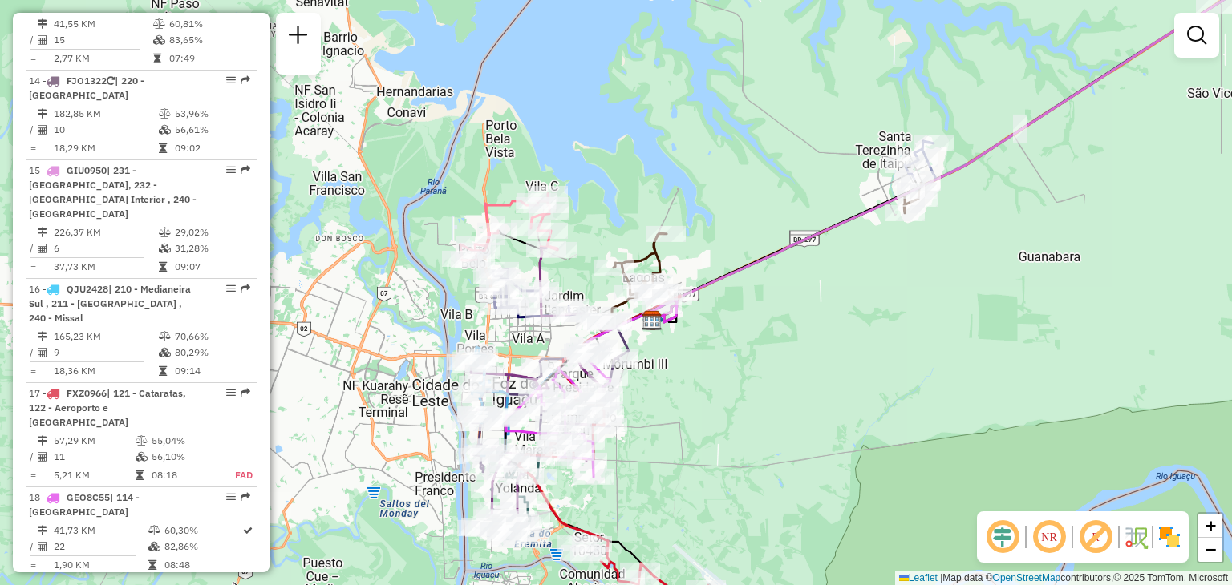
drag, startPoint x: 648, startPoint y: 364, endPoint x: 828, endPoint y: 245, distance: 215.7
click at [828, 245] on div "Janela de atendimento Grade de atendimento Capacidade Transportadoras Veículos …" at bounding box center [616, 292] width 1232 height 585
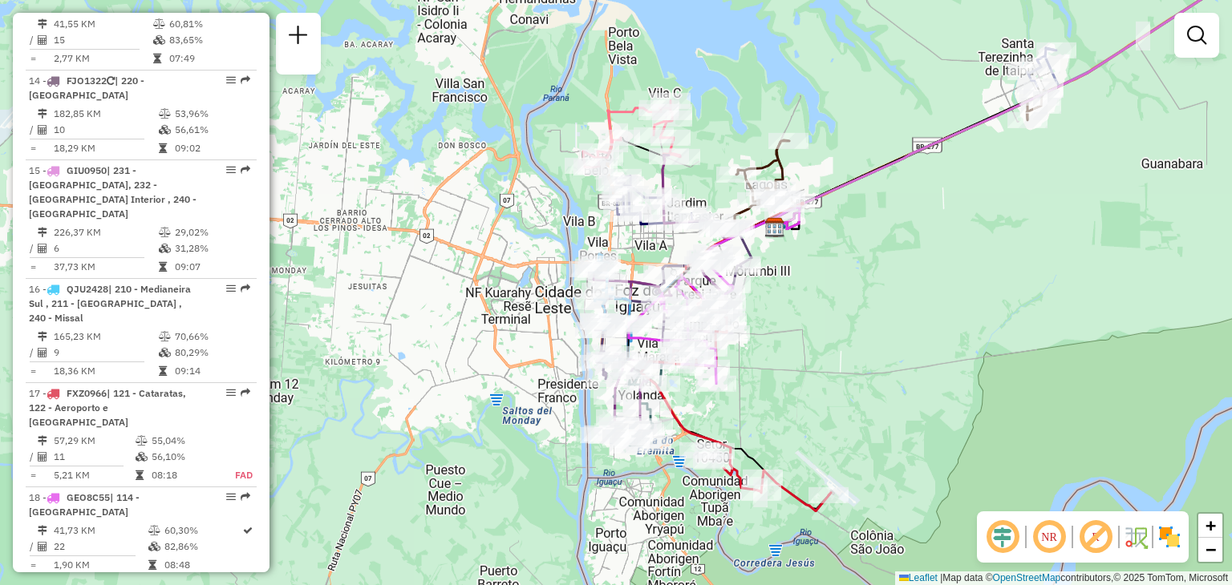
click at [920, 235] on div "Janela de atendimento Grade de atendimento Capacidade Transportadoras Veículos …" at bounding box center [616, 292] width 1232 height 585
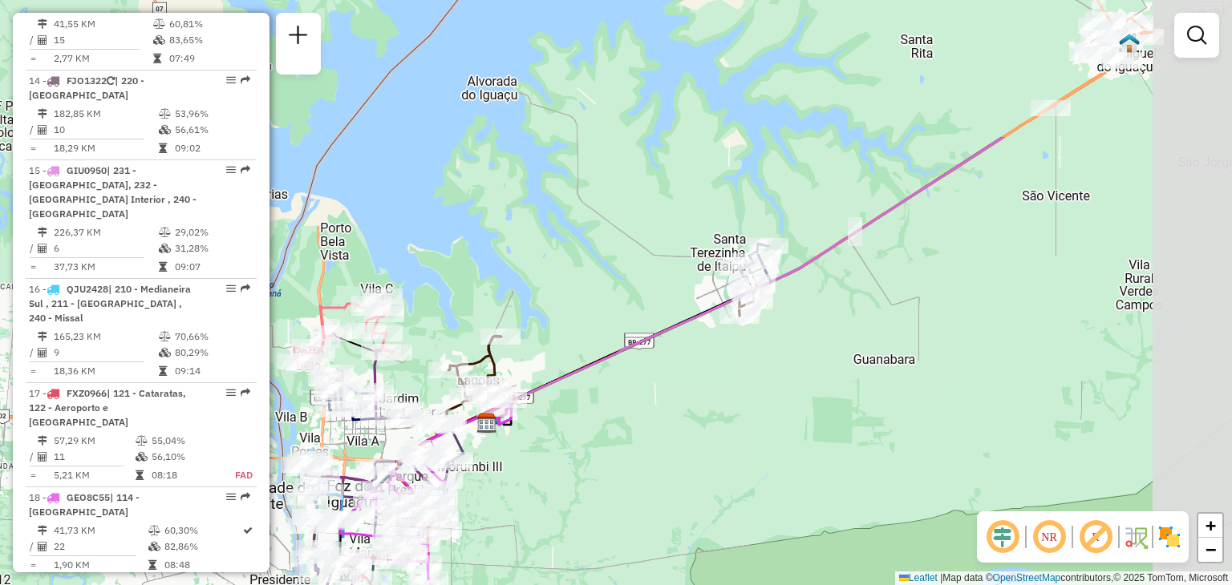
drag, startPoint x: 920, startPoint y: 235, endPoint x: 632, endPoint y: 431, distance: 348.1
click at [632, 431] on div "Janela de atendimento Grade de atendimento Capacidade Transportadoras Veículos …" at bounding box center [616, 292] width 1232 height 585
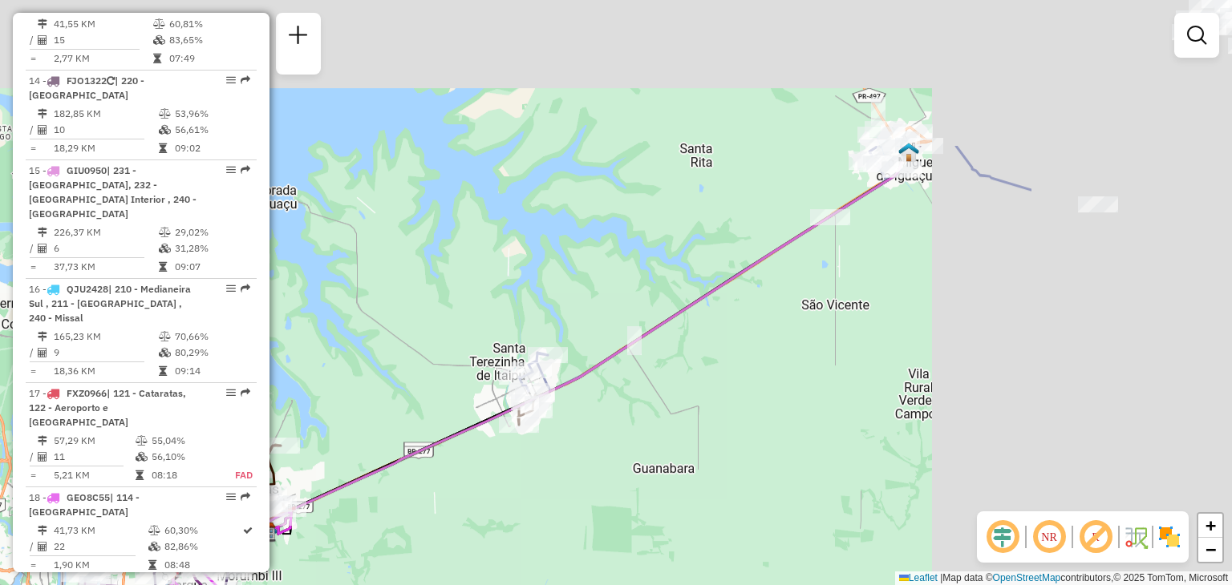
drag, startPoint x: 948, startPoint y: 190, endPoint x: 622, endPoint y: 398, distance: 386.2
click at [621, 399] on div "Janela de atendimento Grade de atendimento Capacidade Transportadoras Veículos …" at bounding box center [616, 292] width 1232 height 585
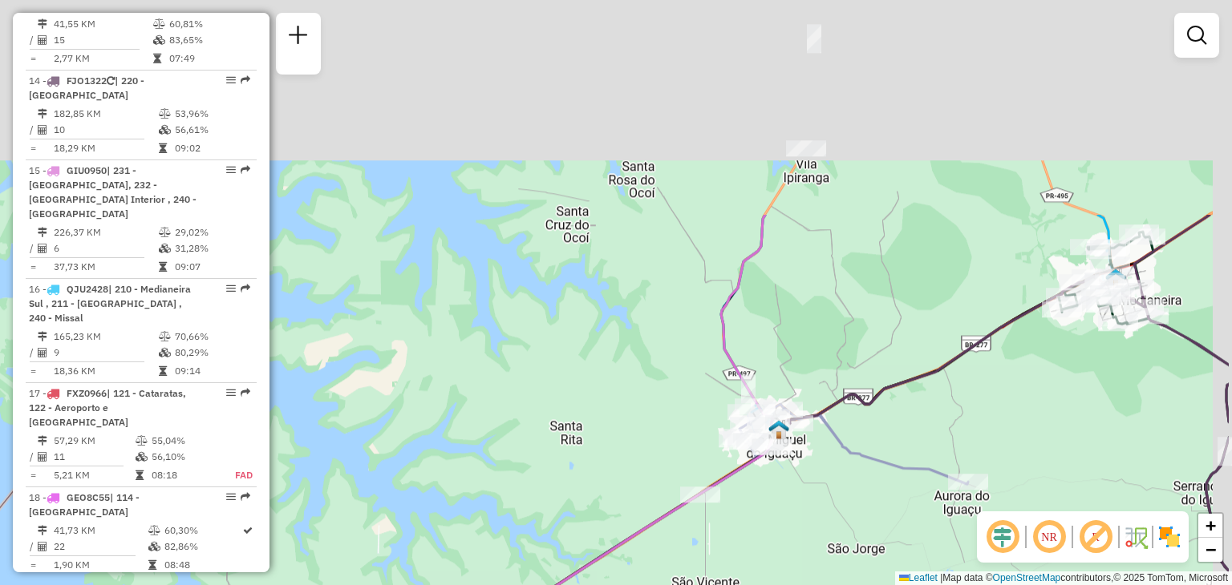
drag, startPoint x: 917, startPoint y: 193, endPoint x: 775, endPoint y: 366, distance: 224.5
click at [785, 502] on div "Janela de atendimento Grade de atendimento Capacidade Transportadoras Veículos …" at bounding box center [616, 292] width 1232 height 585
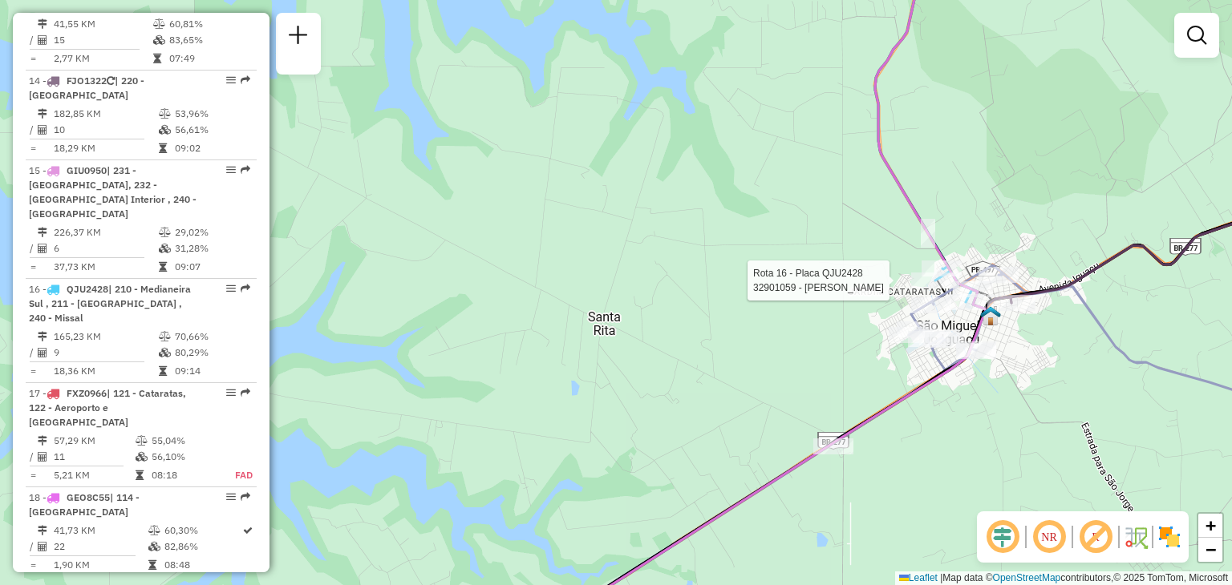
select select "**********"
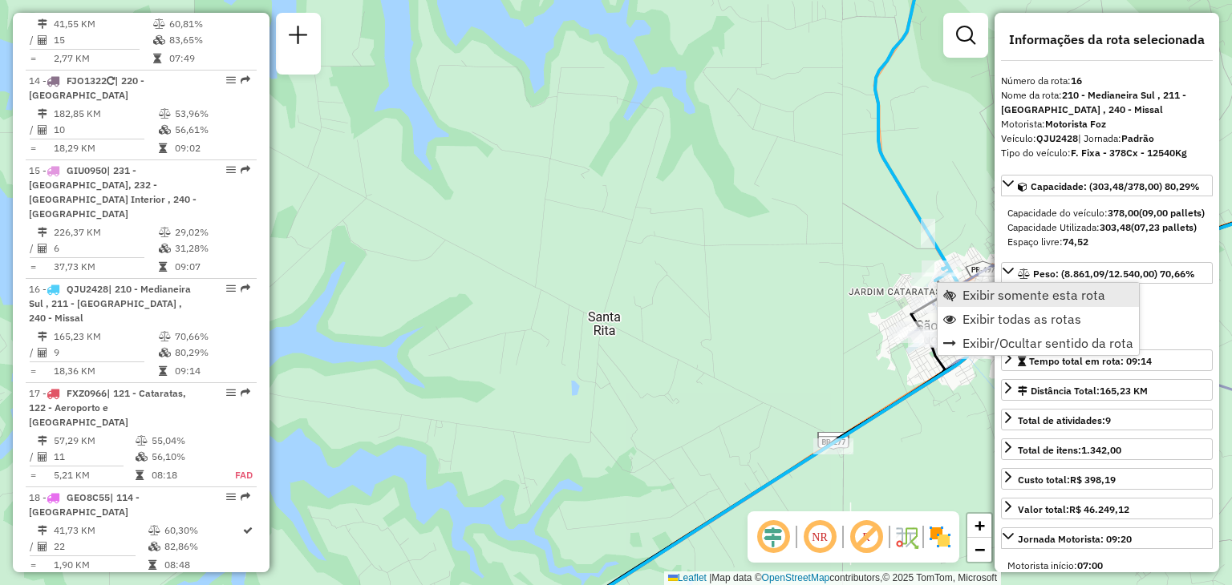
click at [1014, 300] on span "Exibir somente esta rota" at bounding box center [1033, 295] width 143 height 13
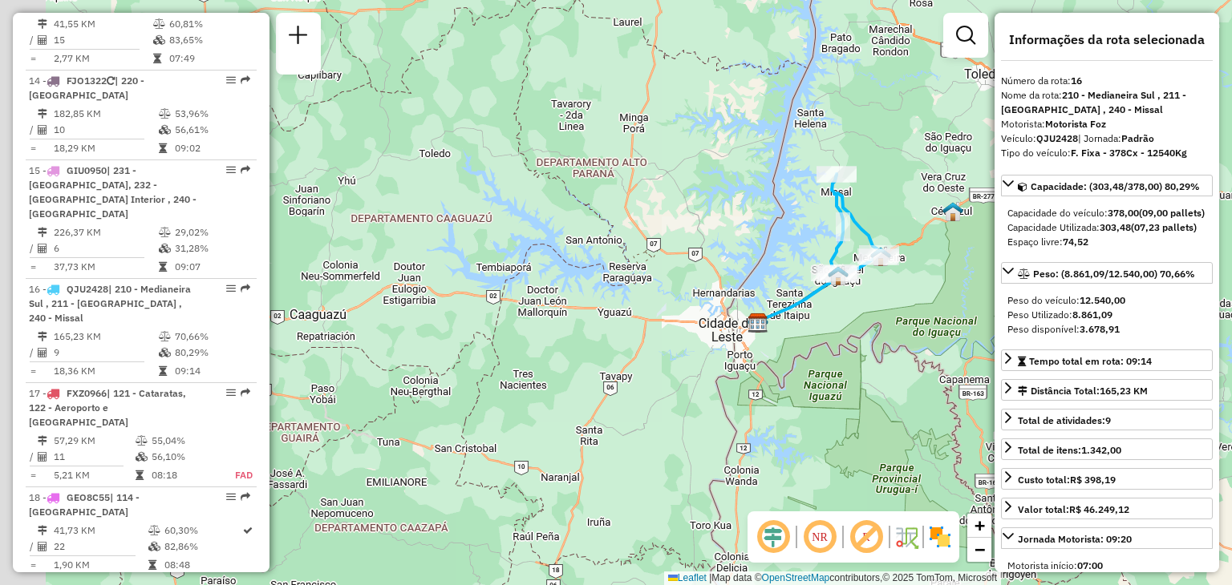
drag, startPoint x: 758, startPoint y: 291, endPoint x: 815, endPoint y: 259, distance: 65.4
click at [815, 260] on div "Janela de atendimento Grade de atendimento Capacidade Transportadoras Veículos …" at bounding box center [616, 292] width 1232 height 585
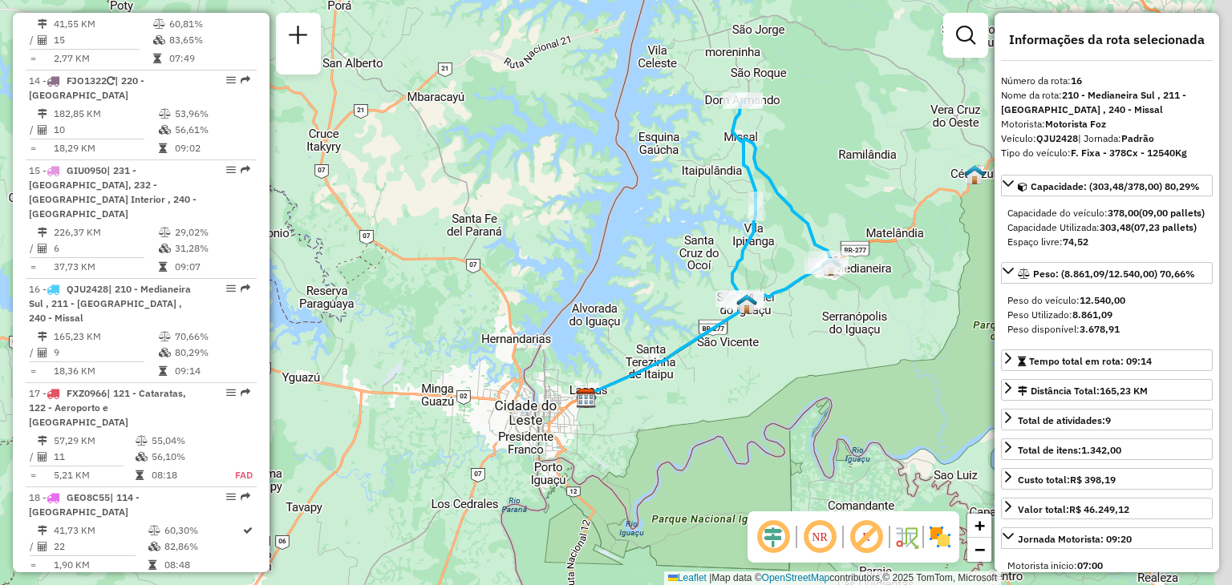
drag, startPoint x: 931, startPoint y: 215, endPoint x: 791, endPoint y: 213, distance: 140.4
click at [799, 210] on div "Janela de atendimento Grade de atendimento Capacidade Transportadoras Veículos …" at bounding box center [616, 292] width 1232 height 585
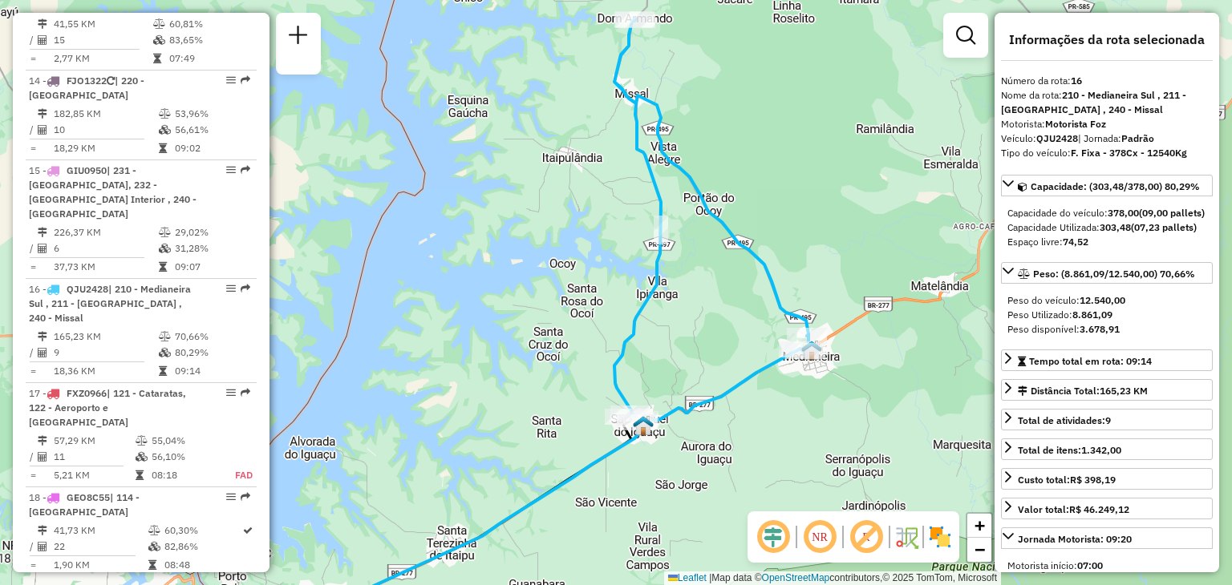
drag, startPoint x: 703, startPoint y: 144, endPoint x: 808, endPoint y: 322, distance: 207.8
click at [808, 322] on div "Janela de atendimento Grade de atendimento Capacidade Transportadoras Veículos …" at bounding box center [616, 292] width 1232 height 585
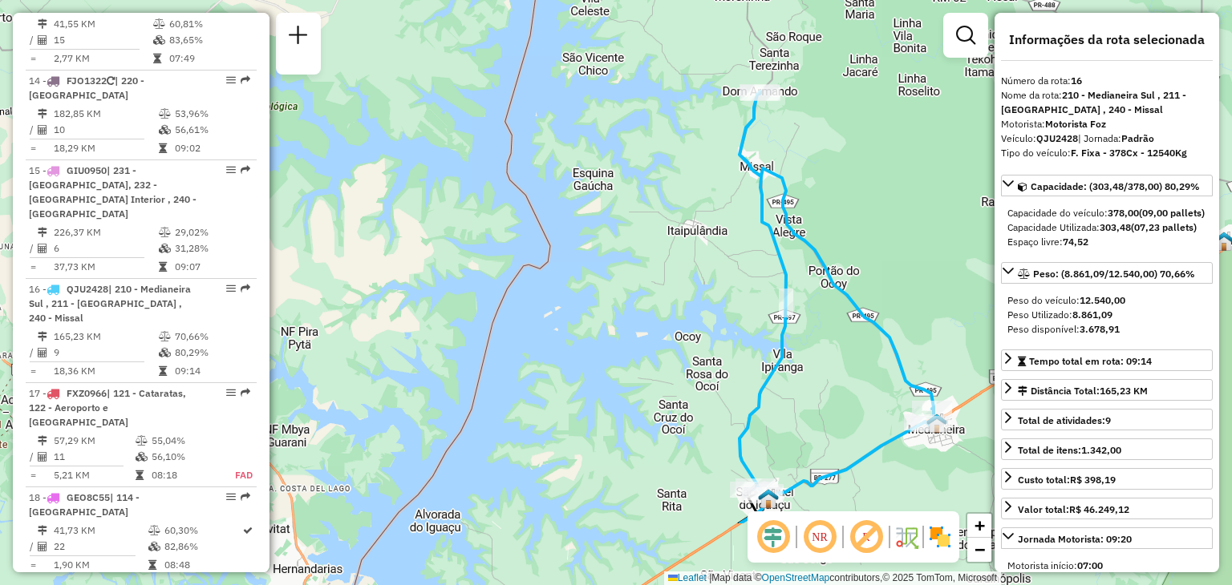
drag, startPoint x: 852, startPoint y: 303, endPoint x: 856, endPoint y: 183, distance: 120.4
click at [856, 183] on div "Janela de atendimento Grade de atendimento Capacidade Transportadoras Veículos …" at bounding box center [616, 292] width 1232 height 585
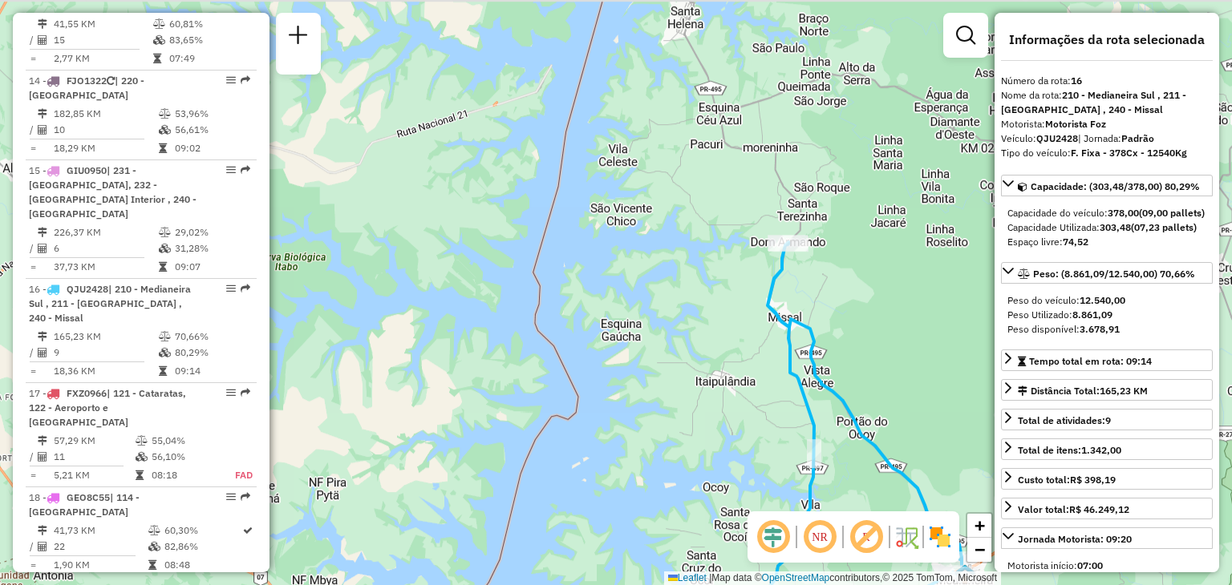
drag, startPoint x: 818, startPoint y: 234, endPoint x: 818, endPoint y: 251, distance: 16.8
click at [818, 251] on div "Janela de atendimento Grade de atendimento Capacidade Transportadoras Veículos …" at bounding box center [616, 292] width 1232 height 585
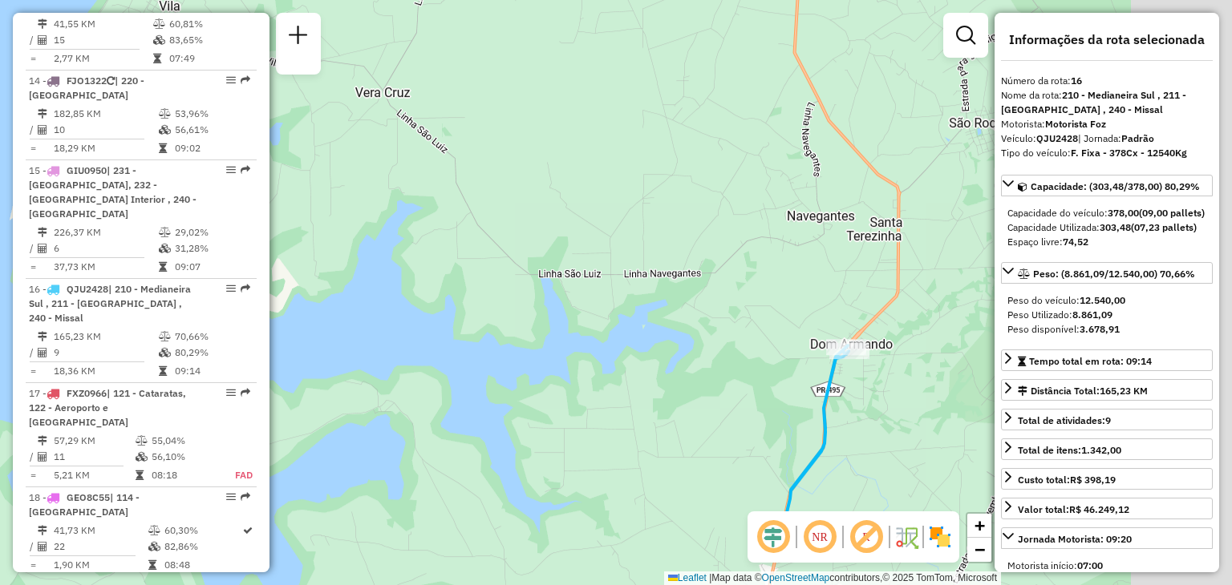
drag, startPoint x: 848, startPoint y: 320, endPoint x: 629, endPoint y: 210, distance: 245.7
click at [629, 210] on div "Janela de atendimento Grade de atendimento Capacidade Transportadoras Veículos …" at bounding box center [616, 292] width 1232 height 585
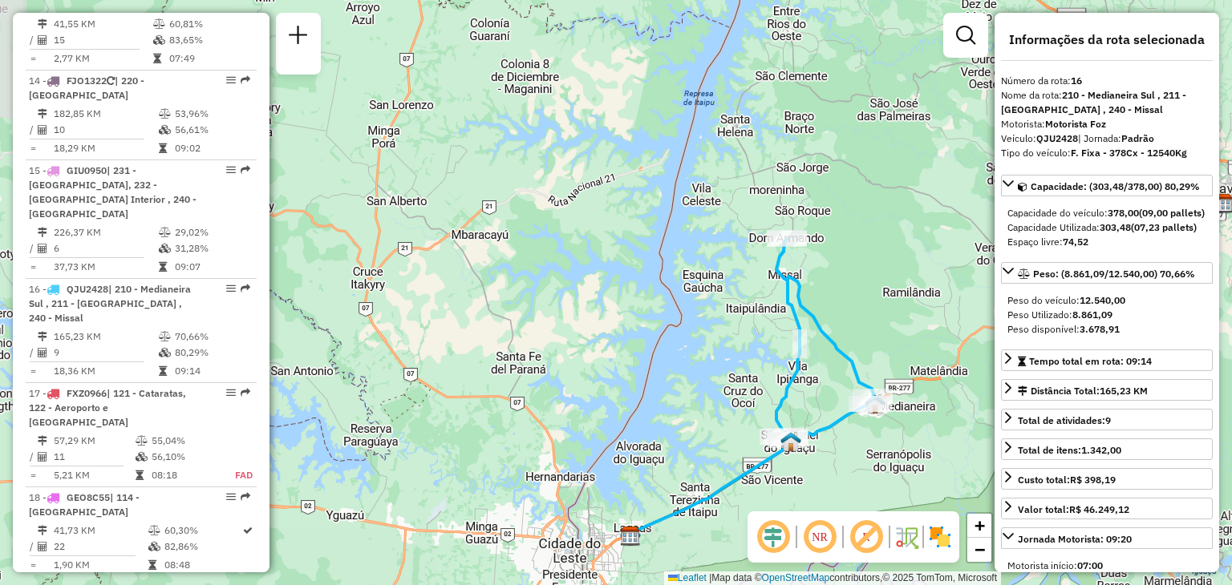
drag, startPoint x: 826, startPoint y: 365, endPoint x: 714, endPoint y: 216, distance: 186.7
click at [776, 239] on icon at bounding box center [825, 339] width 98 height 201
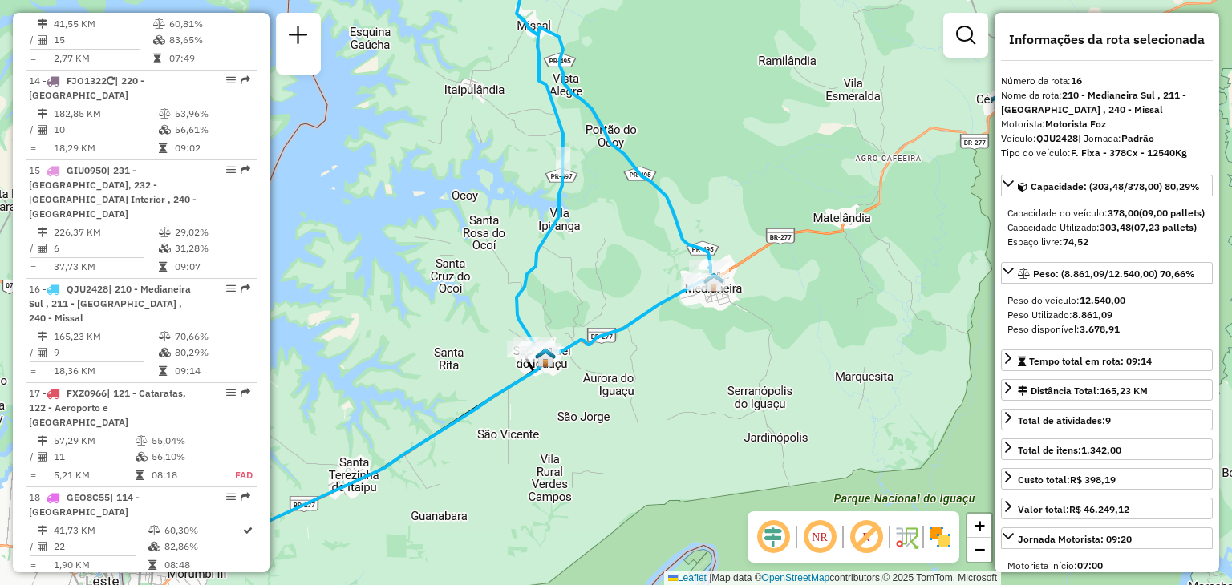
drag, startPoint x: 573, startPoint y: 354, endPoint x: 722, endPoint y: 305, distance: 157.0
click at [701, 305] on icon at bounding box center [463, 414] width 476 height 266
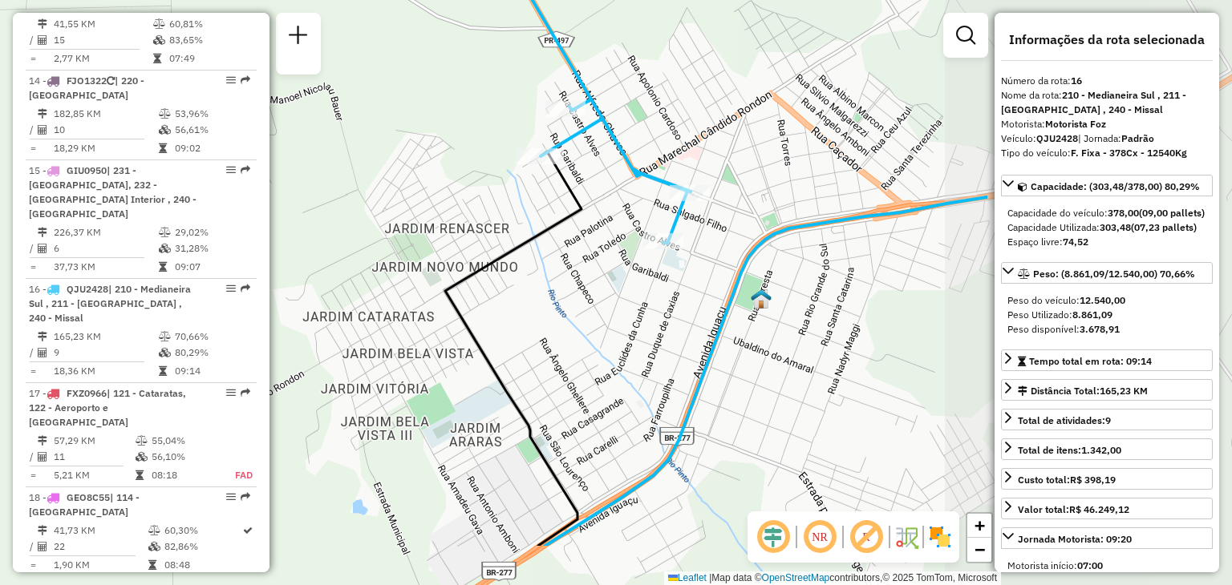
drag, startPoint x: 778, startPoint y: 245, endPoint x: 501, endPoint y: 189, distance: 282.3
click at [501, 189] on div "Janela de atendimento Grade de atendimento Capacidade Transportadoras Veículos …" at bounding box center [616, 292] width 1232 height 585
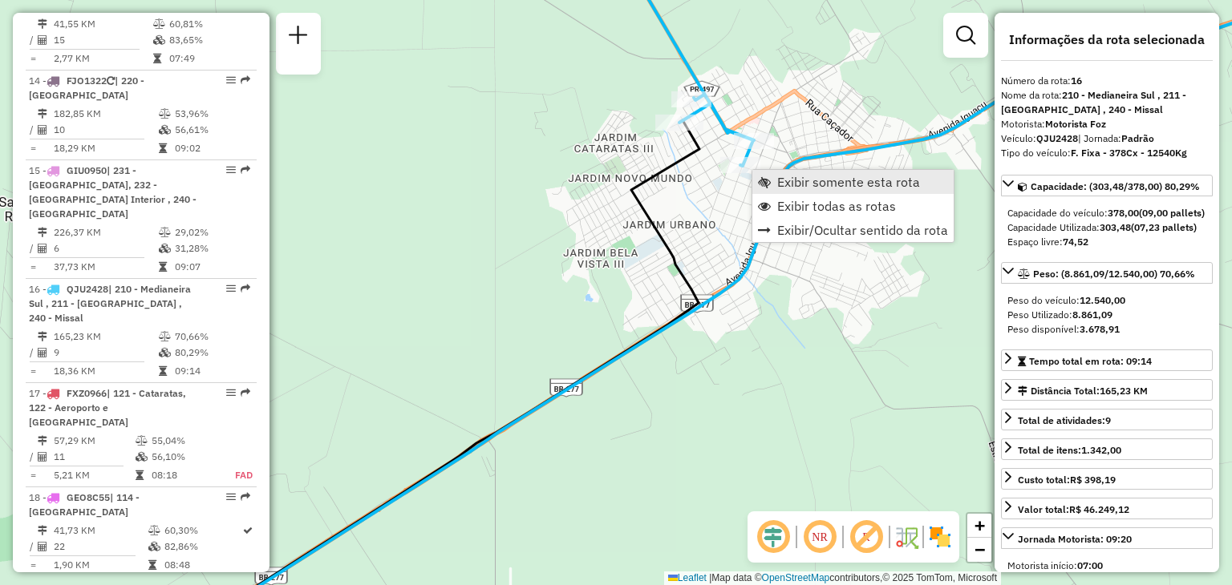
click at [816, 188] on span "Exibir somente esta rota" at bounding box center [848, 182] width 143 height 13
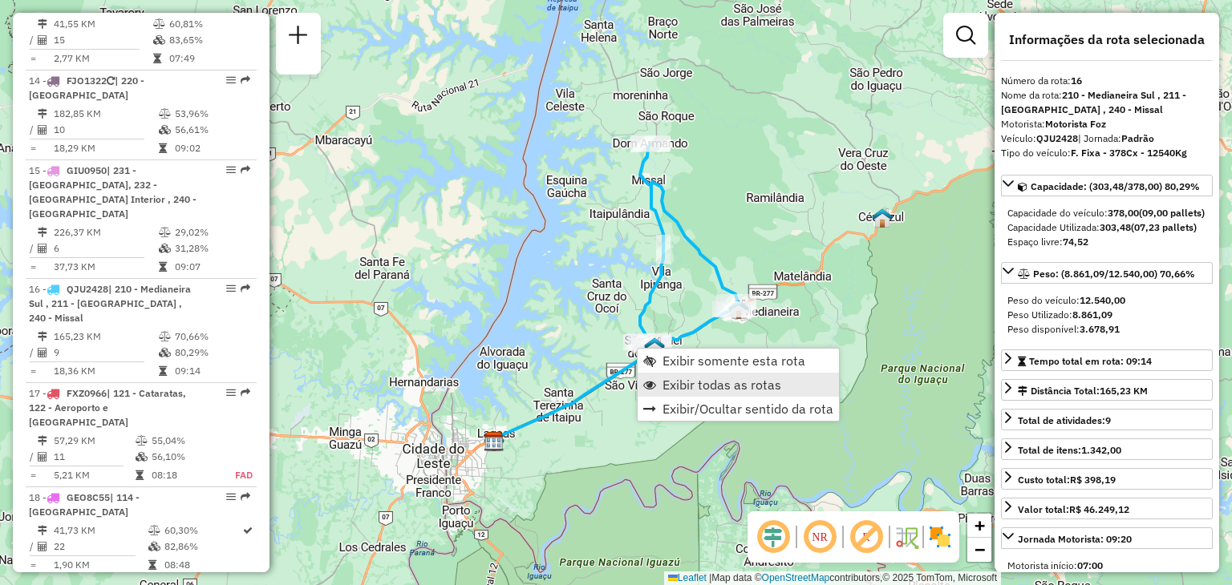
click at [714, 379] on span "Exibir todas as rotas" at bounding box center [721, 385] width 119 height 13
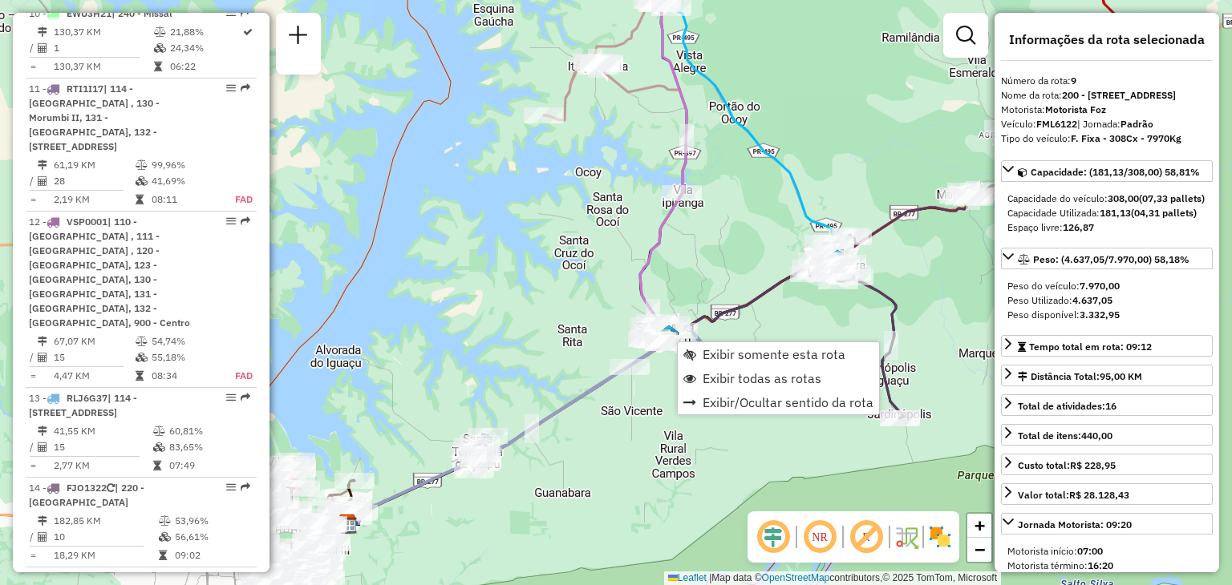
scroll to position [1389, 0]
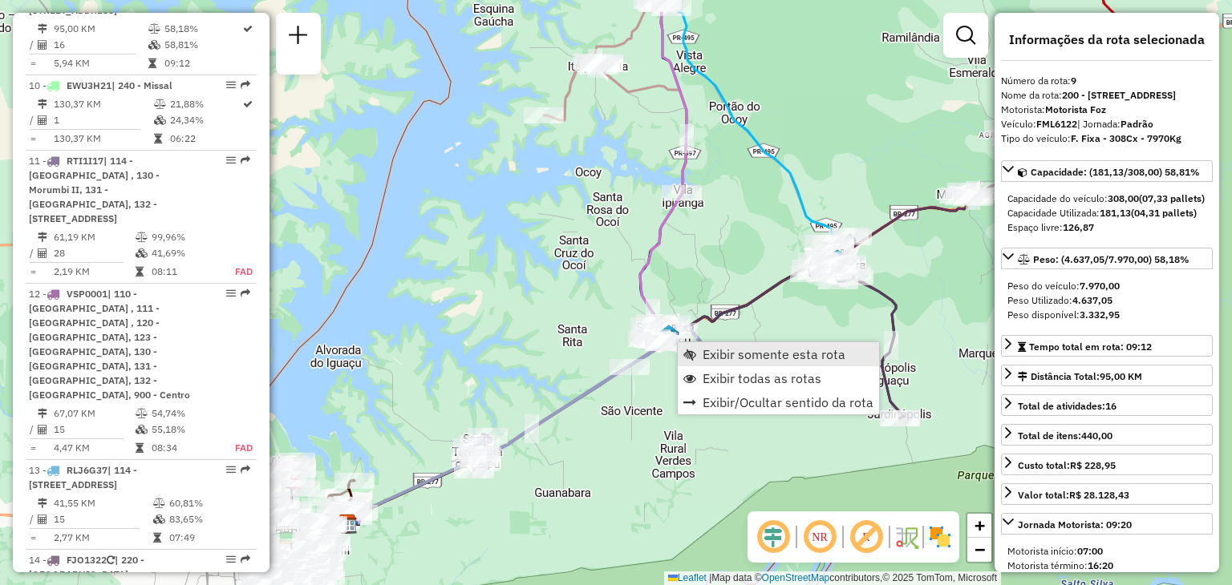
click at [743, 350] on span "Exibir somente esta rota" at bounding box center [774, 354] width 143 height 13
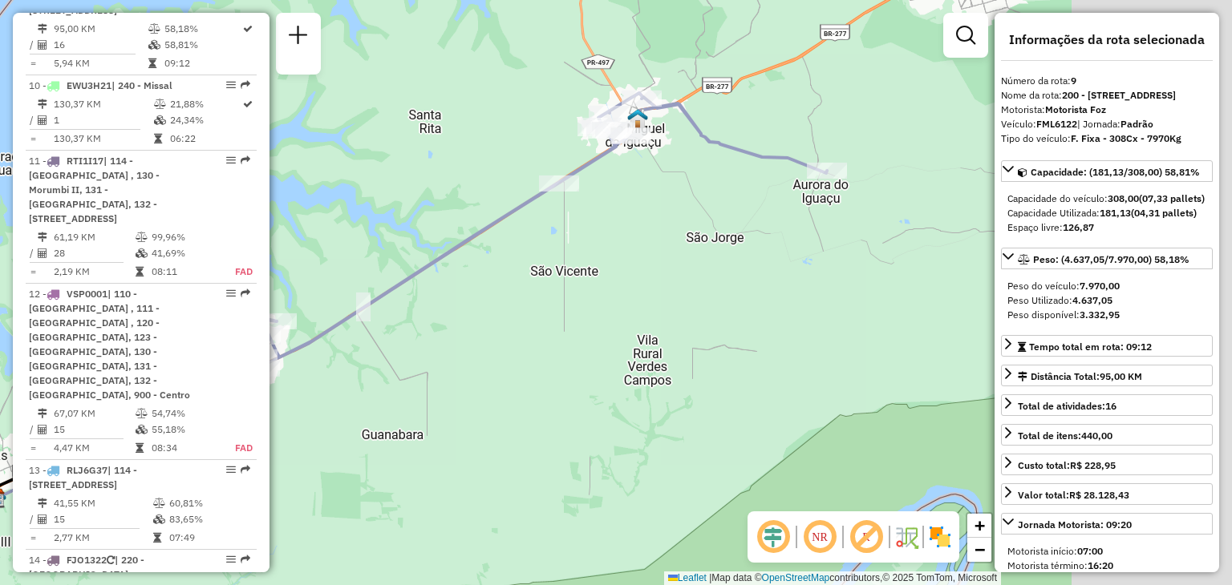
drag, startPoint x: 815, startPoint y: 273, endPoint x: 598, endPoint y: 271, distance: 216.5
click at [603, 275] on div "Janela de atendimento Grade de atendimento Capacidade Transportadoras Veículos …" at bounding box center [616, 292] width 1232 height 585
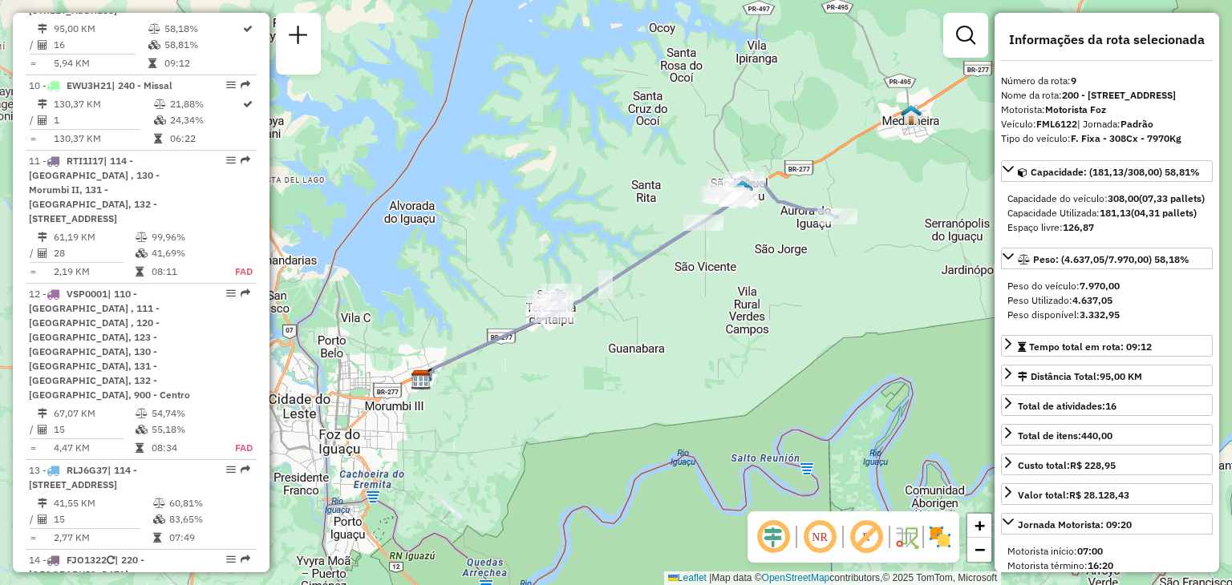
drag, startPoint x: 727, startPoint y: 247, endPoint x: 747, endPoint y: 245, distance: 20.2
click at [747, 245] on div "Janela de atendimento Grade de atendimento Capacidade Transportadoras Veículos …" at bounding box center [616, 292] width 1232 height 585
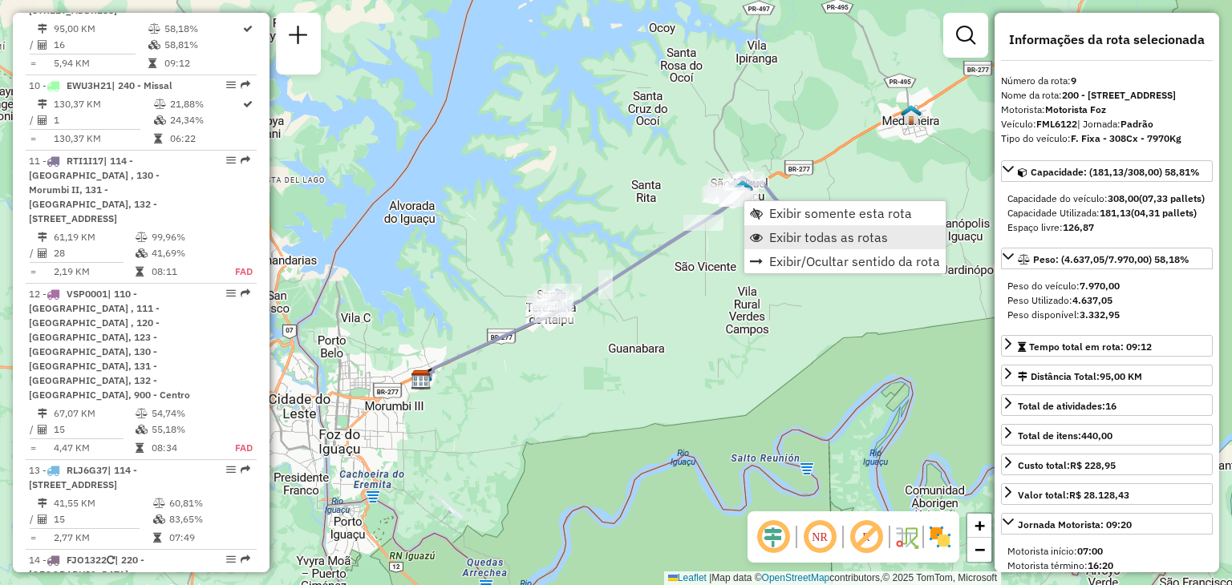
click at [808, 231] on span "Exibir todas as rotas" at bounding box center [828, 237] width 119 height 13
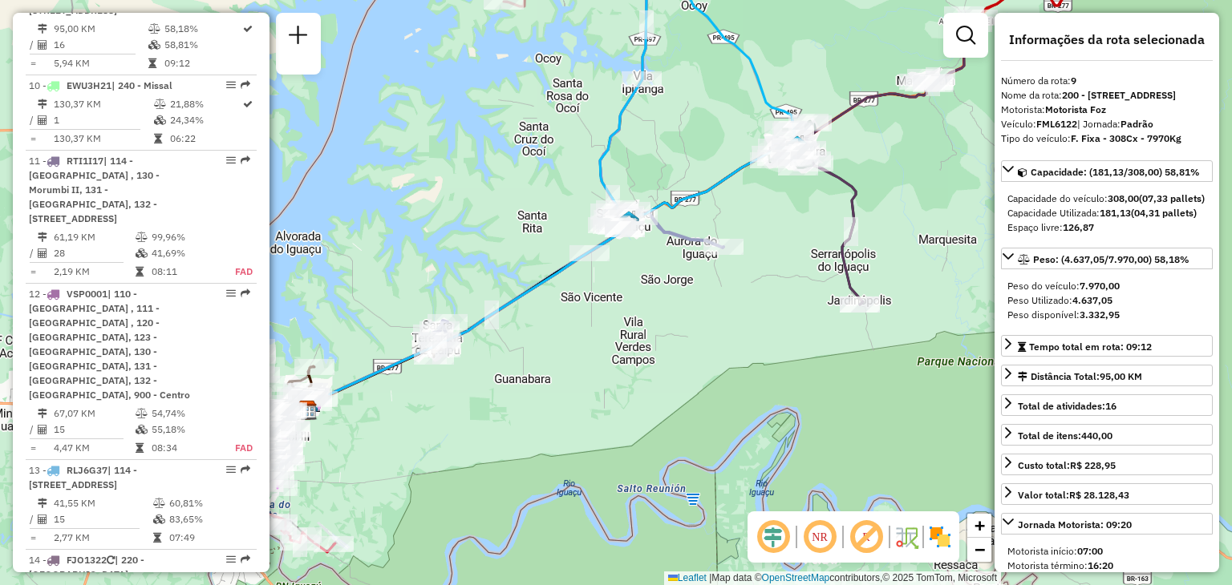
drag, startPoint x: 879, startPoint y: 156, endPoint x: 757, endPoint y: 190, distance: 126.5
click at [757, 190] on div "Janela de atendimento Grade de atendimento Capacidade Transportadoras Veículos …" at bounding box center [616, 292] width 1232 height 585
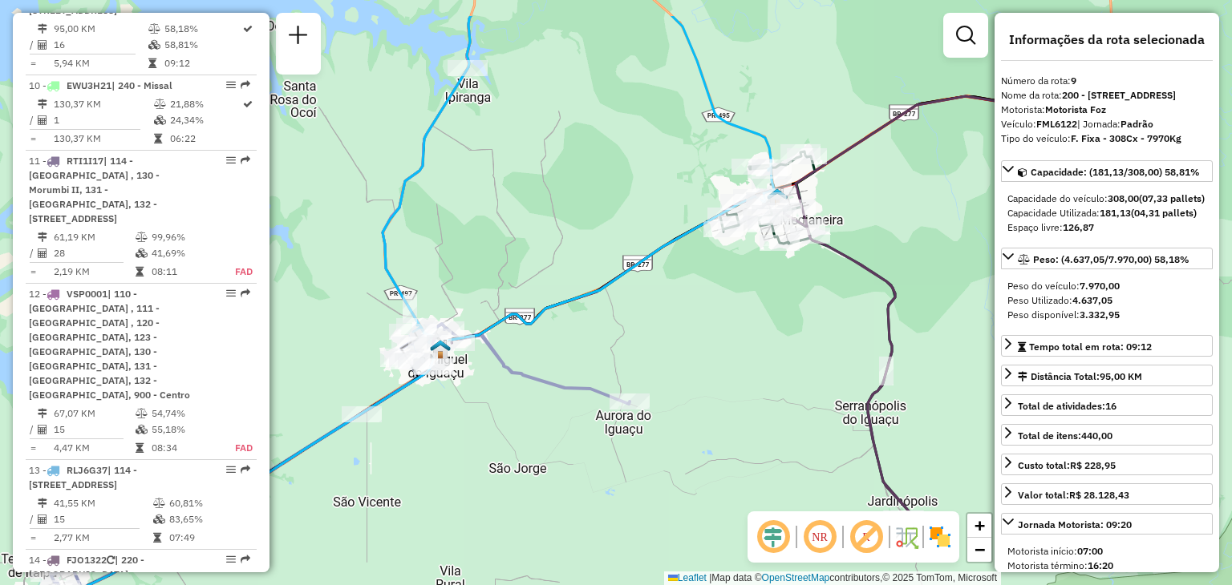
drag, startPoint x: 875, startPoint y: 102, endPoint x: 778, endPoint y: 330, distance: 247.6
click at [780, 328] on div "Janela de atendimento Grade de atendimento Capacidade Transportadoras Veículos …" at bounding box center [616, 292] width 1232 height 585
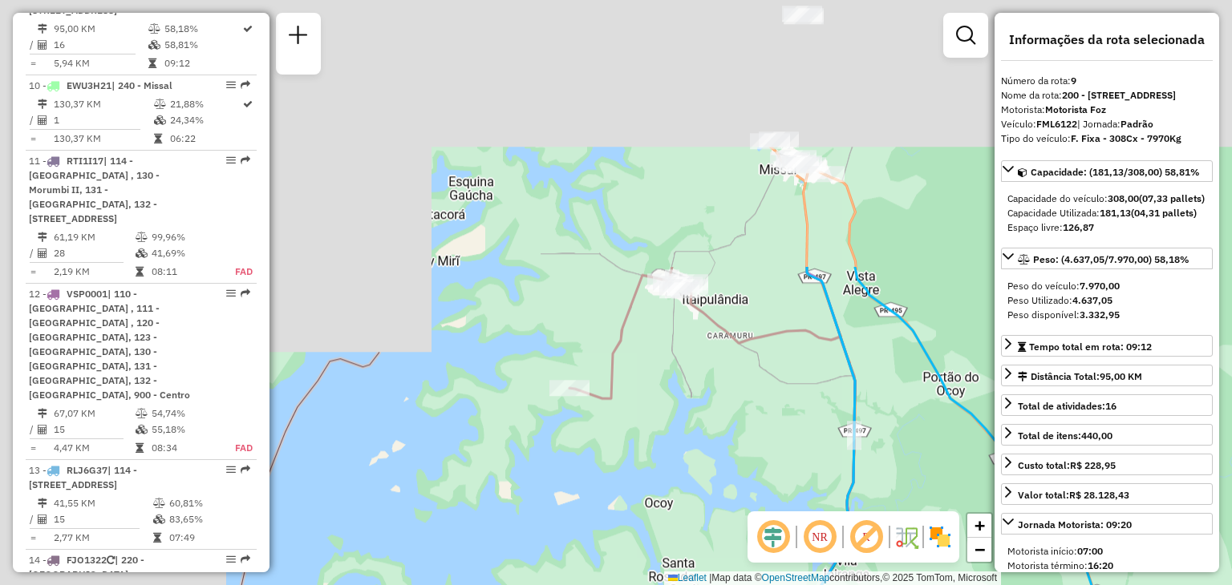
drag, startPoint x: 581, startPoint y: 205, endPoint x: 864, endPoint y: 443, distance: 370.6
click at [981, 495] on div "Janela de atendimento Grade de atendimento Capacidade Transportadoras Veículos …" at bounding box center [616, 292] width 1232 height 585
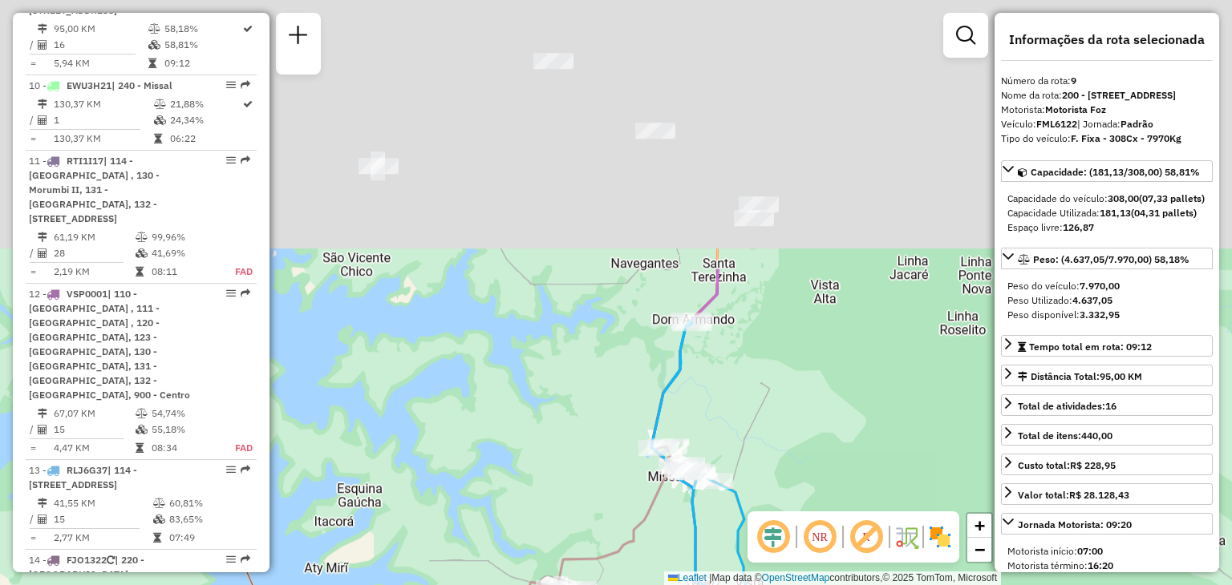
drag, startPoint x: 783, startPoint y: 209, endPoint x: 720, endPoint y: 545, distance: 341.8
click at [720, 545] on div "Janela de atendimento Grade de atendimento Capacidade Transportadoras Veículos …" at bounding box center [616, 292] width 1232 height 585
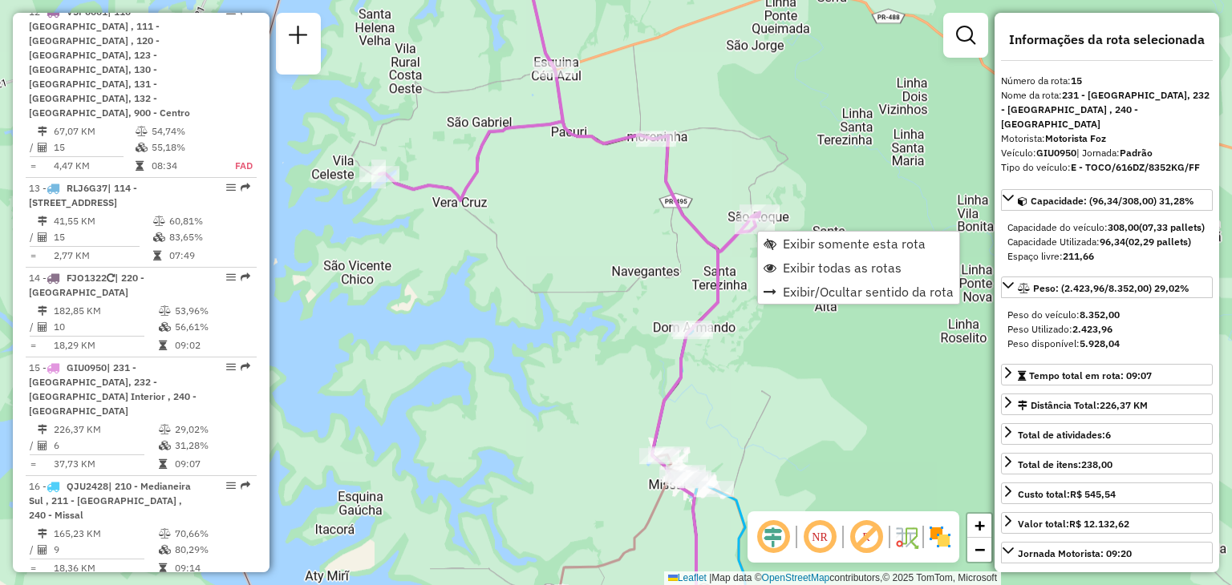
scroll to position [1869, 0]
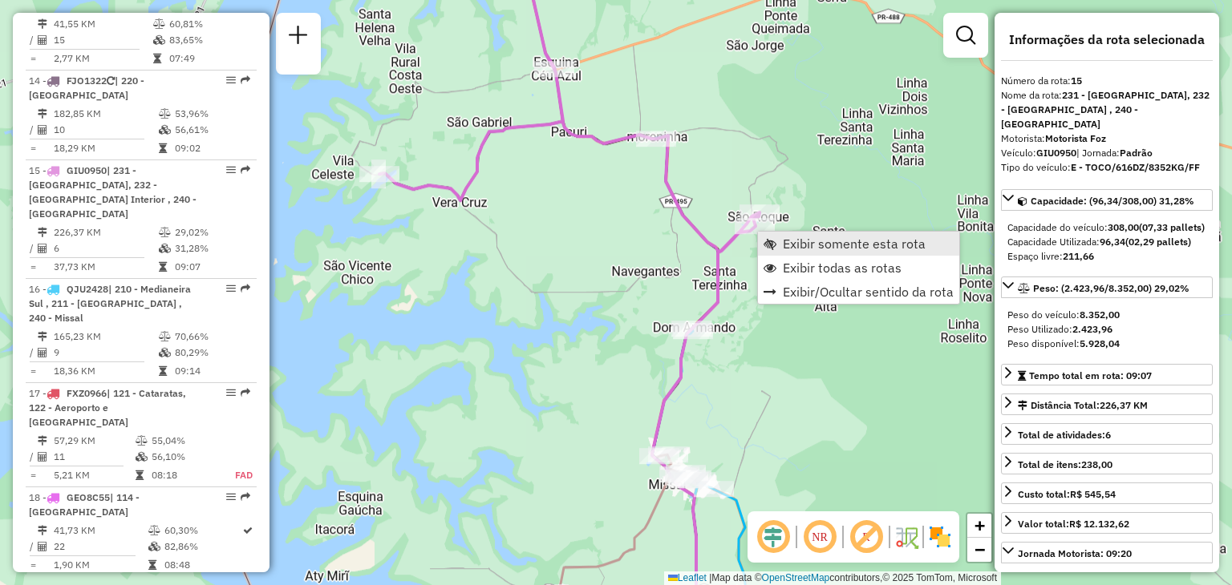
click at [820, 247] on span "Exibir somente esta rota" at bounding box center [854, 243] width 143 height 13
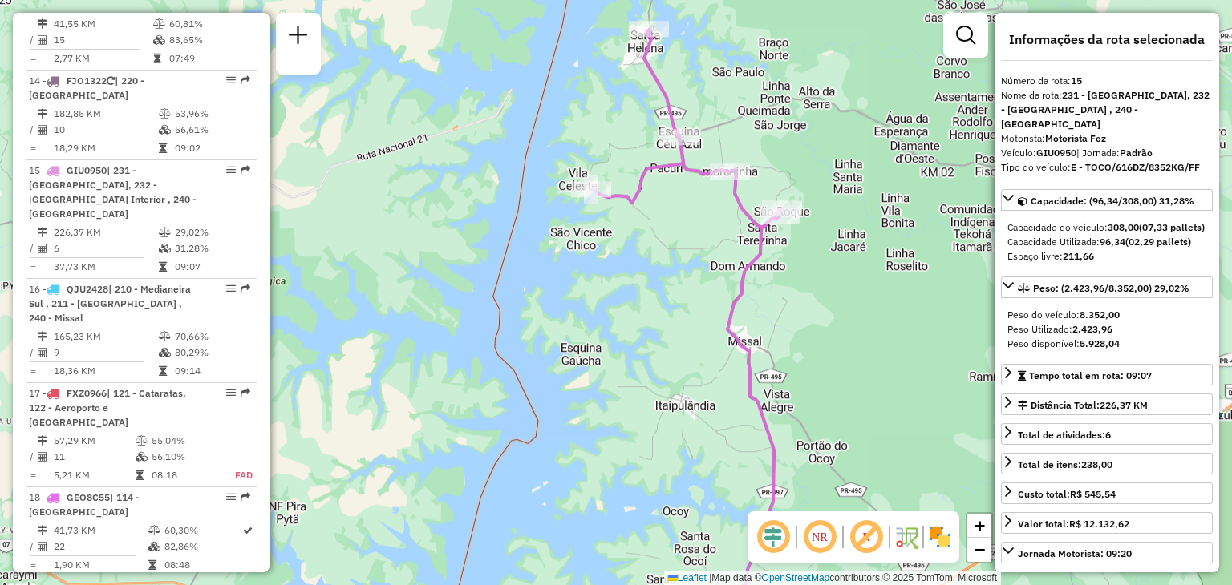
drag, startPoint x: 629, startPoint y: 160, endPoint x: 630, endPoint y: 187, distance: 27.3
click at [630, 187] on icon at bounding box center [686, 129] width 191 height 199
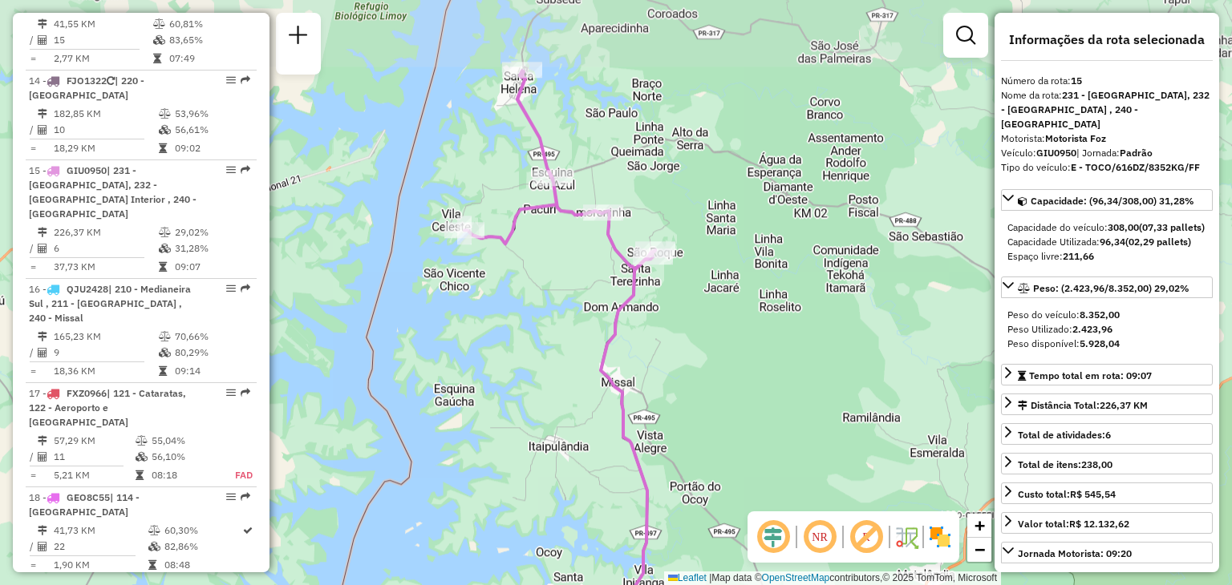
drag, startPoint x: 524, startPoint y: 158, endPoint x: 539, endPoint y: 218, distance: 61.9
click at [545, 237] on div "Janela de atendimento Grade de atendimento Capacidade Transportadoras Veículos …" at bounding box center [616, 292] width 1232 height 585
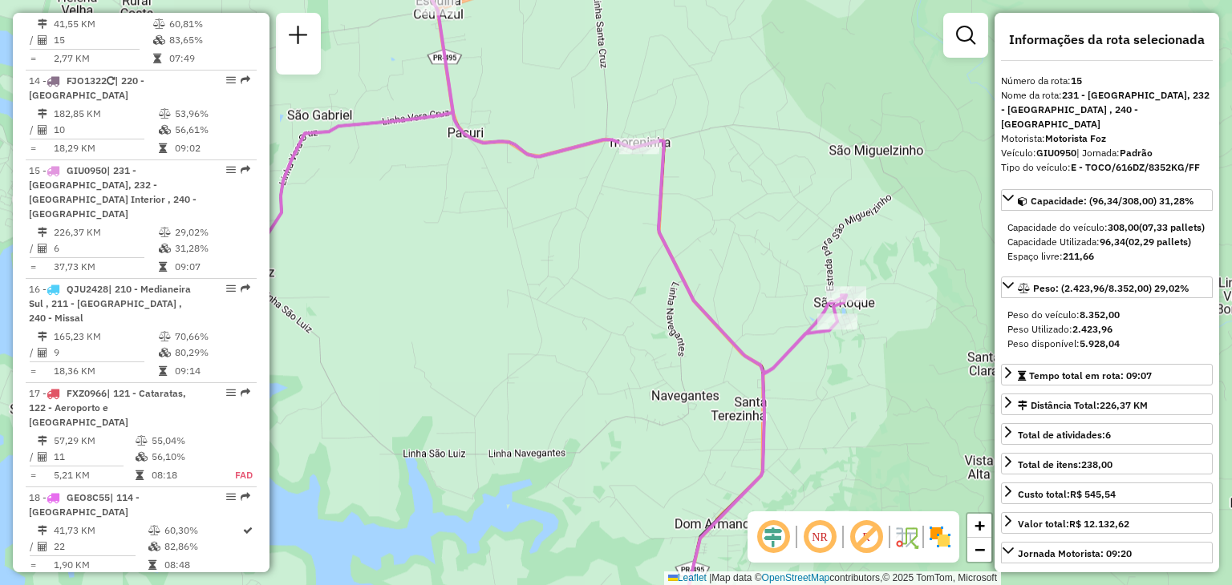
drag, startPoint x: 576, startPoint y: 280, endPoint x: 700, endPoint y: 291, distance: 124.8
click at [705, 302] on icon at bounding box center [466, 169] width 760 height 405
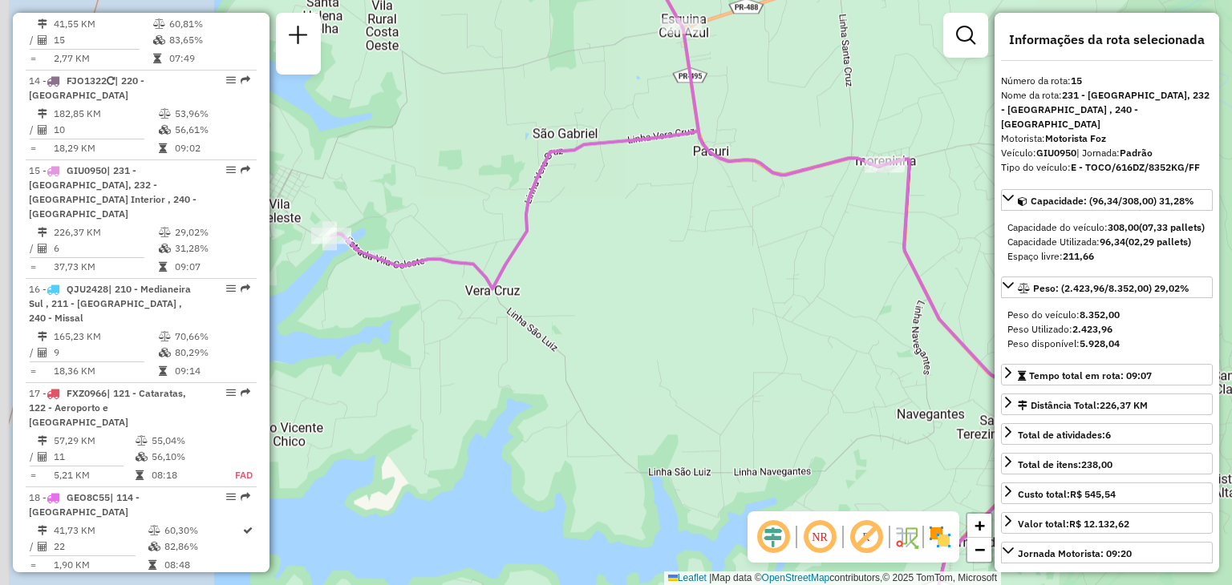
drag, startPoint x: 333, startPoint y: 177, endPoint x: 555, endPoint y: 200, distance: 223.3
click at [563, 200] on div "Janela de atendimento Grade de atendimento Capacidade Transportadoras Veículos …" at bounding box center [616, 292] width 1232 height 585
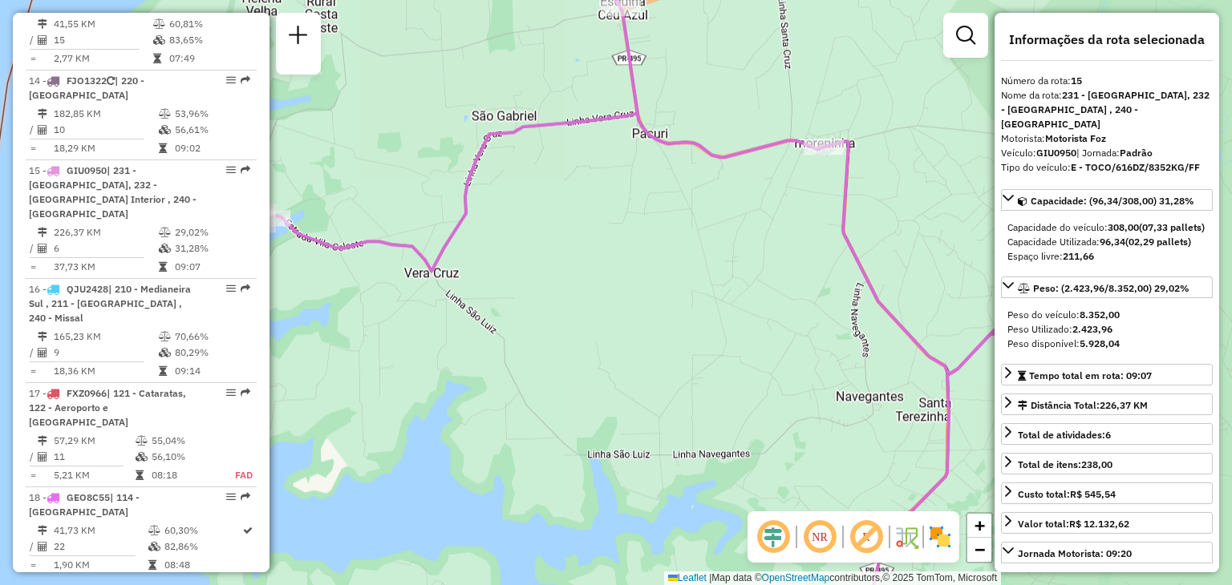
drag, startPoint x: 368, startPoint y: 209, endPoint x: 257, endPoint y: 180, distance: 114.4
click at [257, 180] on hb-router-mapa "Informações da Sessão 1289036 - [DATE] Criação: [DATE] 15:06 Depósito: CDD Foz …" at bounding box center [616, 292] width 1232 height 585
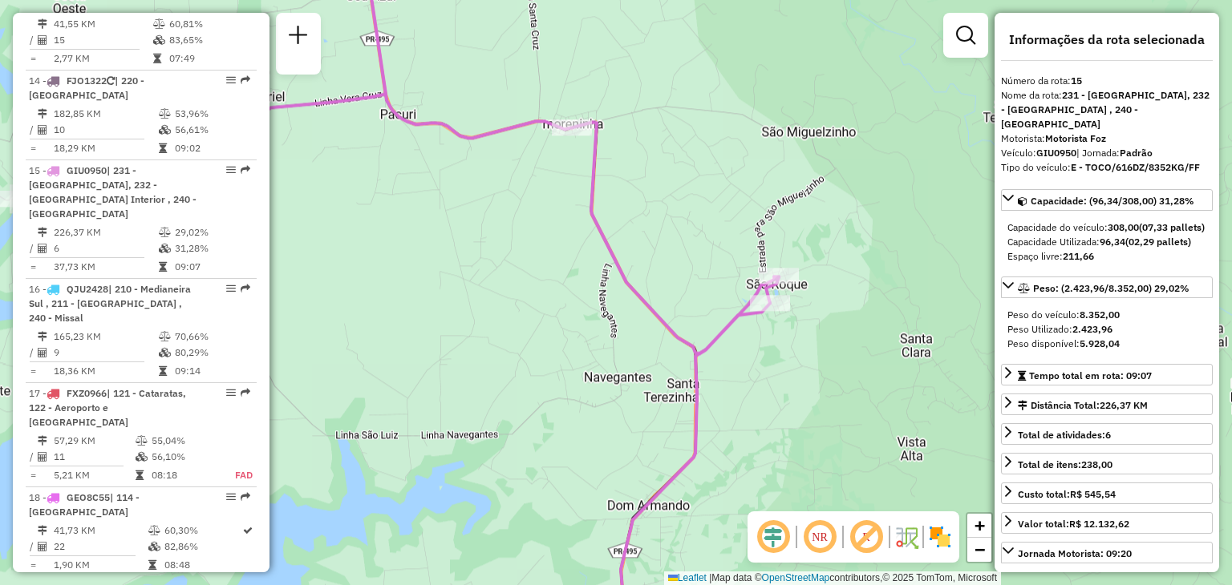
drag, startPoint x: 866, startPoint y: 346, endPoint x: 726, endPoint y: 373, distance: 142.8
click at [726, 373] on div "Janela de atendimento Grade de atendimento Capacidade Transportadoras Veículos …" at bounding box center [616, 292] width 1232 height 585
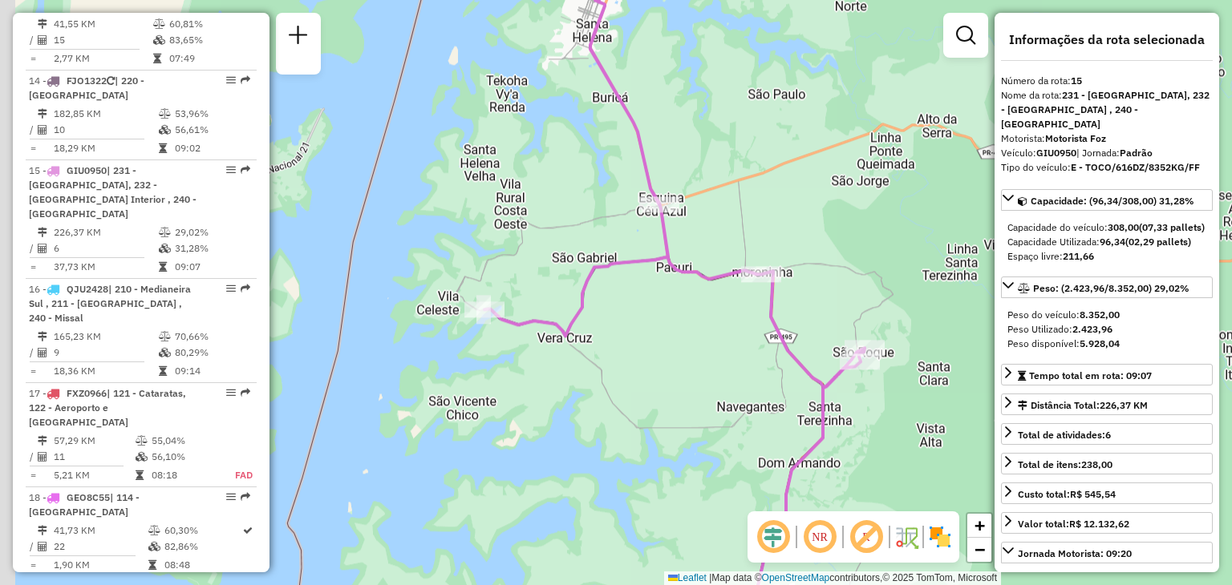
drag, startPoint x: 599, startPoint y: 292, endPoint x: 670, endPoint y: 313, distance: 74.4
click at [670, 313] on div "Janela de atendimento Grade de atendimento Capacidade Transportadoras Veículos …" at bounding box center [616, 292] width 1232 height 585
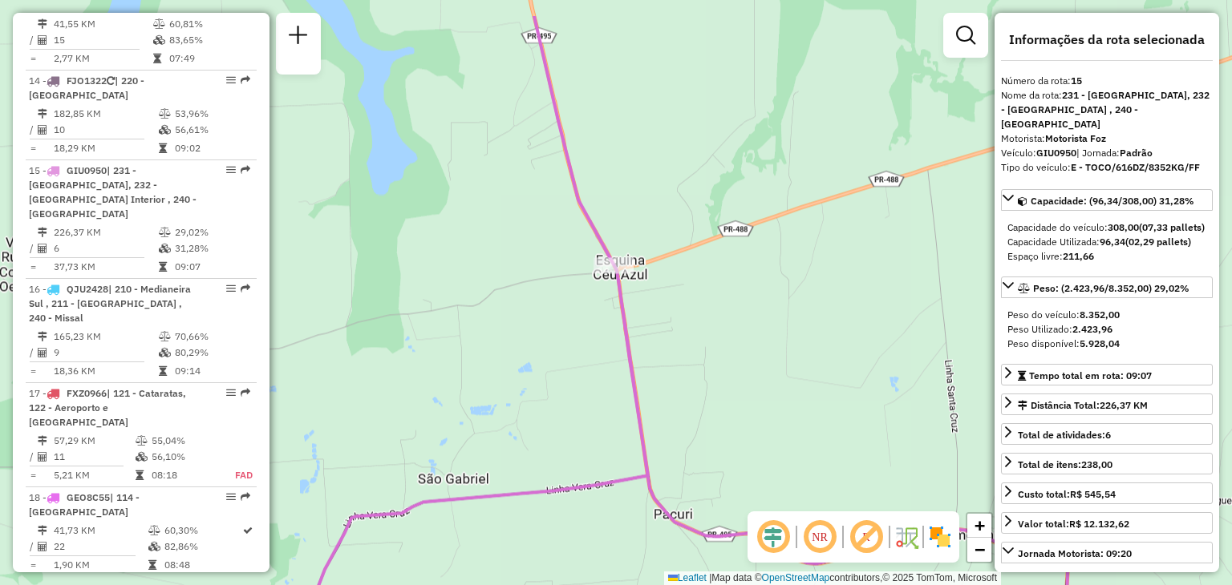
drag, startPoint x: 520, startPoint y: 75, endPoint x: 717, endPoint y: 445, distance: 419.7
click at [717, 445] on div "Janela de atendimento Grade de atendimento Capacidade Transportadoras Veículos …" at bounding box center [616, 292] width 1232 height 585
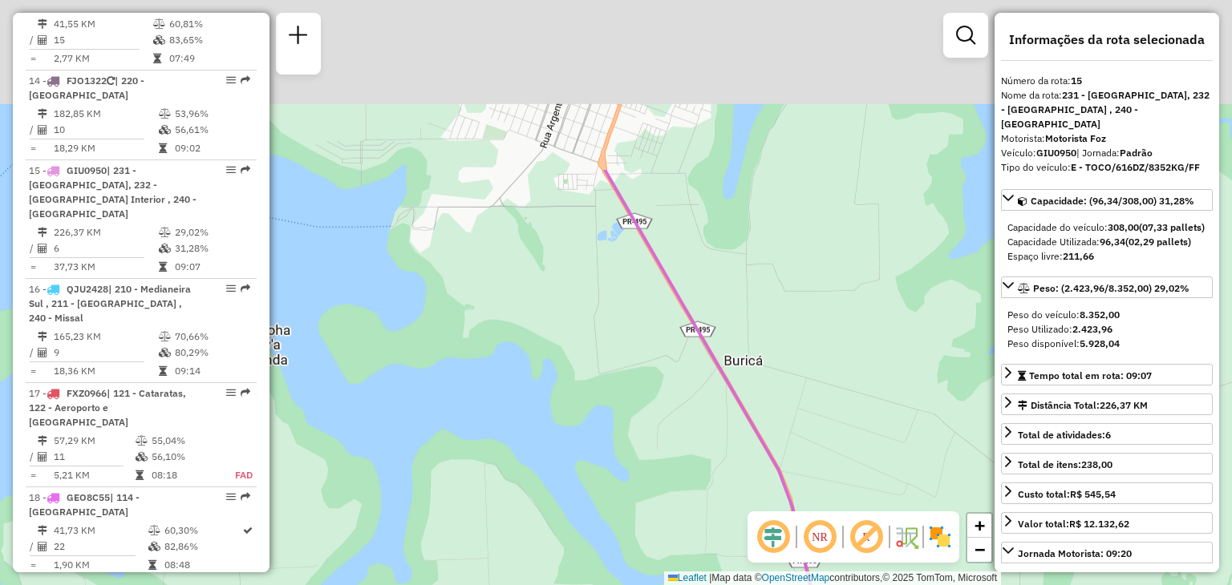
drag, startPoint x: 668, startPoint y: 368, endPoint x: 733, endPoint y: 546, distance: 189.5
click at [735, 545] on div "Janela de atendimento Grade de atendimento Capacidade Transportadoras Veículos …" at bounding box center [616, 292] width 1232 height 585
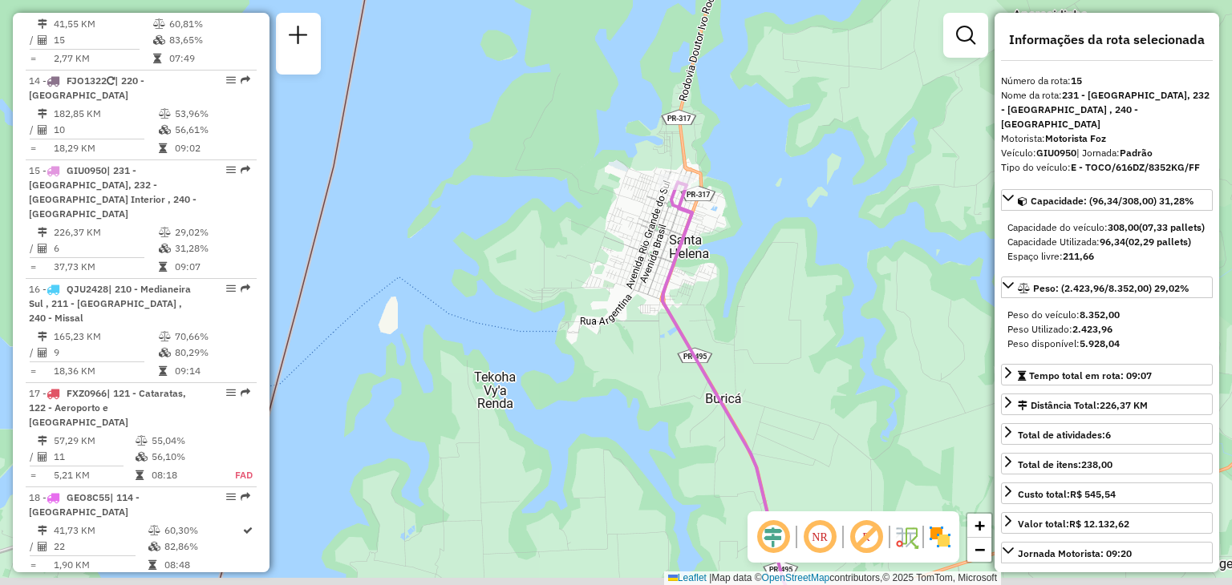
drag, startPoint x: 723, startPoint y: 270, endPoint x: 812, endPoint y: 180, distance: 126.5
click at [812, 180] on div "Janela de atendimento Grade de atendimento Capacidade Transportadoras Veículos …" at bounding box center [616, 292] width 1232 height 585
